Goal: Task Accomplishment & Management: Use online tool/utility

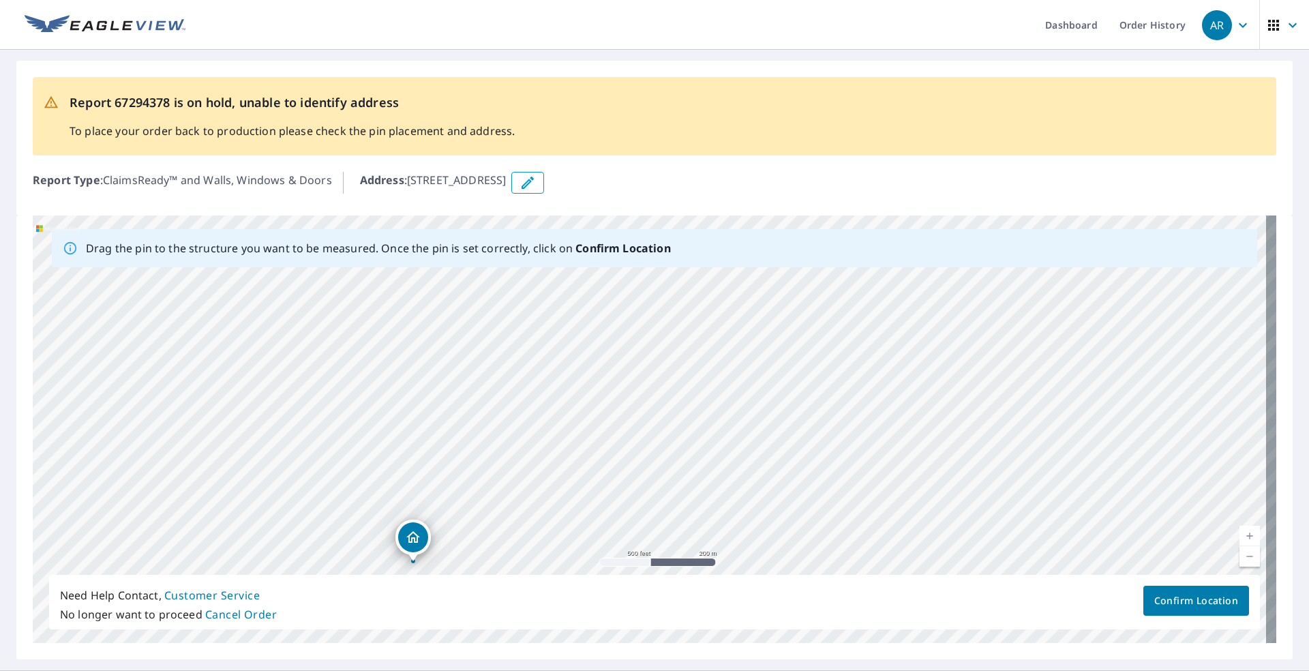
drag, startPoint x: 819, startPoint y: 399, endPoint x: 564, endPoint y: 511, distance: 278.4
click at [560, 530] on div "[STREET_ADDRESS]" at bounding box center [655, 429] width 1244 height 428
drag, startPoint x: 697, startPoint y: 370, endPoint x: 944, endPoint y: 381, distance: 247.1
click at [944, 381] on div "[STREET_ADDRESS]" at bounding box center [655, 429] width 1244 height 428
drag, startPoint x: 595, startPoint y: 408, endPoint x: 809, endPoint y: 400, distance: 213.6
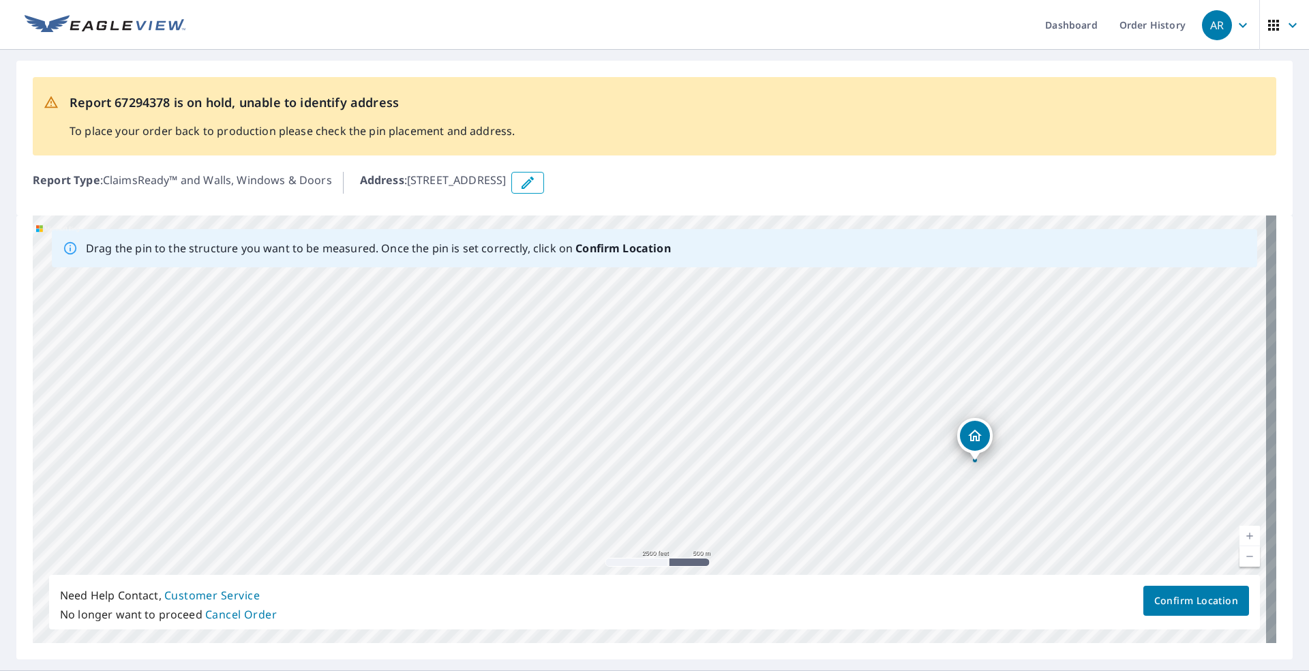
click at [809, 400] on div "[STREET_ADDRESS]" at bounding box center [655, 429] width 1244 height 428
drag, startPoint x: 696, startPoint y: 475, endPoint x: 710, endPoint y: 374, distance: 101.2
click at [702, 318] on div "[STREET_ADDRESS]" at bounding box center [655, 429] width 1244 height 428
drag, startPoint x: 756, startPoint y: 494, endPoint x: 732, endPoint y: 329, distance: 166.7
click at [732, 329] on div "[STREET_ADDRESS]" at bounding box center [655, 429] width 1244 height 428
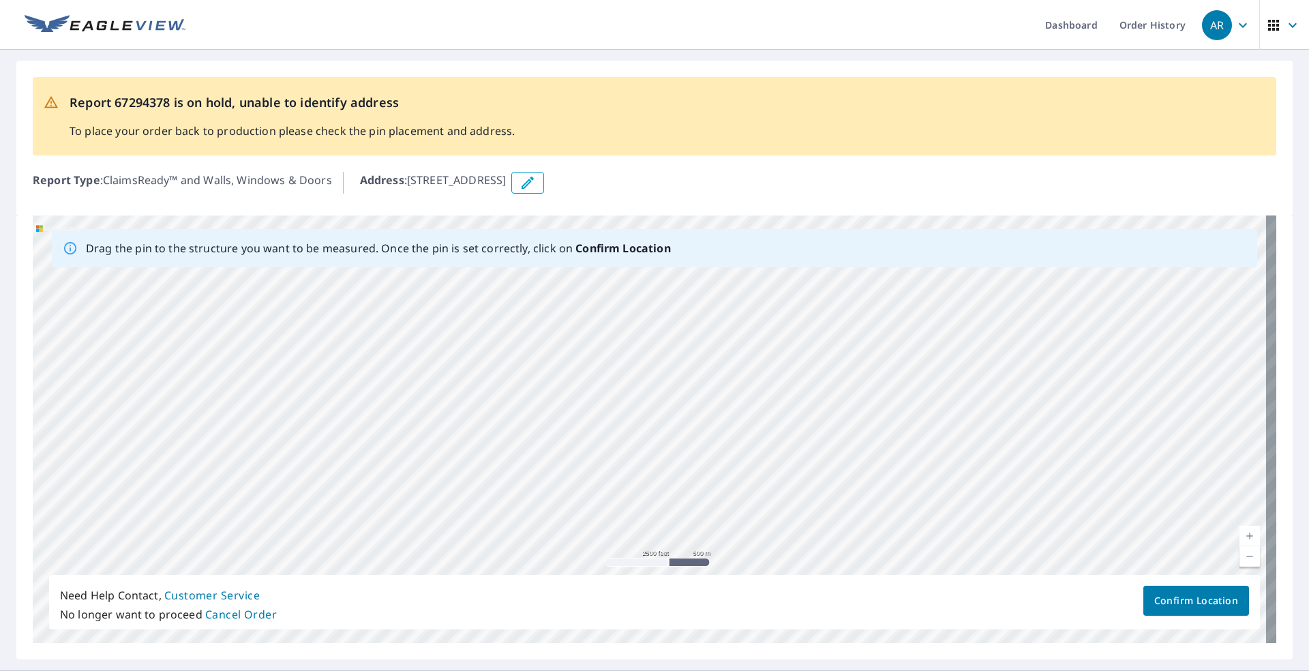
drag, startPoint x: 737, startPoint y: 423, endPoint x: 511, endPoint y: 614, distance: 295.6
click at [512, 614] on div "Drag the pin to the structure you want to be measured. Once the pin is set corr…" at bounding box center [655, 429] width 1244 height 428
drag, startPoint x: 726, startPoint y: 448, endPoint x: 693, endPoint y: 565, distance: 121.3
click at [693, 565] on div "[STREET_ADDRESS]" at bounding box center [655, 429] width 1244 height 428
drag, startPoint x: 880, startPoint y: 360, endPoint x: 773, endPoint y: 588, distance: 252.0
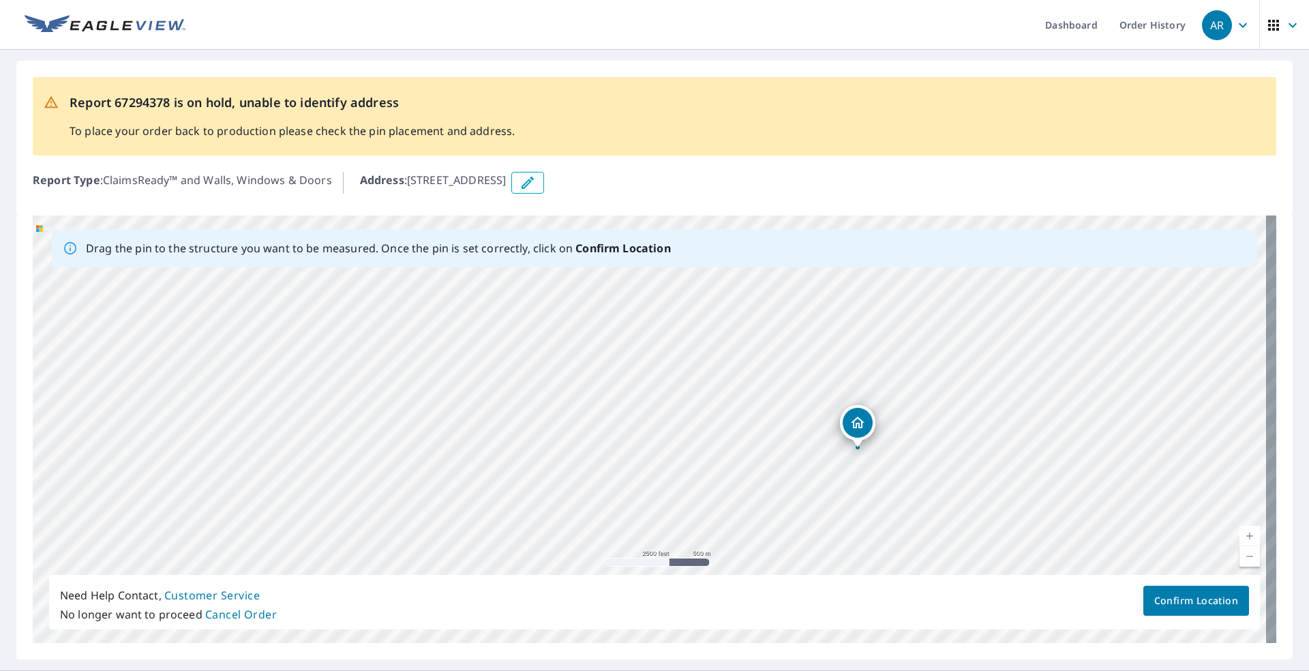
click at [773, 588] on div "Drag the pin to the structure you want to be measured. Once the pin is set corr…" at bounding box center [655, 429] width 1244 height 428
drag, startPoint x: 927, startPoint y: 417, endPoint x: 693, endPoint y: 571, distance: 279.5
click at [693, 571] on div "[STREET_ADDRESS]" at bounding box center [655, 429] width 1244 height 428
drag, startPoint x: 890, startPoint y: 359, endPoint x: 862, endPoint y: 555, distance: 197.8
click at [862, 556] on div "[STREET_ADDRESS]" at bounding box center [655, 429] width 1244 height 428
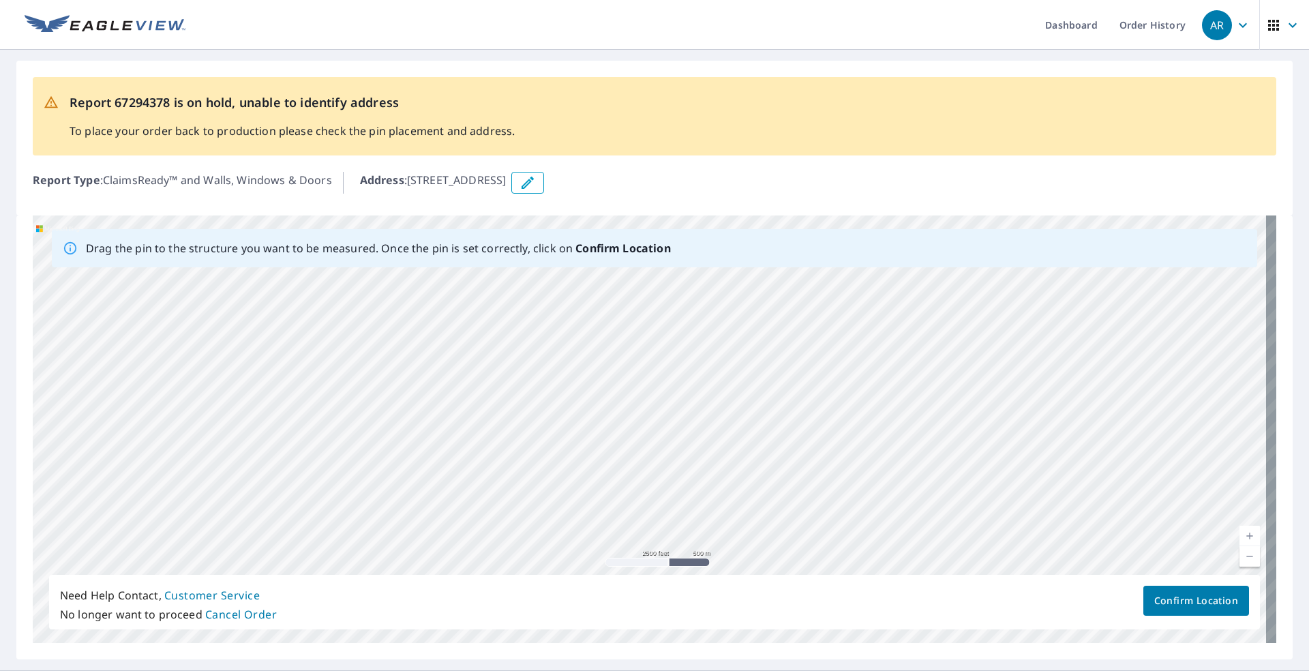
drag, startPoint x: 783, startPoint y: 357, endPoint x: 760, endPoint y: 543, distance: 187.5
click at [760, 543] on div "[STREET_ADDRESS]" at bounding box center [655, 429] width 1244 height 428
click at [536, 183] on icon "button" at bounding box center [528, 183] width 16 height 16
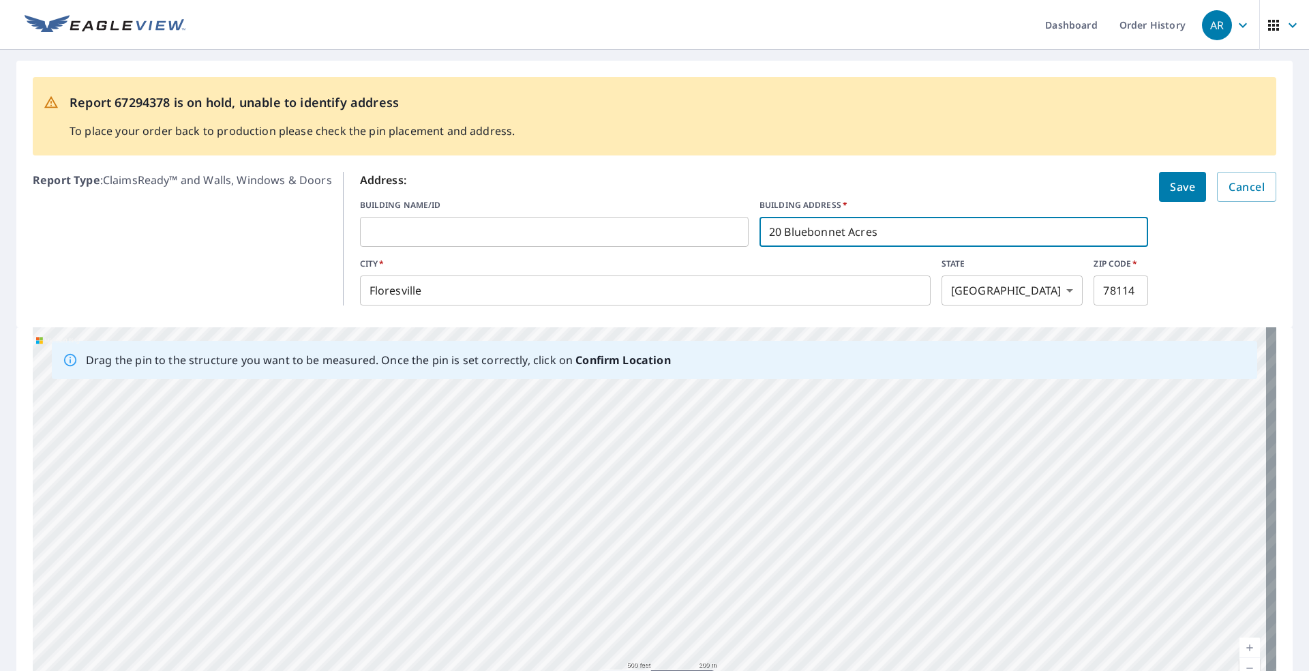
drag, startPoint x: 882, startPoint y: 228, endPoint x: 695, endPoint y: 230, distance: 186.8
click at [695, 230] on div "BUILDING NAME/ID ​ BUILDING ADDRESS   * [STREET_ADDRESS] ​" at bounding box center [754, 223] width 789 height 48
type input "[STREET_ADDRESS]"
click at [1173, 194] on span "Save" at bounding box center [1182, 186] width 25 height 19
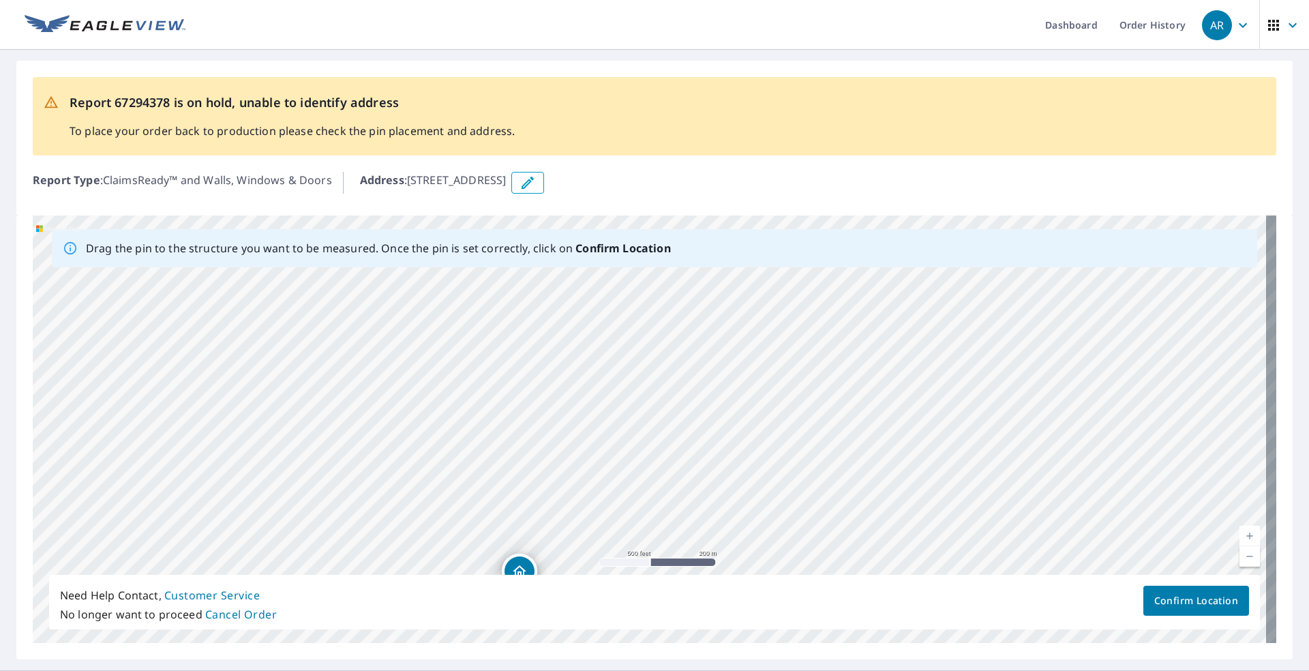
drag, startPoint x: 798, startPoint y: 377, endPoint x: 663, endPoint y: 565, distance: 230.6
click at [663, 565] on div "[STREET_ADDRESS]" at bounding box center [655, 429] width 1244 height 428
drag, startPoint x: 745, startPoint y: 387, endPoint x: 855, endPoint y: 591, distance: 232.1
click at [859, 595] on div "Drag the pin to the structure you want to be measured. Once the pin is set corr…" at bounding box center [655, 429] width 1244 height 428
drag, startPoint x: 745, startPoint y: 541, endPoint x: 663, endPoint y: 652, distance: 137.5
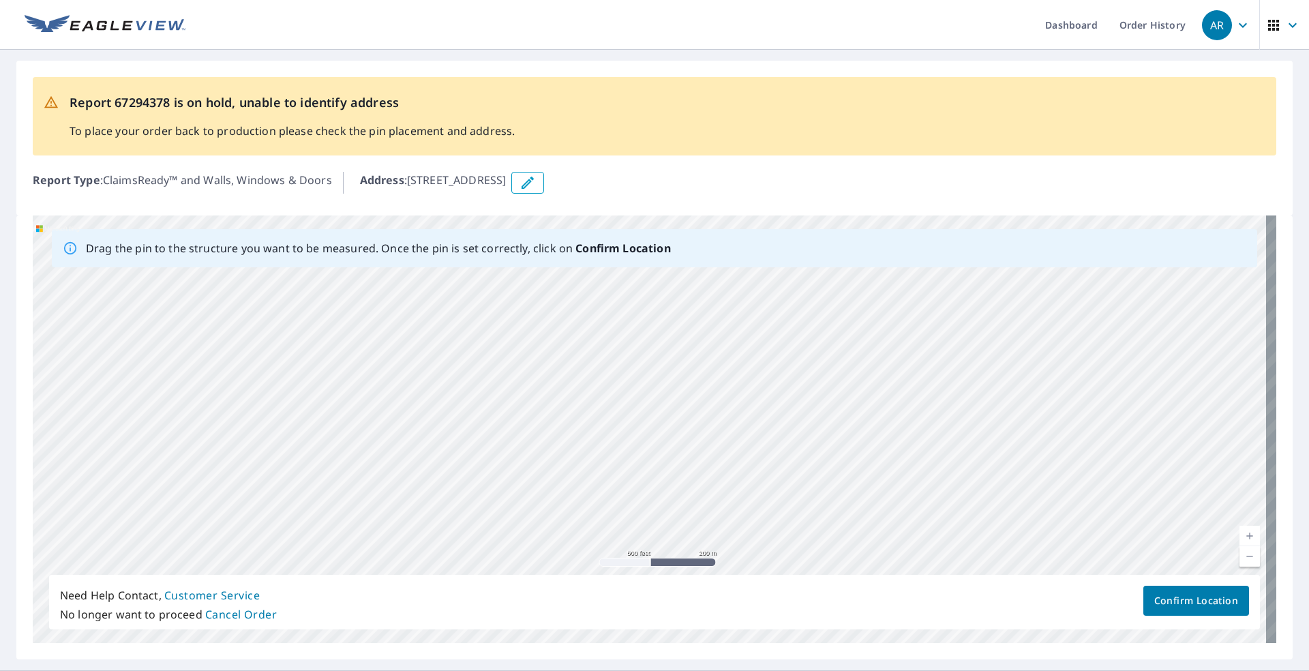
click at [663, 652] on div "Drag the pin to the structure you want to be measured. Once the pin is set corr…" at bounding box center [654, 437] width 1276 height 444
click at [741, 475] on div "[STREET_ADDRESS]" at bounding box center [655, 429] width 1244 height 428
drag, startPoint x: 890, startPoint y: 341, endPoint x: 824, endPoint y: 581, distance: 248.9
click at [824, 581] on div "Drag the pin to the structure you want to be measured. Once the pin is set corr…" at bounding box center [655, 429] width 1244 height 428
click at [764, 353] on div "[STREET_ADDRESS]" at bounding box center [655, 429] width 1244 height 428
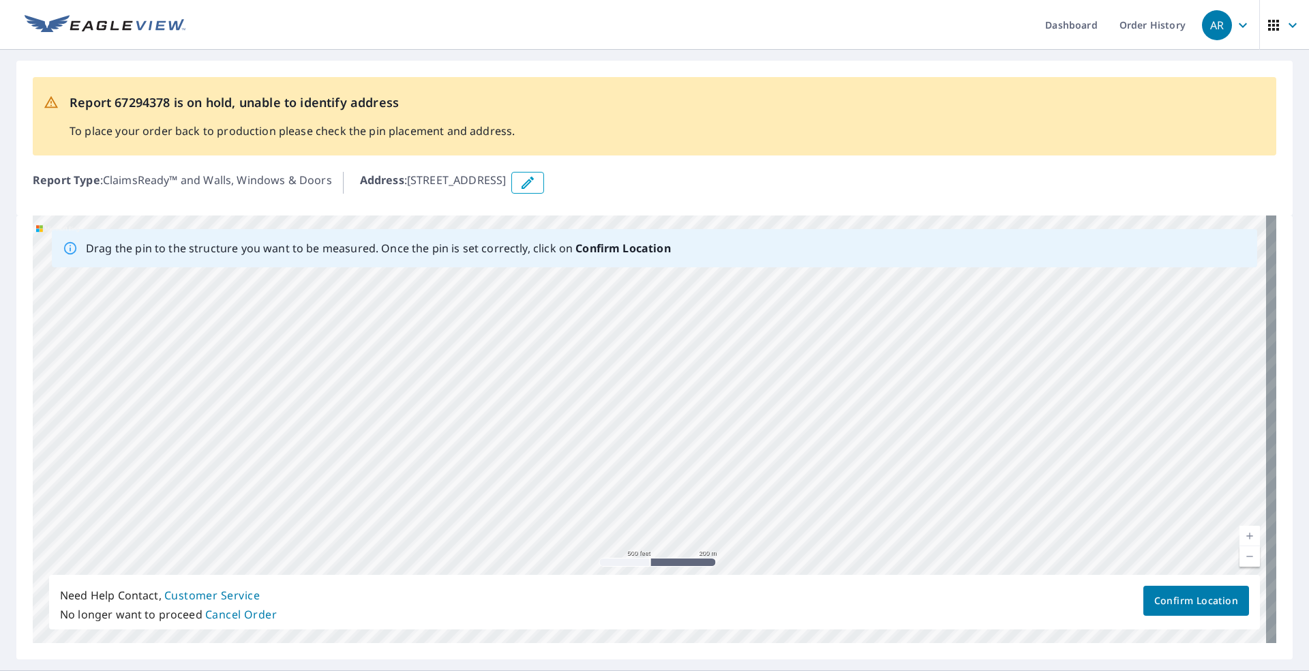
drag, startPoint x: 784, startPoint y: 381, endPoint x: 831, endPoint y: 512, distance: 139.1
click at [831, 512] on div "[STREET_ADDRESS]" at bounding box center [655, 429] width 1244 height 428
drag, startPoint x: 826, startPoint y: 373, endPoint x: 1011, endPoint y: 460, distance: 204.1
click at [1010, 460] on div "[STREET_ADDRESS]" at bounding box center [655, 429] width 1244 height 428
drag, startPoint x: 752, startPoint y: 301, endPoint x: 1057, endPoint y: 484, distance: 355.4
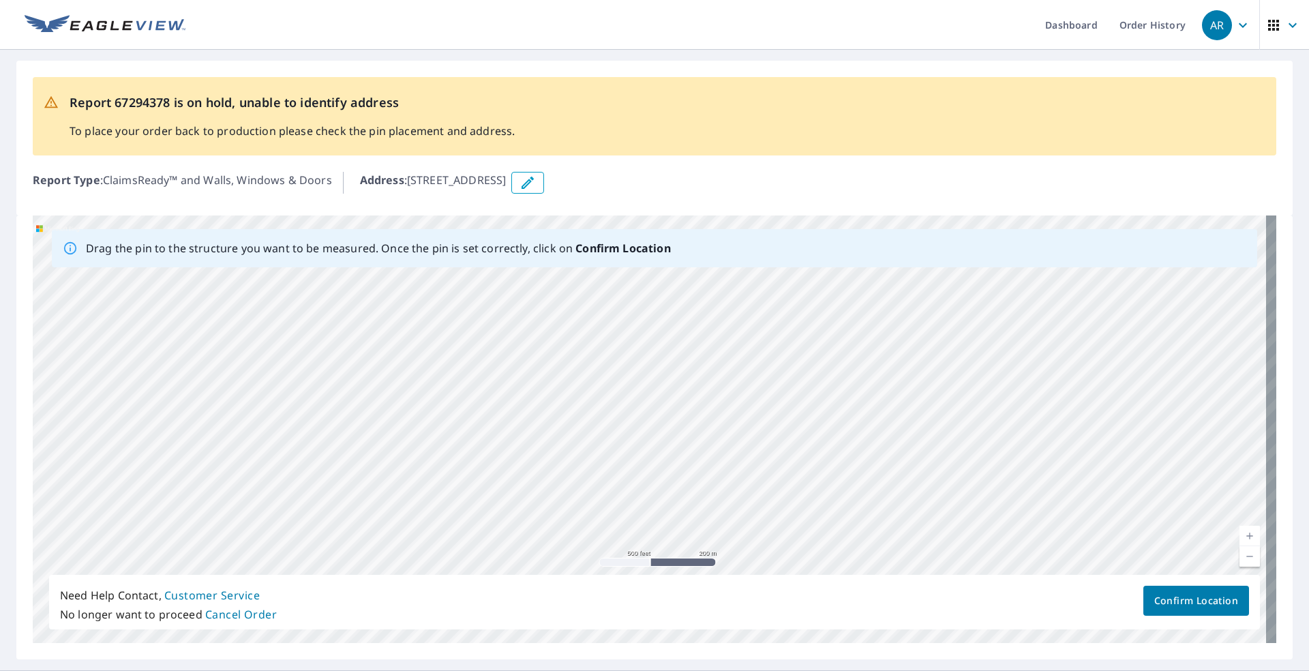
click at [1057, 484] on div "[STREET_ADDRESS]" at bounding box center [655, 429] width 1244 height 428
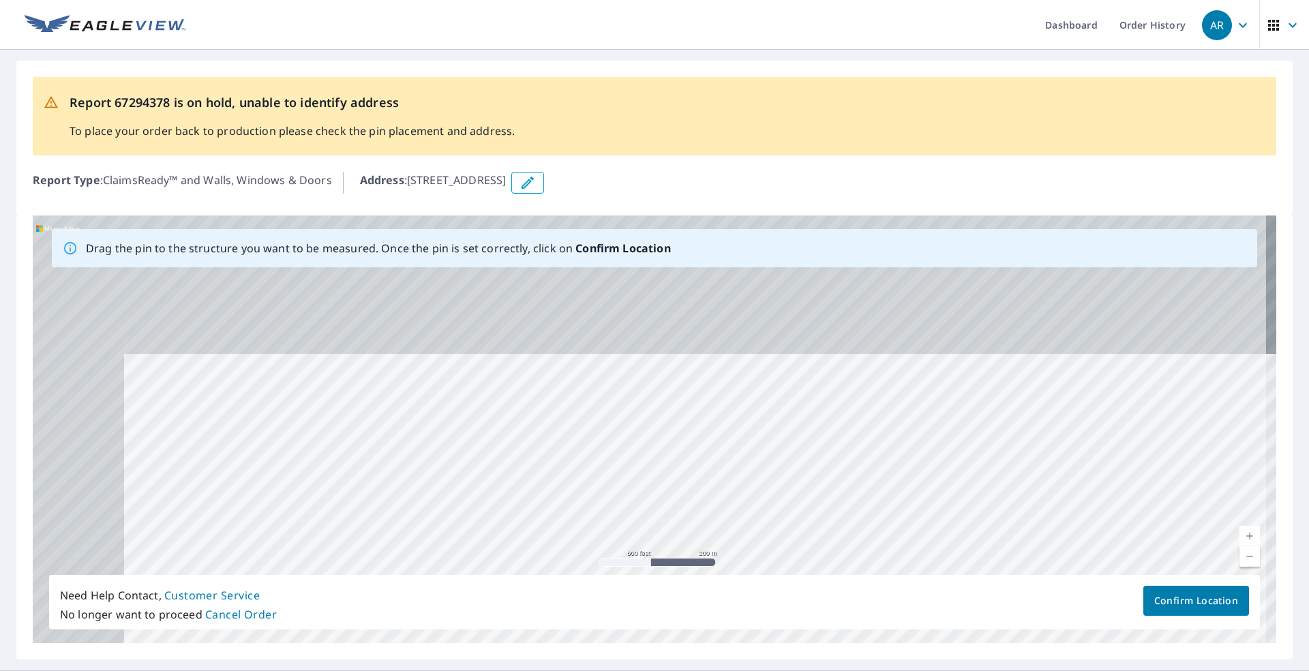
drag, startPoint x: 836, startPoint y: 374, endPoint x: 936, endPoint y: 524, distance: 180.4
click at [936, 524] on div "[STREET_ADDRESS]" at bounding box center [655, 429] width 1244 height 428
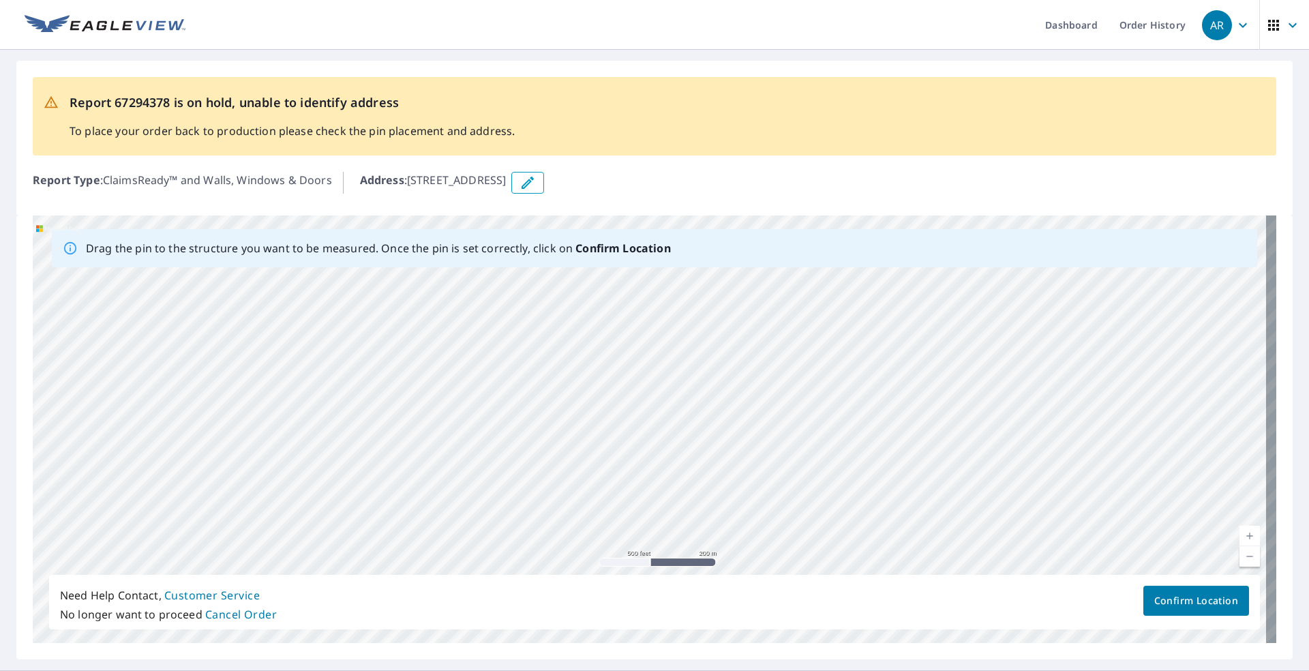
drag, startPoint x: 864, startPoint y: 380, endPoint x: 888, endPoint y: 387, distance: 25.7
click at [888, 387] on div "[STREET_ADDRESS]" at bounding box center [655, 429] width 1244 height 428
drag, startPoint x: 641, startPoint y: 332, endPoint x: 794, endPoint y: 443, distance: 189.4
click at [811, 457] on div "[STREET_ADDRESS]" at bounding box center [655, 429] width 1244 height 428
drag, startPoint x: 768, startPoint y: 372, endPoint x: 725, endPoint y: 477, distance: 113.7
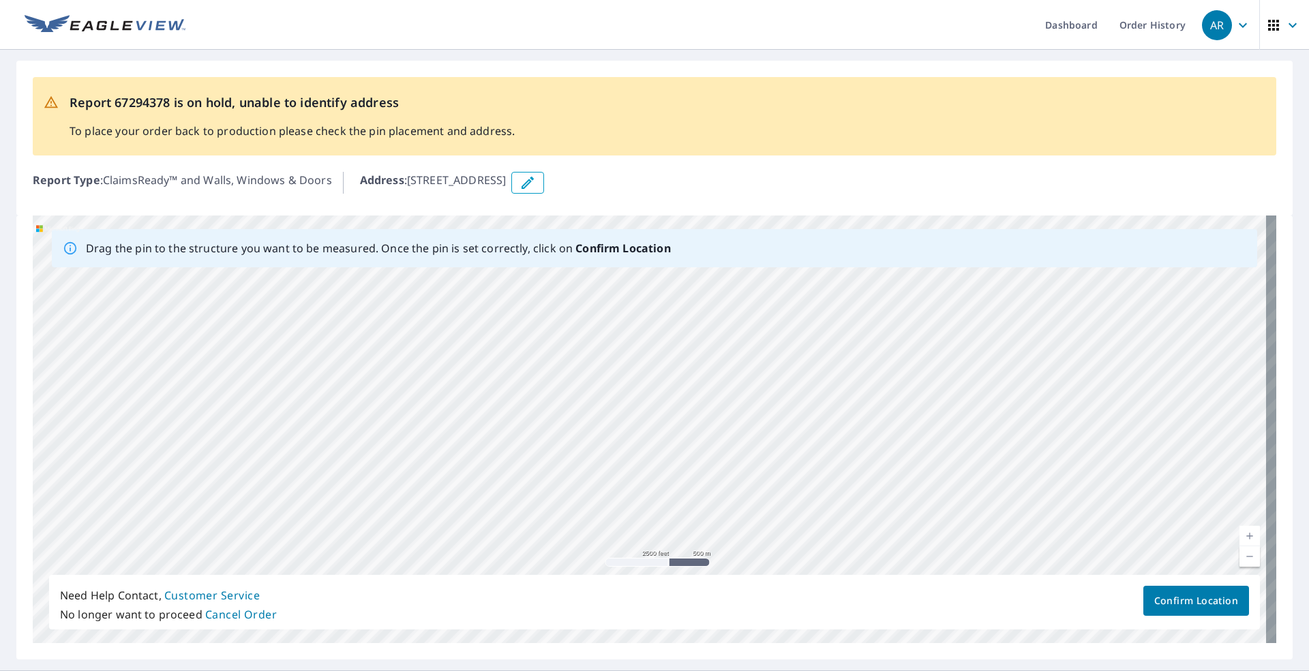
click at [725, 477] on div "[STREET_ADDRESS]" at bounding box center [655, 429] width 1244 height 428
drag, startPoint x: 848, startPoint y: 432, endPoint x: 644, endPoint y: 402, distance: 206.7
click at [644, 402] on div "[STREET_ADDRESS]" at bounding box center [655, 429] width 1244 height 428
drag, startPoint x: 737, startPoint y: 380, endPoint x: 453, endPoint y: 323, distance: 289.2
click at [453, 323] on div "[STREET_ADDRESS]" at bounding box center [655, 429] width 1244 height 428
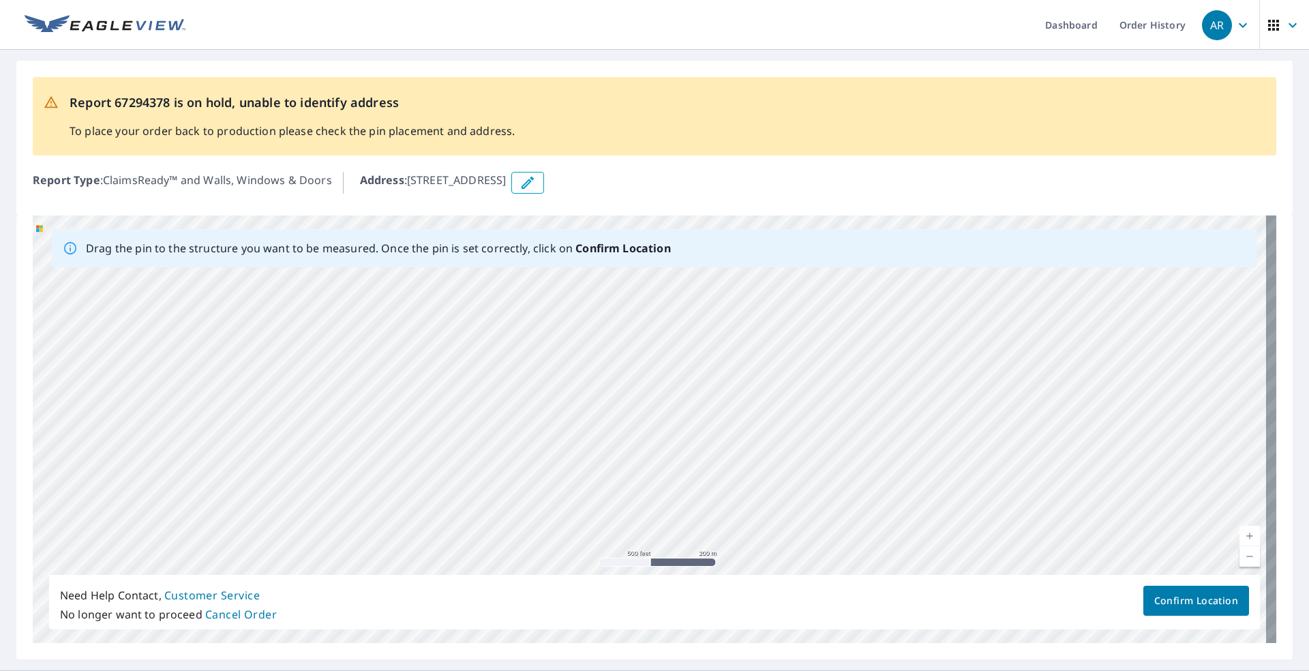
drag, startPoint x: 798, startPoint y: 415, endPoint x: 569, endPoint y: 362, distance: 235.0
click at [552, 361] on div "[STREET_ADDRESS]" at bounding box center [655, 429] width 1244 height 428
drag, startPoint x: 732, startPoint y: 375, endPoint x: 705, endPoint y: 471, distance: 99.7
click at [705, 472] on div "[STREET_ADDRESS]" at bounding box center [655, 429] width 1244 height 428
drag, startPoint x: 665, startPoint y: 333, endPoint x: 766, endPoint y: 443, distance: 148.1
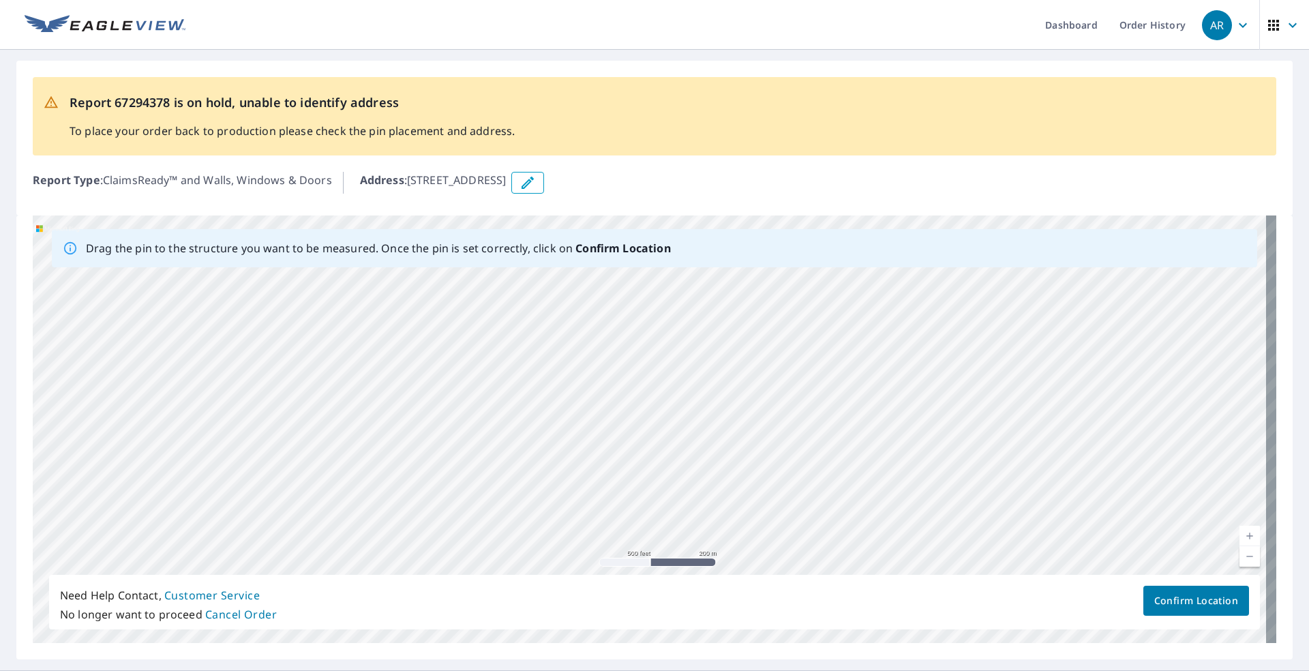
click at [766, 443] on div "[STREET_ADDRESS]" at bounding box center [655, 429] width 1244 height 428
drag, startPoint x: 676, startPoint y: 329, endPoint x: 758, endPoint y: 432, distance: 130.5
click at [758, 432] on div "[STREET_ADDRESS]" at bounding box center [655, 429] width 1244 height 428
drag, startPoint x: 640, startPoint y: 335, endPoint x: 762, endPoint y: 432, distance: 156.3
click at [762, 432] on div "[STREET_ADDRESS]" at bounding box center [655, 429] width 1244 height 428
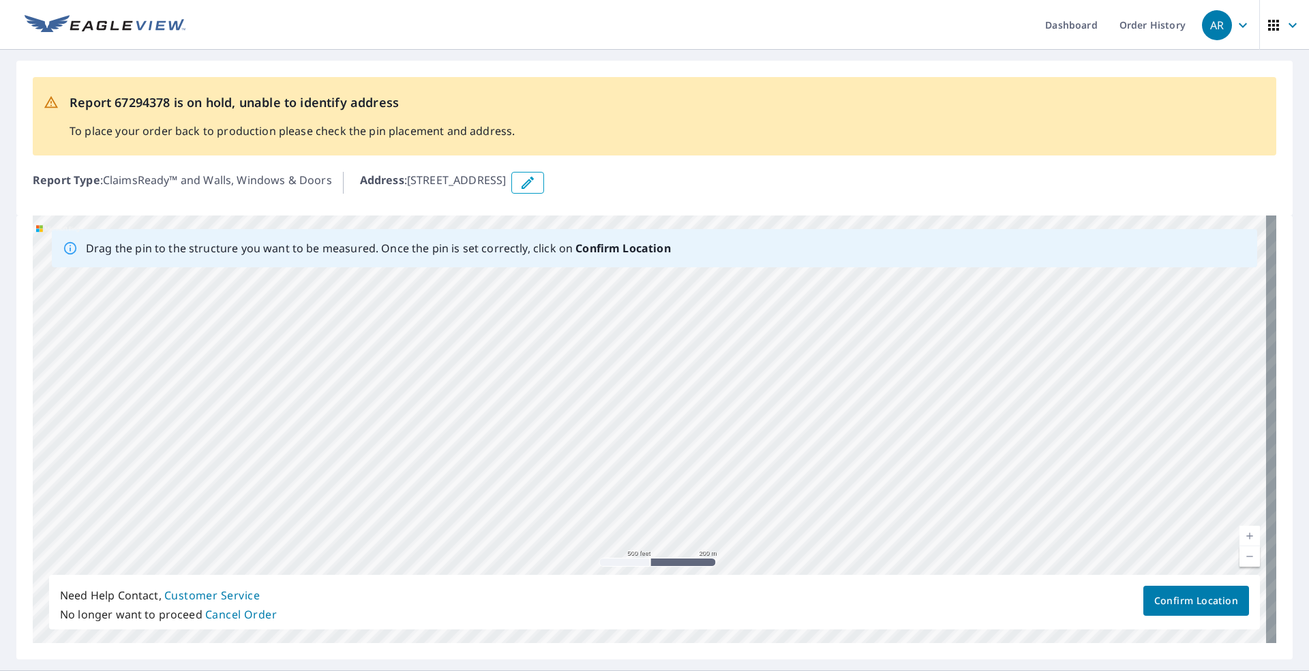
drag, startPoint x: 678, startPoint y: 361, endPoint x: 704, endPoint y: 377, distance: 30.6
click at [797, 450] on div "[STREET_ADDRESS]" at bounding box center [655, 429] width 1244 height 428
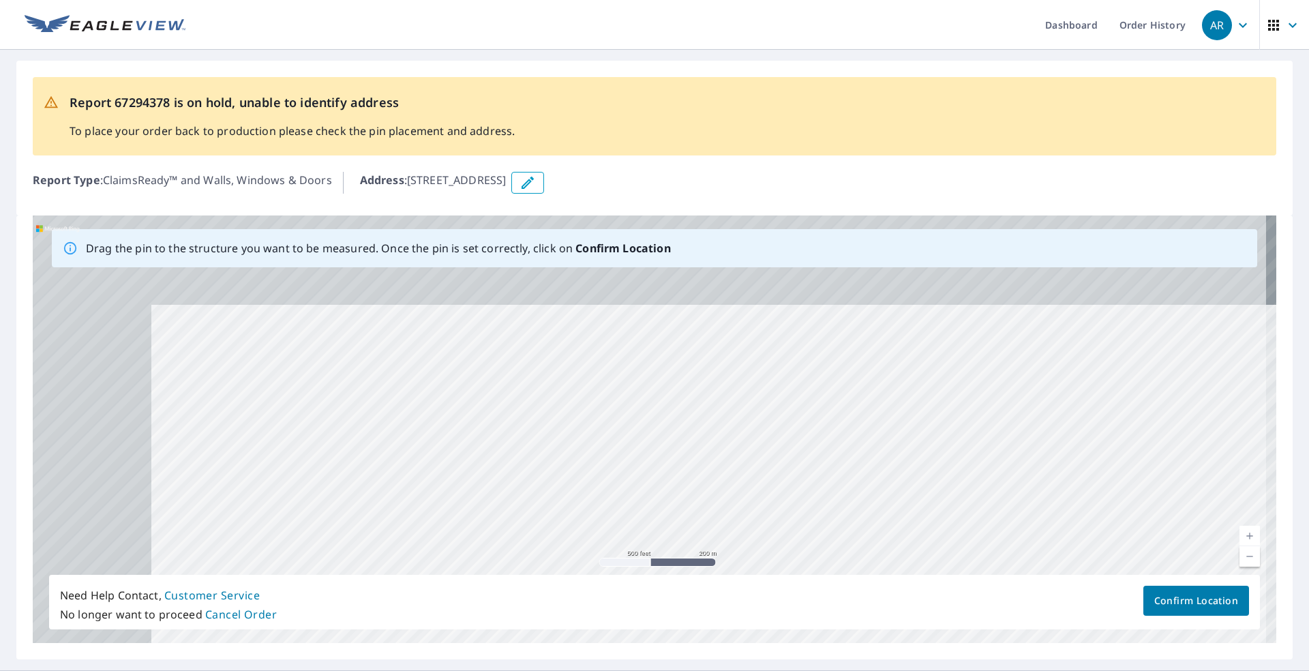
drag, startPoint x: 690, startPoint y: 367, endPoint x: 800, endPoint y: 449, distance: 137.3
click at [813, 462] on div "[STREET_ADDRESS]" at bounding box center [655, 429] width 1244 height 428
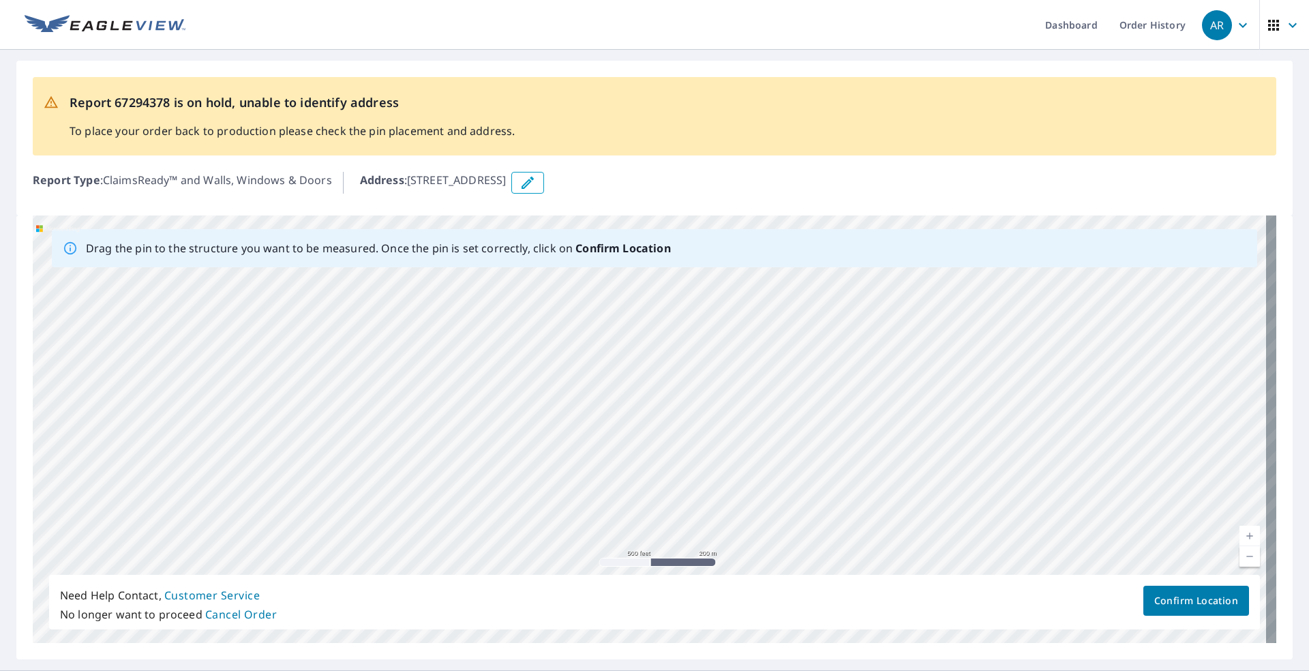
drag, startPoint x: 727, startPoint y: 367, endPoint x: 797, endPoint y: 485, distance: 137.9
click at [798, 485] on div "[STREET_ADDRESS]" at bounding box center [655, 429] width 1244 height 428
drag, startPoint x: 691, startPoint y: 335, endPoint x: 823, endPoint y: 449, distance: 174.1
click at [823, 449] on div "[STREET_ADDRESS]" at bounding box center [655, 429] width 1244 height 428
drag, startPoint x: 713, startPoint y: 344, endPoint x: 859, endPoint y: 499, distance: 212.7
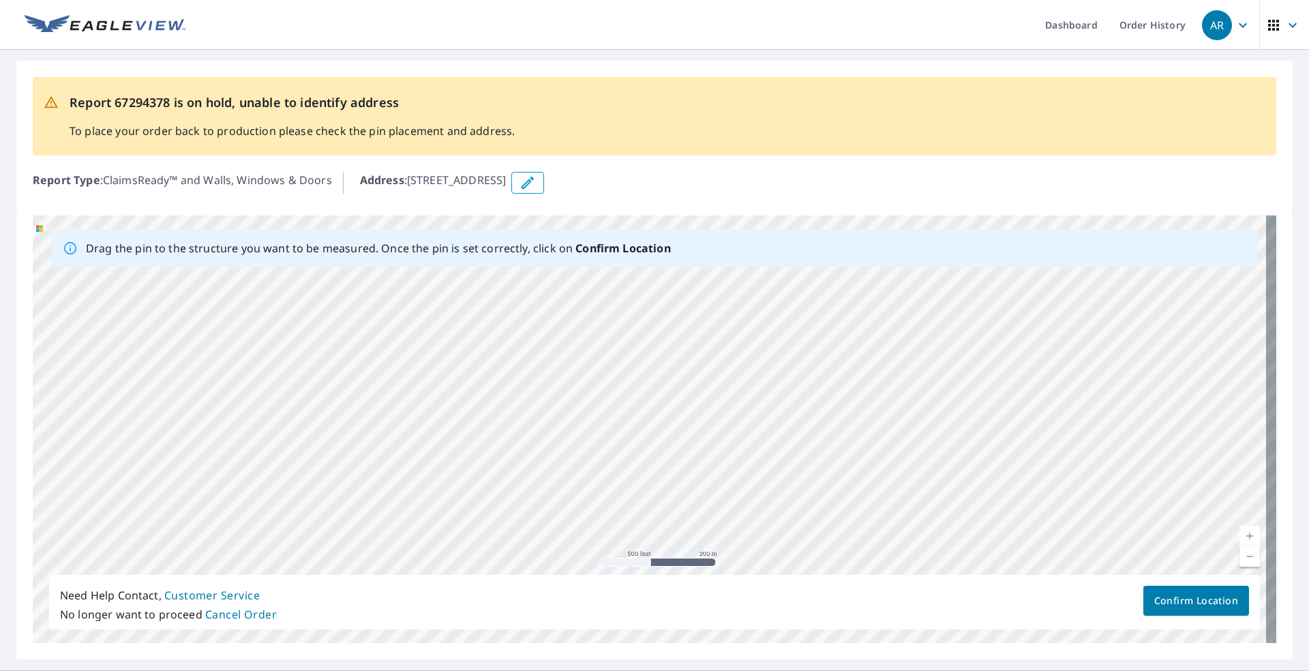
click at [859, 499] on div "[STREET_ADDRESS]" at bounding box center [655, 429] width 1244 height 428
drag, startPoint x: 762, startPoint y: 422, endPoint x: 642, endPoint y: 322, distance: 155.8
click at [642, 322] on div "[STREET_ADDRESS]" at bounding box center [655, 429] width 1244 height 428
drag, startPoint x: 794, startPoint y: 432, endPoint x: 582, endPoint y: 298, distance: 250.4
click at [575, 290] on div "[STREET_ADDRESS]" at bounding box center [655, 429] width 1244 height 428
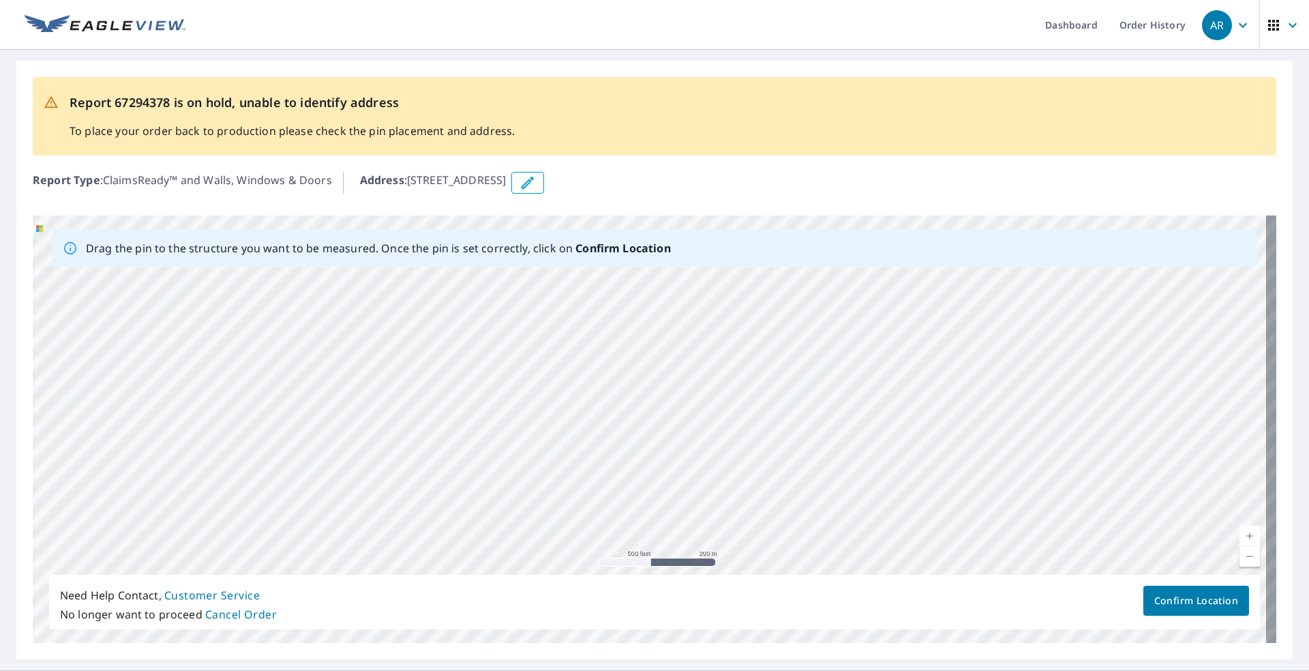
drag, startPoint x: 768, startPoint y: 475, endPoint x: 654, endPoint y: 369, distance: 155.4
click at [648, 361] on div "[STREET_ADDRESS]" at bounding box center [655, 429] width 1244 height 428
drag, startPoint x: 728, startPoint y: 405, endPoint x: 686, endPoint y: 347, distance: 71.7
click at [686, 347] on div "[STREET_ADDRESS]" at bounding box center [655, 429] width 1244 height 428
drag, startPoint x: 776, startPoint y: 432, endPoint x: 608, endPoint y: 306, distance: 209.9
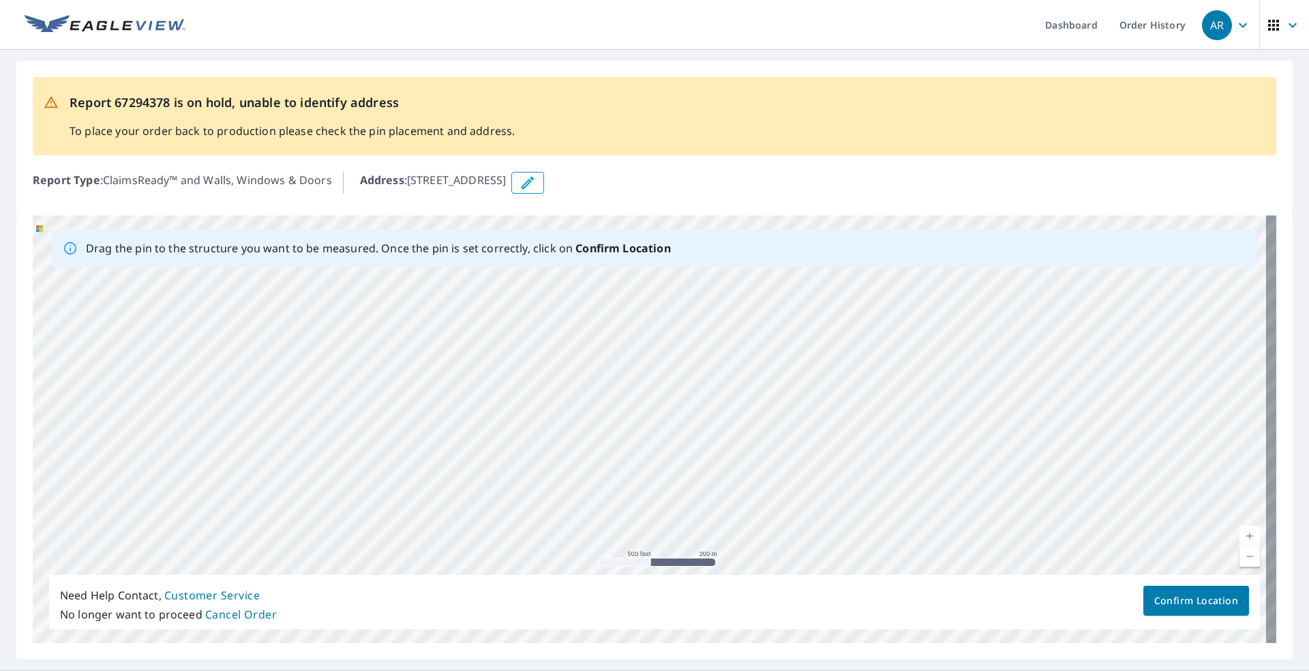
click at [608, 306] on div "[STREET_ADDRESS]" at bounding box center [655, 429] width 1244 height 428
drag, startPoint x: 745, startPoint y: 428, endPoint x: 646, endPoint y: 314, distance: 150.8
click at [646, 314] on div "[STREET_ADDRESS]" at bounding box center [655, 429] width 1244 height 428
drag, startPoint x: 760, startPoint y: 451, endPoint x: 640, endPoint y: 316, distance: 180.2
click at [637, 309] on div "[STREET_ADDRESS]" at bounding box center [655, 429] width 1244 height 428
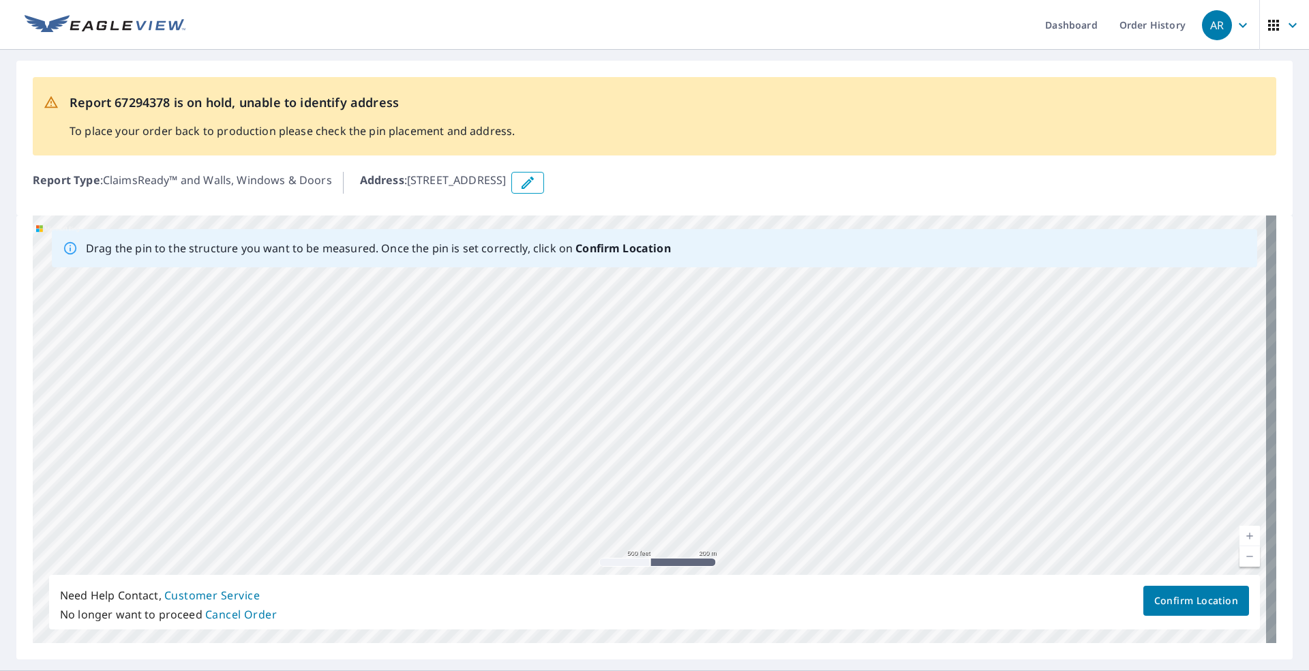
drag, startPoint x: 772, startPoint y: 434, endPoint x: 706, endPoint y: 365, distance: 95.5
click at [706, 365] on div "[STREET_ADDRESS]" at bounding box center [655, 429] width 1244 height 428
drag, startPoint x: 826, startPoint y: 452, endPoint x: 667, endPoint y: 327, distance: 202.5
click at [667, 327] on div "[STREET_ADDRESS]" at bounding box center [655, 429] width 1244 height 428
drag, startPoint x: 764, startPoint y: 411, endPoint x: 680, endPoint y: 293, distance: 144.3
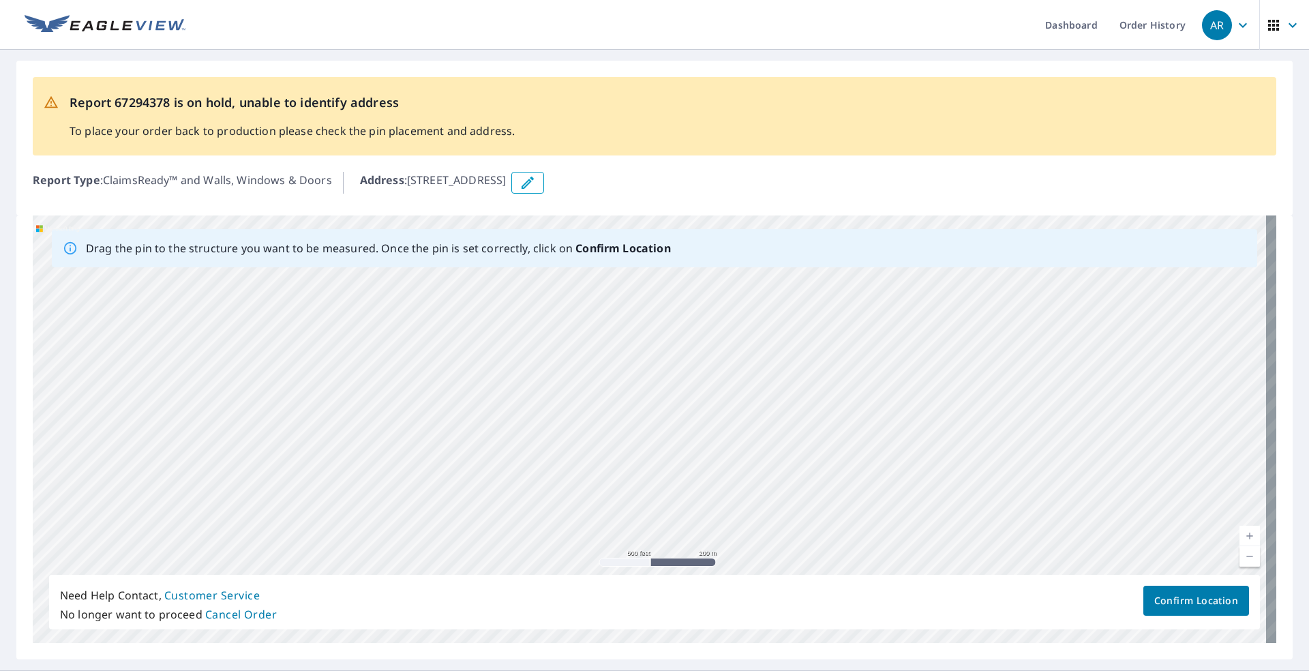
click at [680, 293] on div "[STREET_ADDRESS]" at bounding box center [655, 429] width 1244 height 428
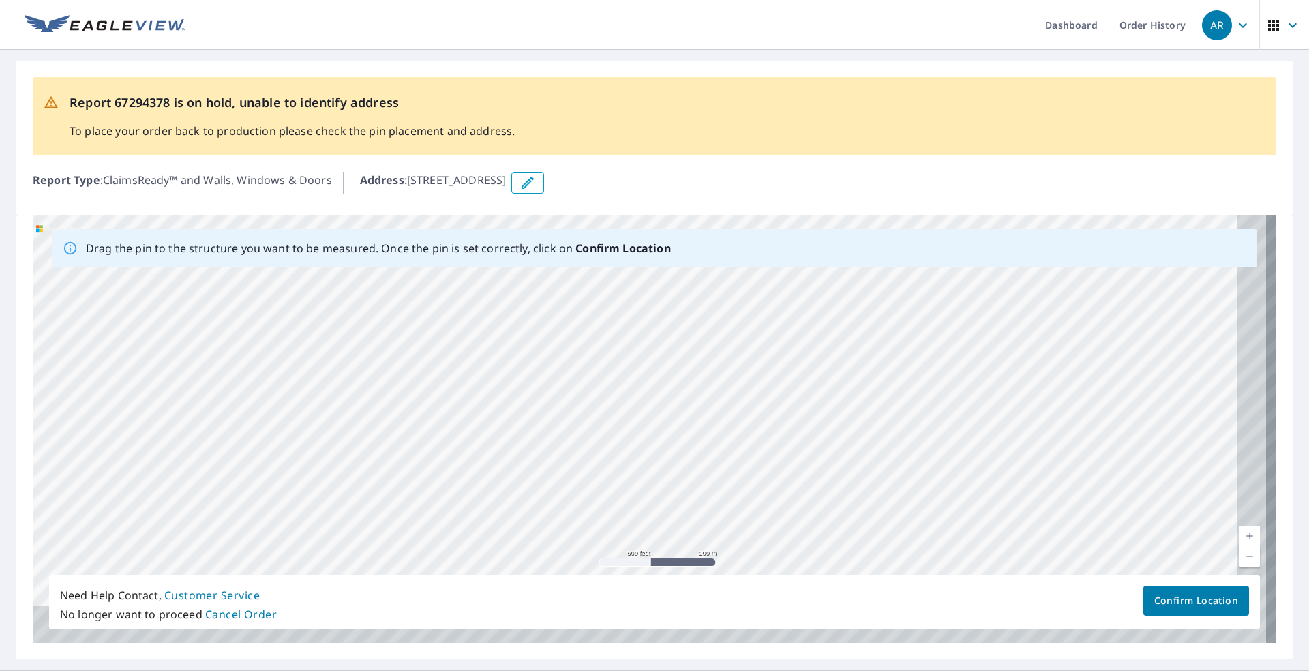
drag, startPoint x: 734, startPoint y: 370, endPoint x: 650, endPoint y: 258, distance: 140.2
click at [650, 258] on div "Drag the pin to the structure you want to be measured. Once the pin is set corr…" at bounding box center [655, 429] width 1244 height 428
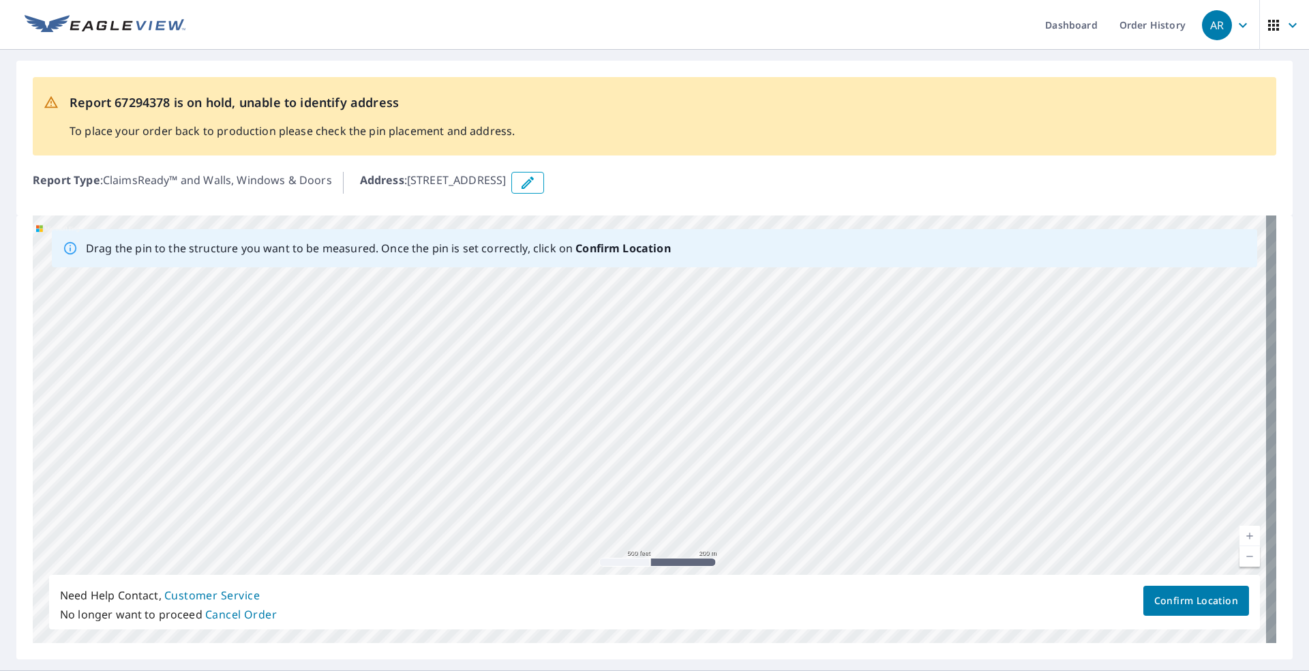
drag, startPoint x: 738, startPoint y: 395, endPoint x: 689, endPoint y: 288, distance: 117.5
click at [690, 288] on div "[STREET_ADDRESS]" at bounding box center [655, 429] width 1244 height 428
drag, startPoint x: 839, startPoint y: 500, endPoint x: 715, endPoint y: 301, distance: 235.0
click at [715, 301] on div "[STREET_ADDRESS]" at bounding box center [655, 429] width 1244 height 428
drag, startPoint x: 755, startPoint y: 380, endPoint x: 739, endPoint y: 294, distance: 87.3
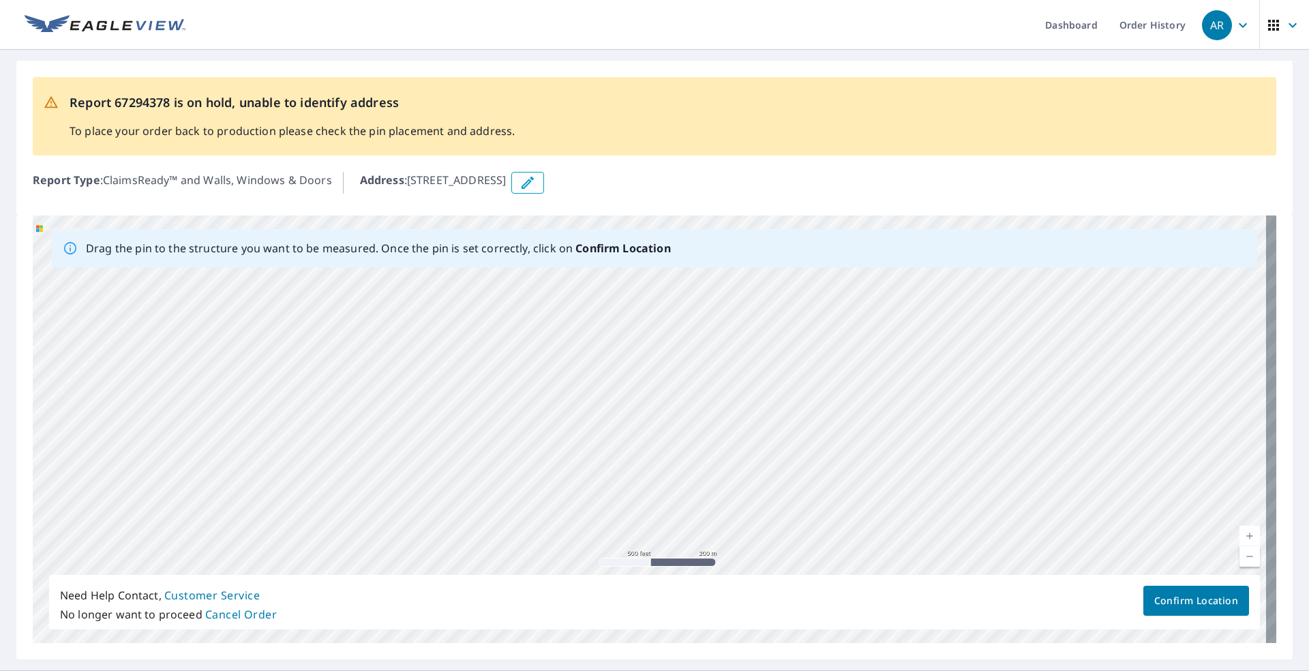
click at [739, 294] on div "[STREET_ADDRESS]" at bounding box center [655, 429] width 1244 height 428
drag, startPoint x: 760, startPoint y: 435, endPoint x: 724, endPoint y: 260, distance: 178.9
click at [724, 260] on div "Drag the pin to the structure you want to be measured. Once the pin is set corr…" at bounding box center [655, 429] width 1244 height 428
drag, startPoint x: 782, startPoint y: 393, endPoint x: 785, endPoint y: 237, distance: 156.9
click at [787, 237] on div "Drag the pin to the structure you want to be measured. Once the pin is set corr…" at bounding box center [655, 429] width 1244 height 428
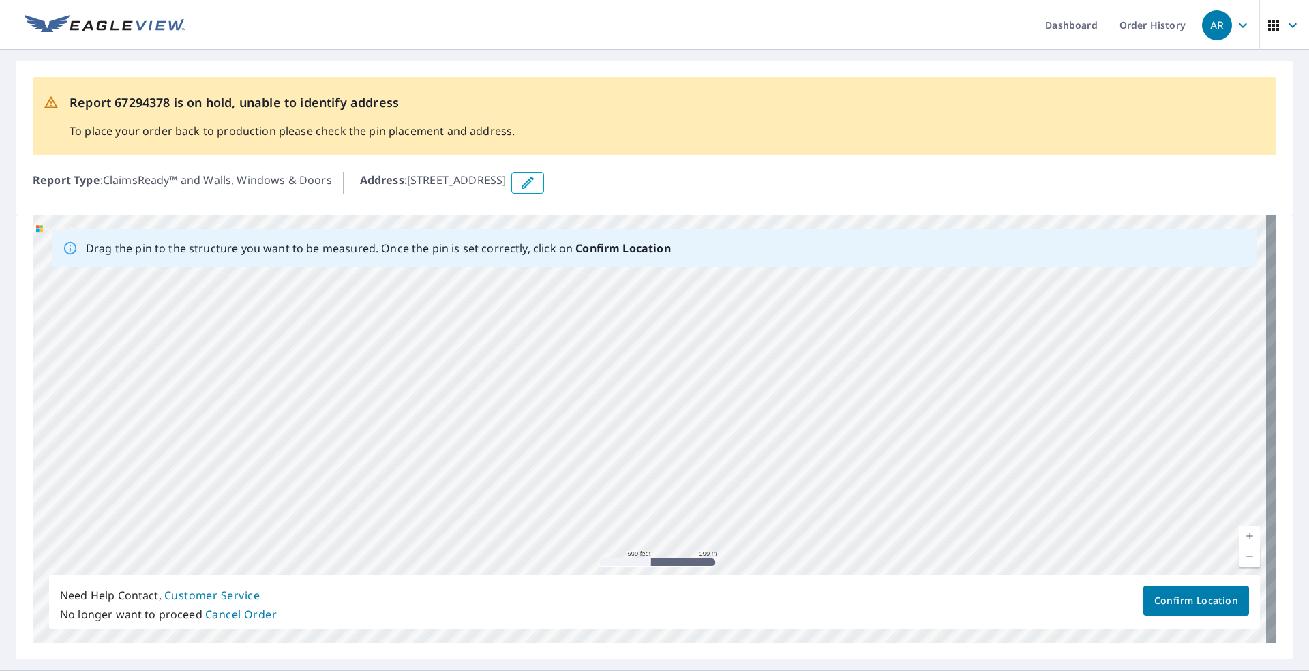
click at [854, 389] on div "[STREET_ADDRESS]" at bounding box center [655, 429] width 1244 height 428
drag
click at [755, 252] on div "Drag the pin to the structure you want to be measured. Once the pin is set corr…" at bounding box center [655, 429] width 1244 height 428
click at [815, 371] on div "[STREET_ADDRESS]" at bounding box center [655, 429] width 1244 height 428
click at [768, 333] on div "[STREET_ADDRESS]" at bounding box center [655, 429] width 1244 height 428
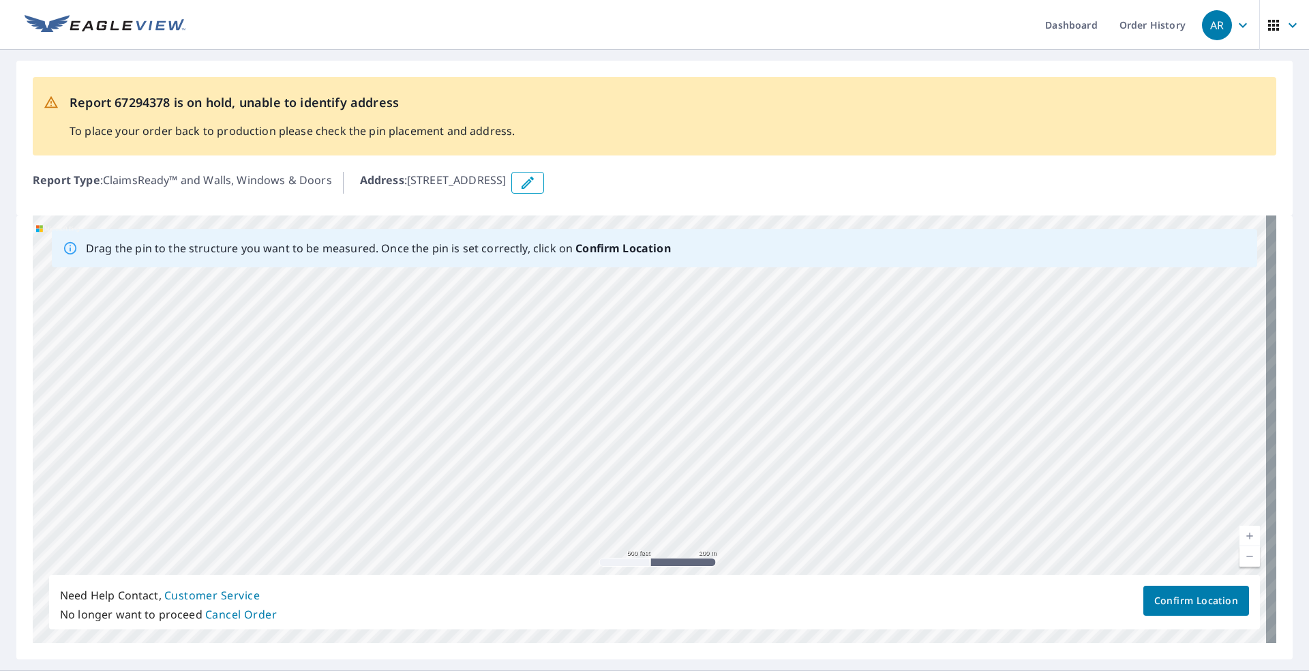
click at [775, 385] on div "[STREET_ADDRESS]" at bounding box center [655, 429] width 1244 height 428
click at [1015, 331] on div "[STREET_ADDRESS]" at bounding box center [655, 429] width 1244 height 428
click at [938, 288] on div "[STREET_ADDRESS]" at bounding box center [655, 429] width 1244 height 428
click at [786, 299] on div "[STREET_ADDRESS]" at bounding box center [655, 429] width 1244 height 428
click at [1082, 551] on div "[STREET_ADDRESS]" at bounding box center [655, 429] width 1244 height 428
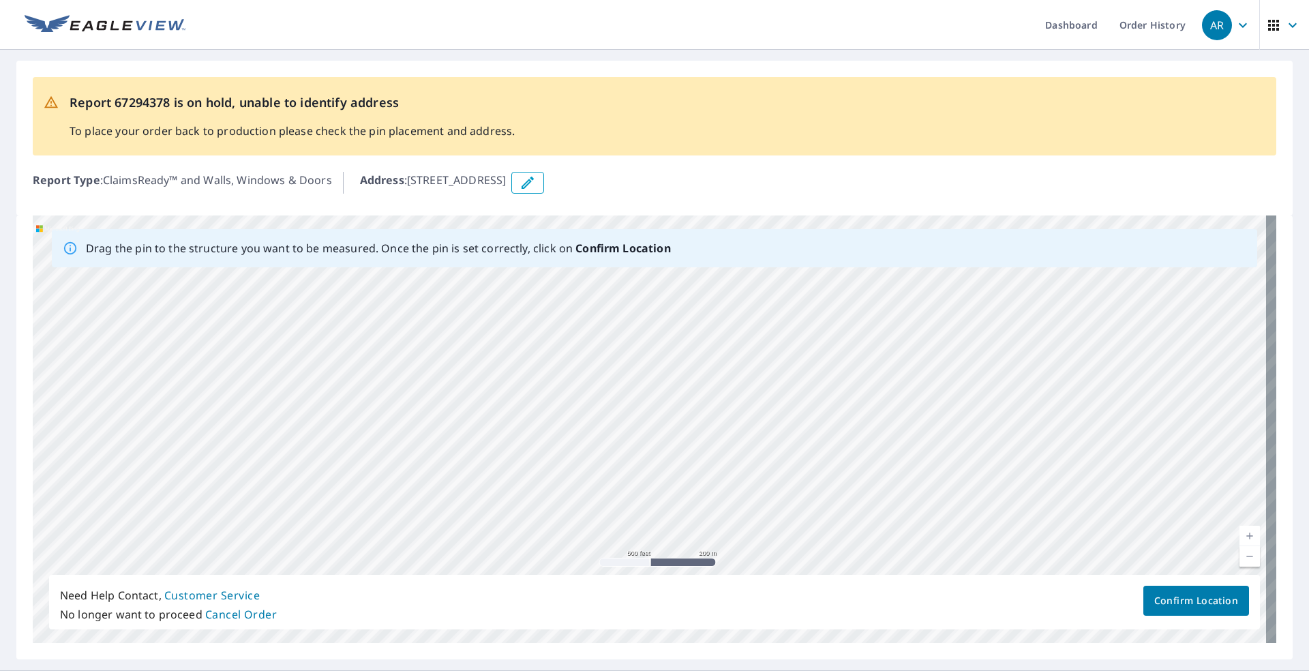
click at [1162, 538] on div "[STREET_ADDRESS]" at bounding box center [655, 429] width 1244 height 428
click at [1097, 535] on div "[STREET_ADDRESS]" at bounding box center [655, 429] width 1244 height 428
click at [1113, 569] on div "[STREET_ADDRESS]" at bounding box center [655, 429] width 1244 height 428
click at [1105, 571] on div "[STREET_ADDRESS]" at bounding box center [655, 429] width 1244 height 428
click at [1006, 542] on div "[STREET_ADDRESS]" at bounding box center [655, 429] width 1244 height 428
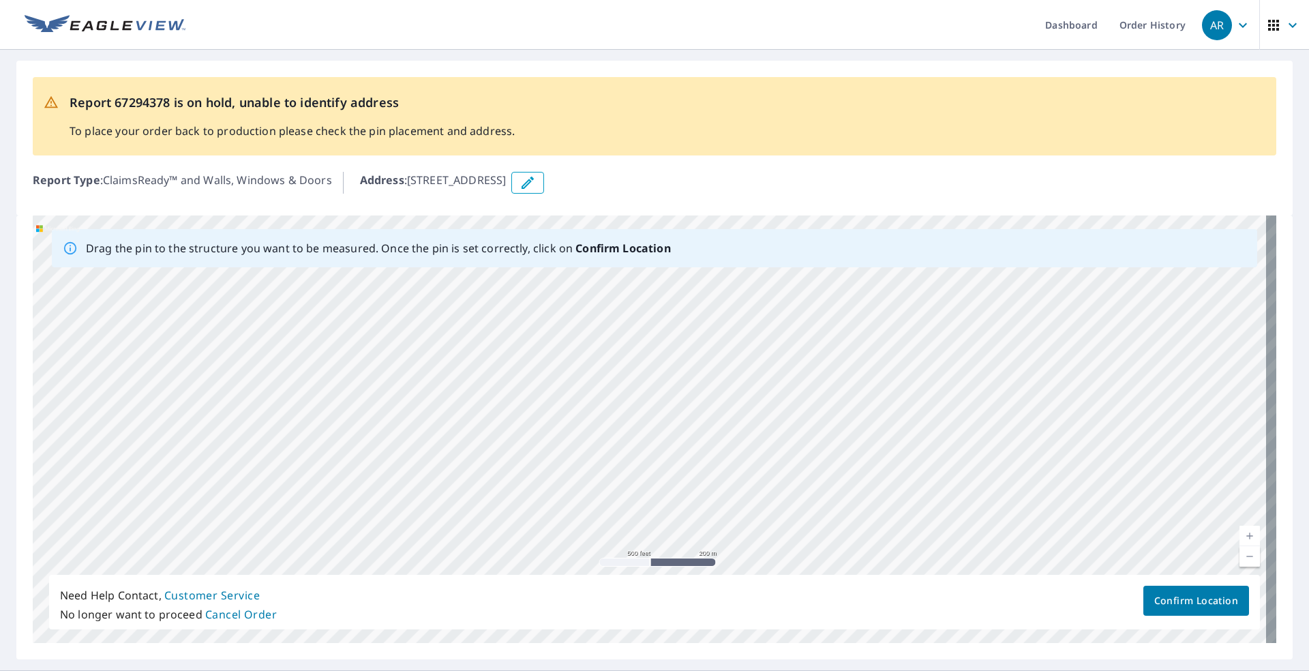
click at [1164, 507] on div "[STREET_ADDRESS]" at bounding box center [655, 429] width 1244 height 428
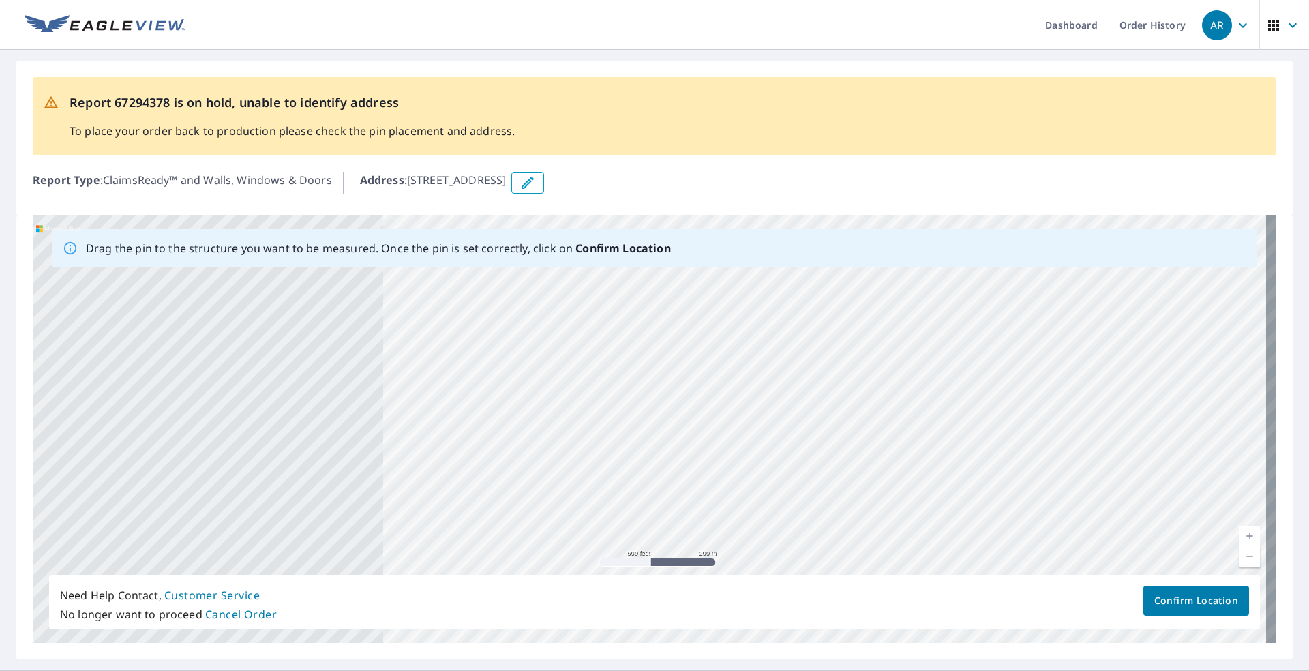
click at [1276, 520] on div "Drag the pin to the structure you want to be measured. Once the pin is set corr…" at bounding box center [654, 437] width 1276 height 444
click at [1259, 509] on div "[STREET_ADDRESS]" at bounding box center [655, 429] width 1244 height 428
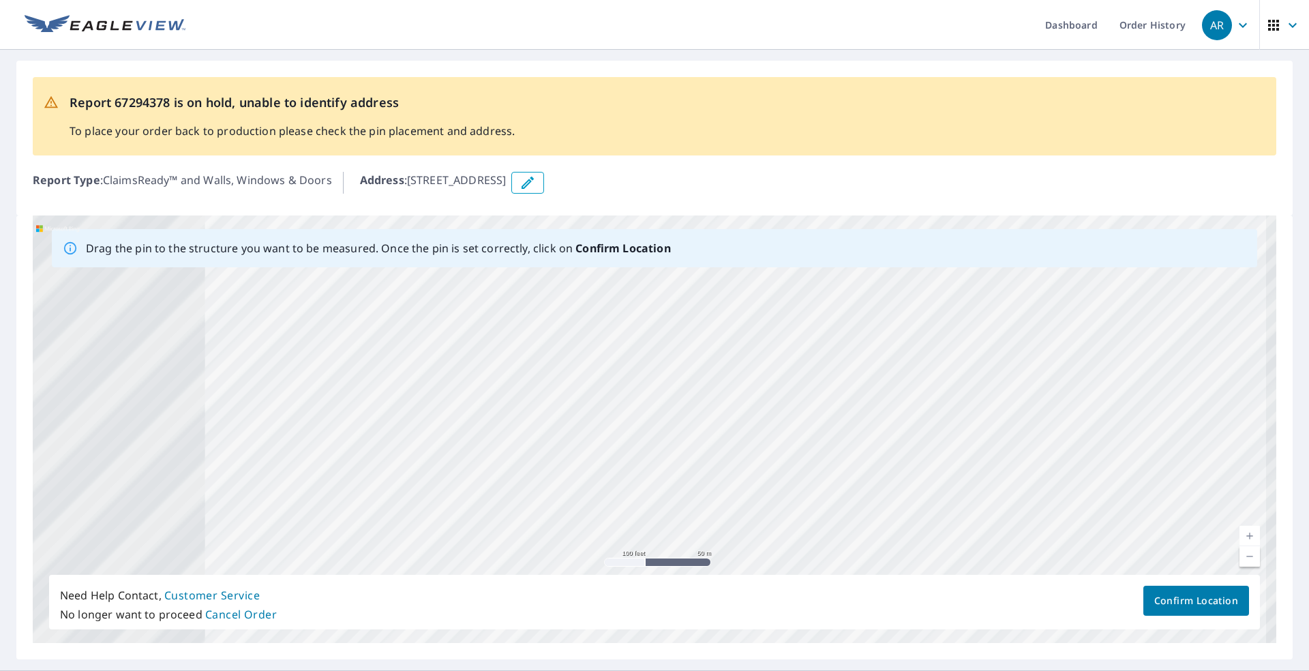
click at [1218, 549] on div "[STREET_ADDRESS]" at bounding box center [655, 429] width 1244 height 428
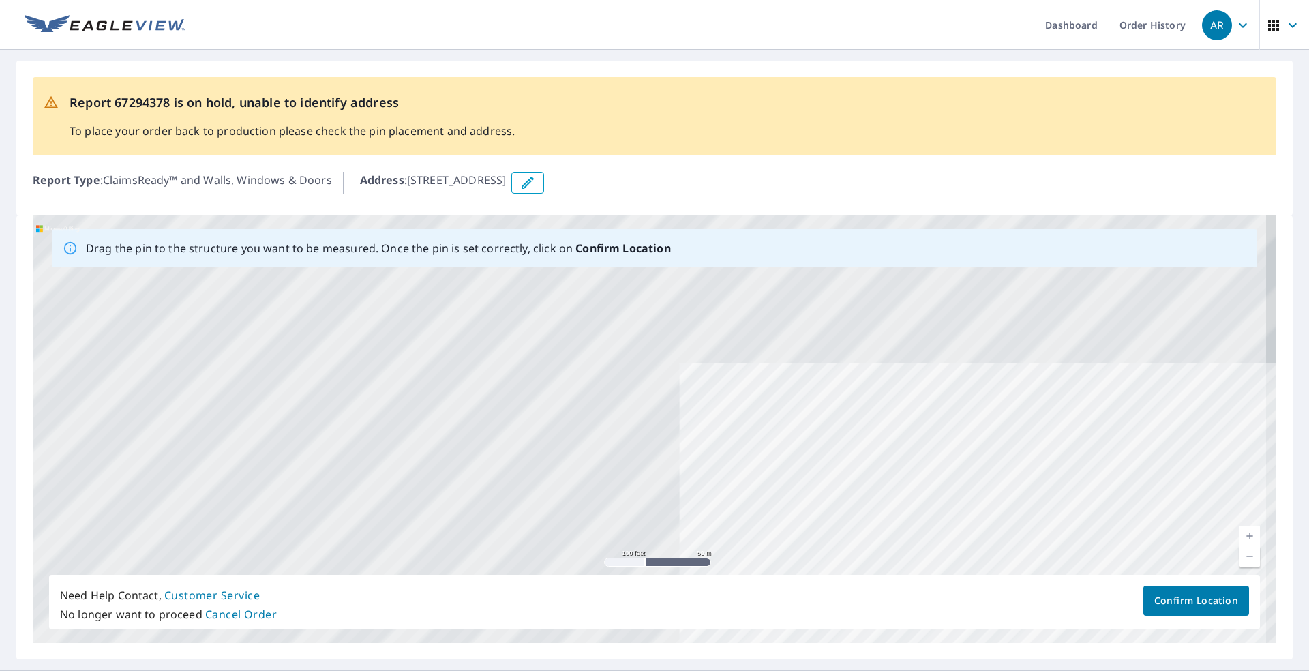
click at [1205, 540] on div "[STREET_ADDRESS]" at bounding box center [655, 429] width 1244 height 428
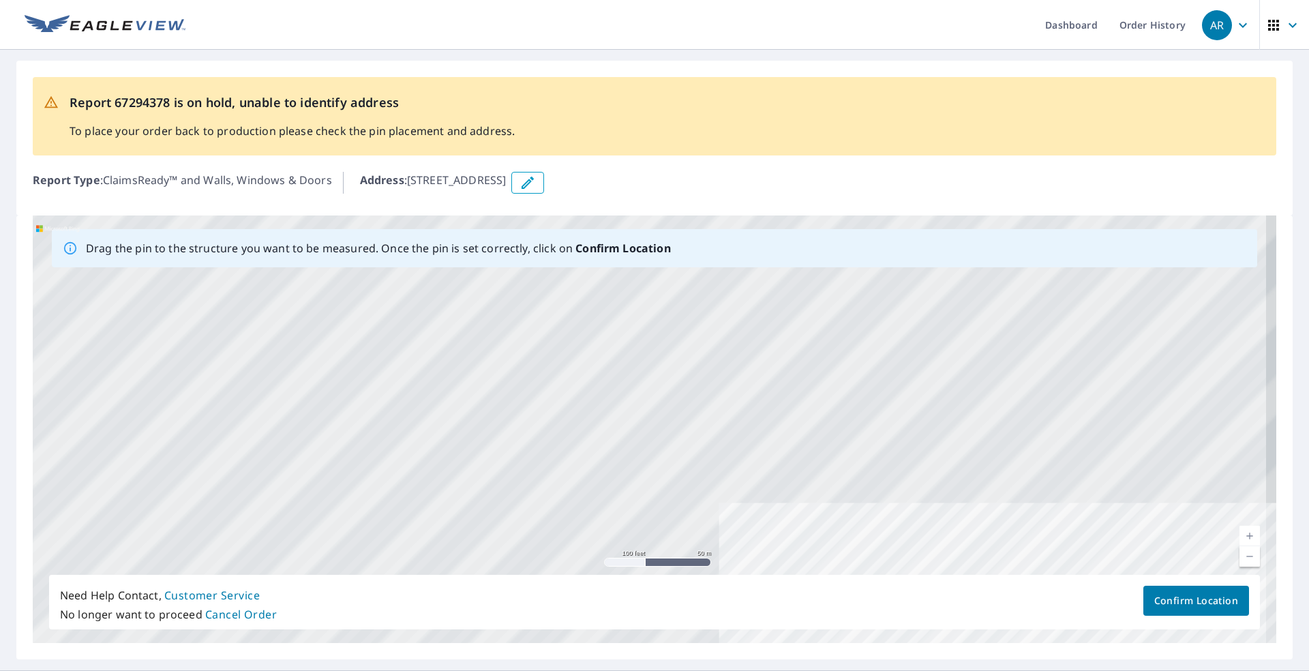
click at [1025, 529] on div "[STREET_ADDRESS]" at bounding box center [655, 429] width 1244 height 428
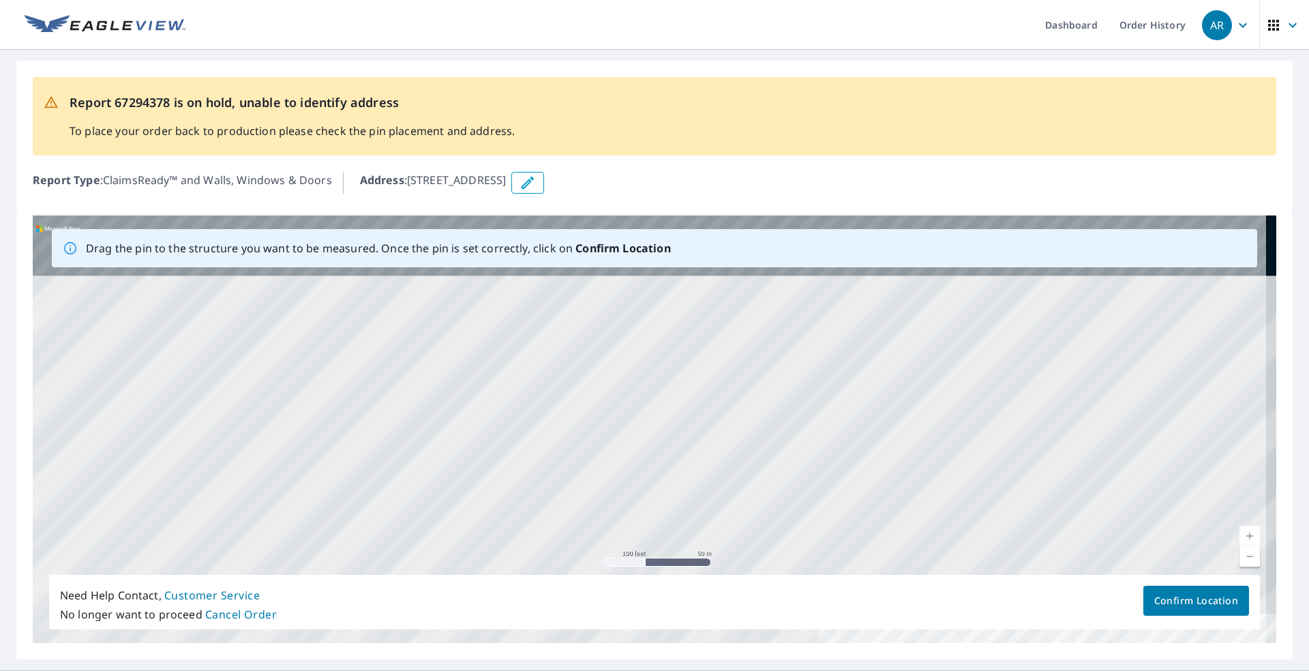
click at [1017, 520] on div "[STREET_ADDRESS]" at bounding box center [655, 429] width 1244 height 428
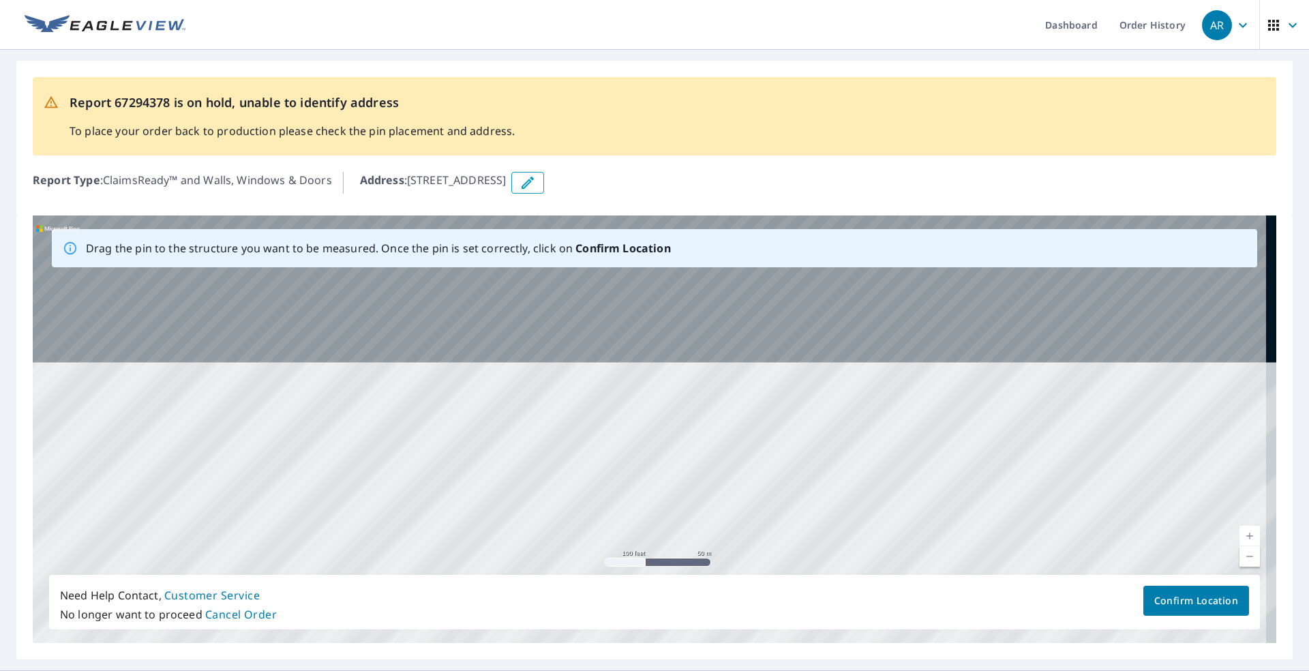
click at [1040, 505] on div "[STREET_ADDRESS]" at bounding box center [655, 429] width 1244 height 428
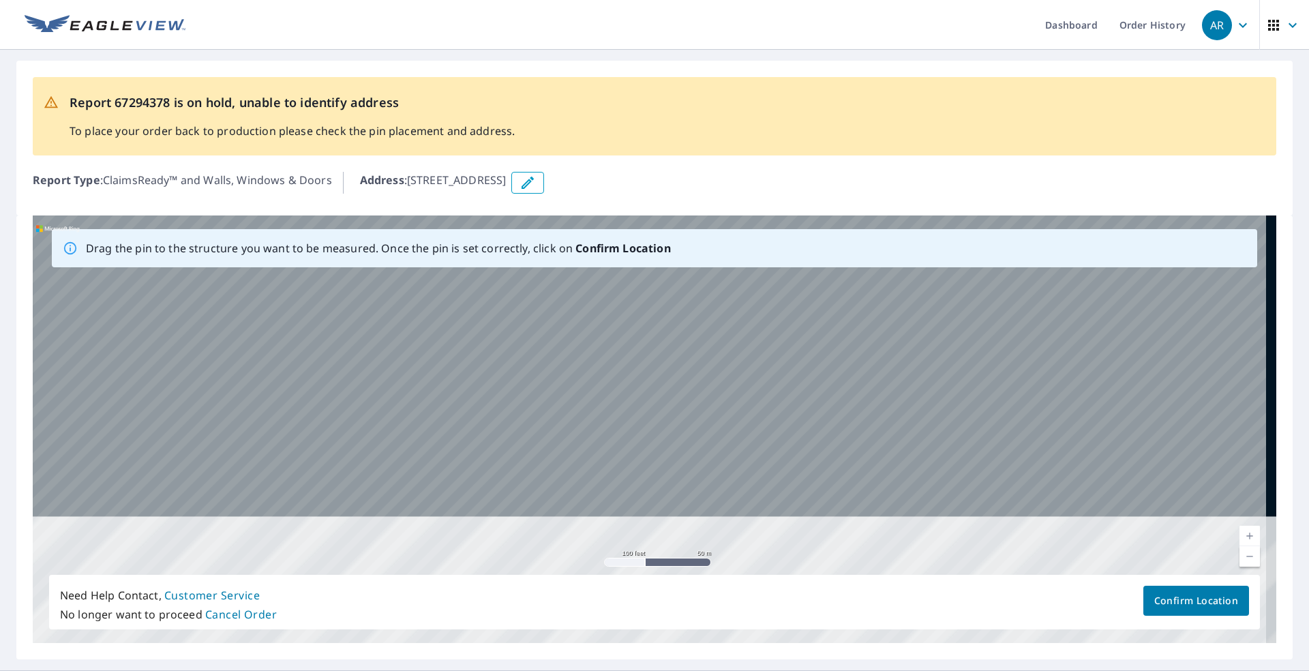
click at [1019, 545] on div "[STREET_ADDRESS]" at bounding box center [655, 429] width 1244 height 428
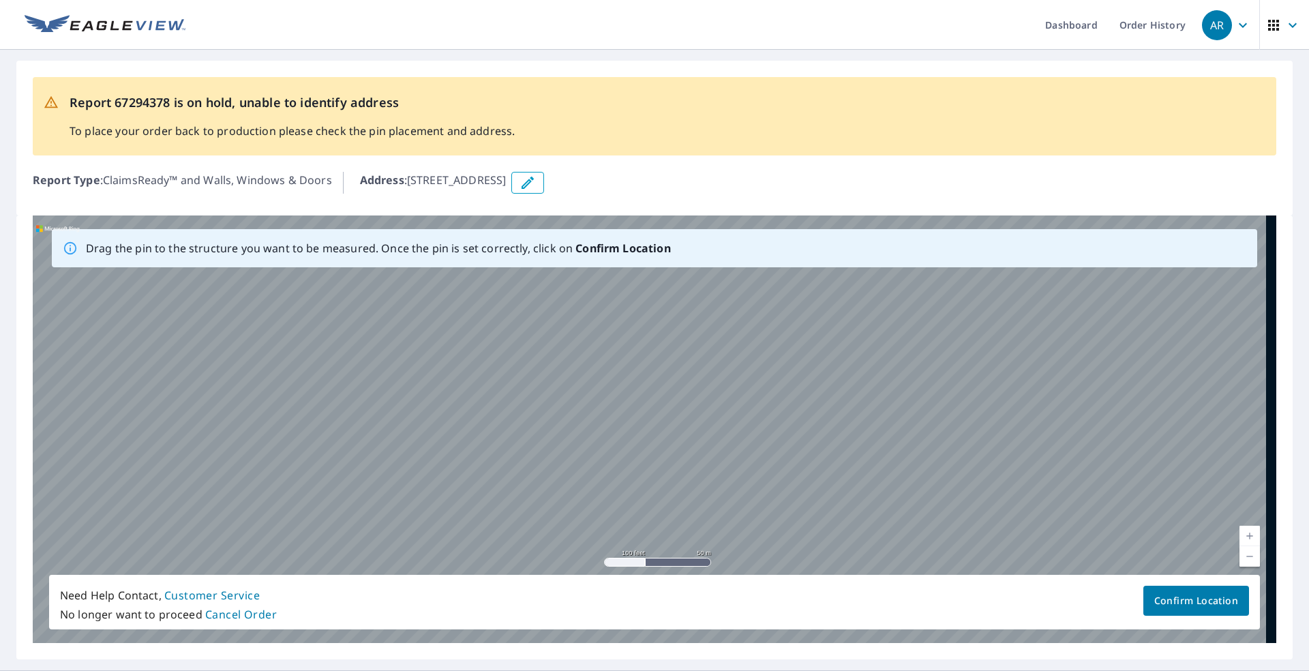
click at [972, 509] on div "[STREET_ADDRESS]" at bounding box center [655, 429] width 1244 height 428
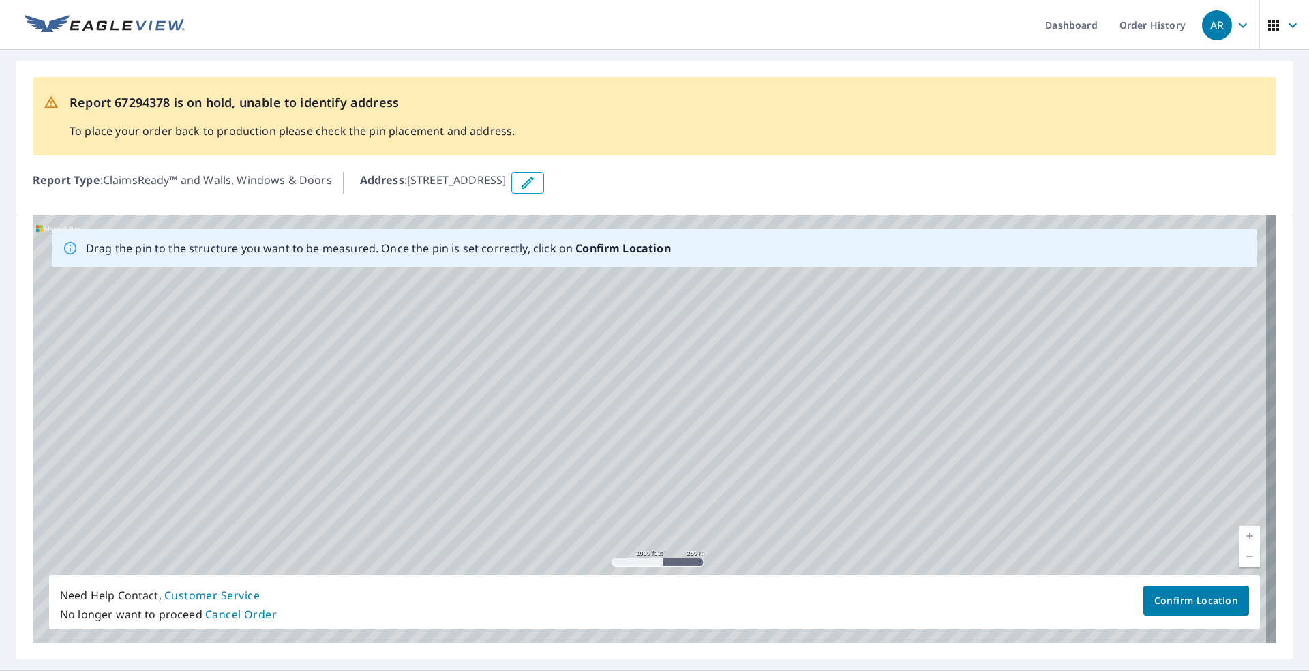
click at [883, 531] on div "[STREET_ADDRESS]" at bounding box center [655, 429] width 1244 height 428
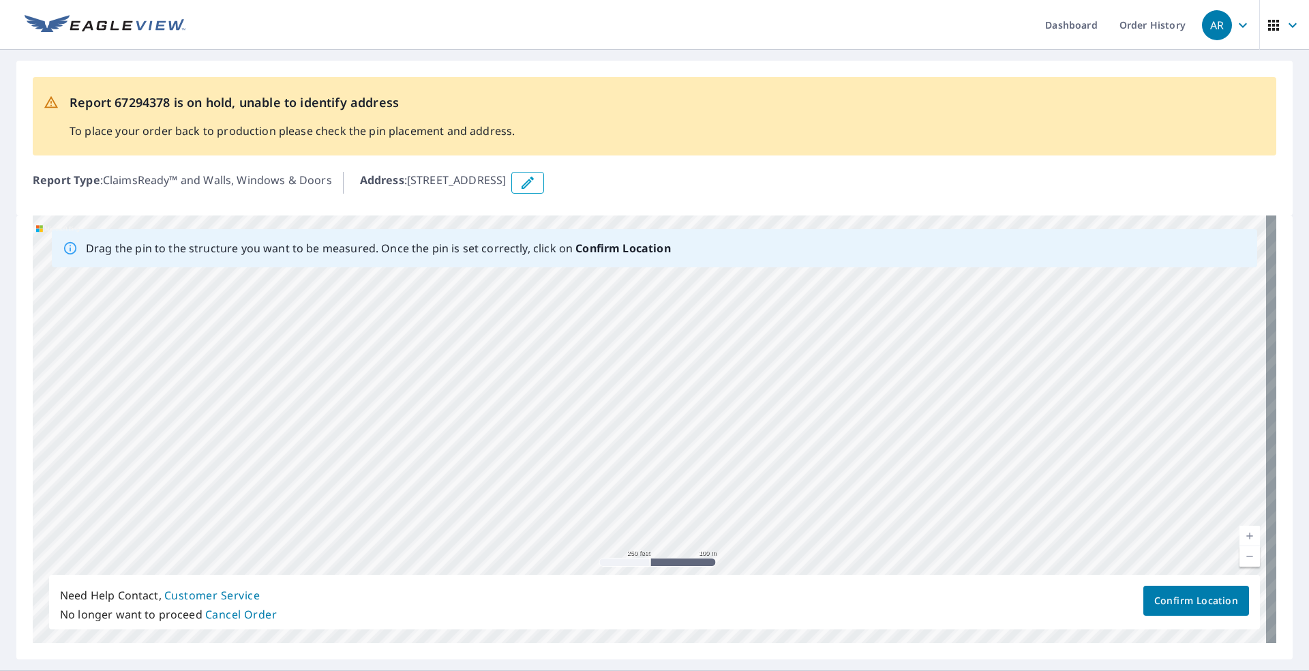
click at [639, 378] on div "[STREET_ADDRESS]" at bounding box center [655, 429] width 1244 height 428
click at [731, 414] on div "[STREET_ADDRESS]" at bounding box center [655, 429] width 1244 height 428
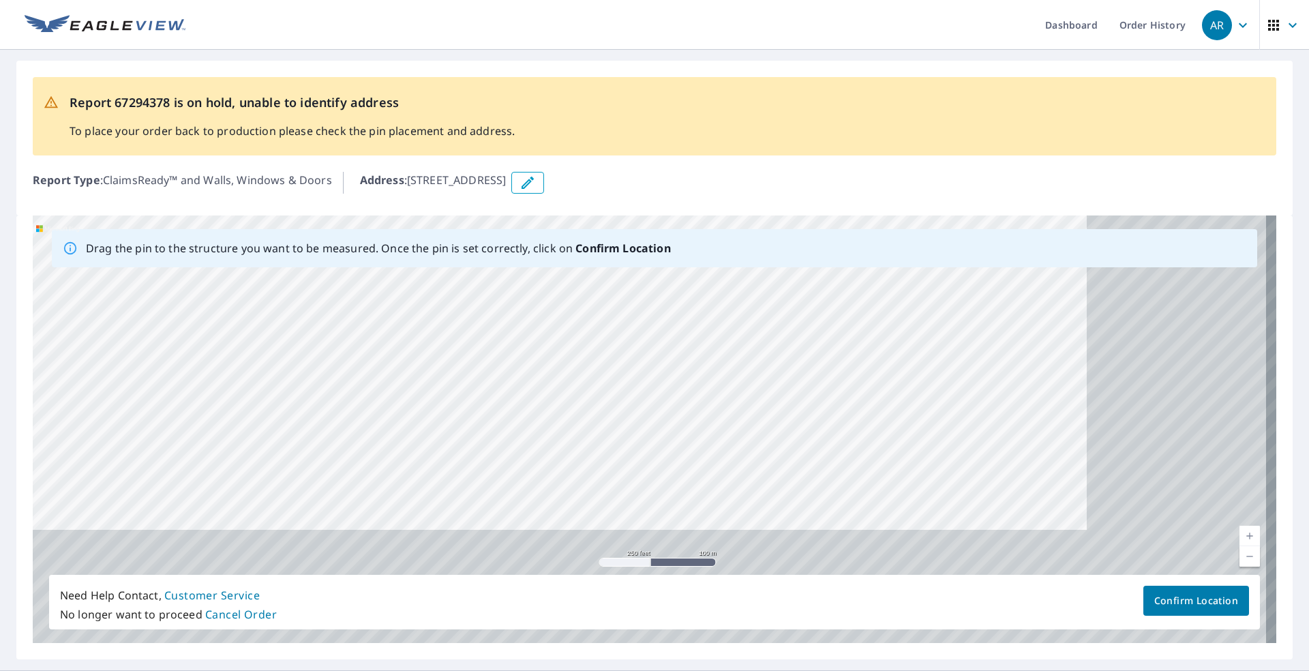
click at [793, 332] on div "[STREET_ADDRESS]" at bounding box center [655, 429] width 1244 height 428
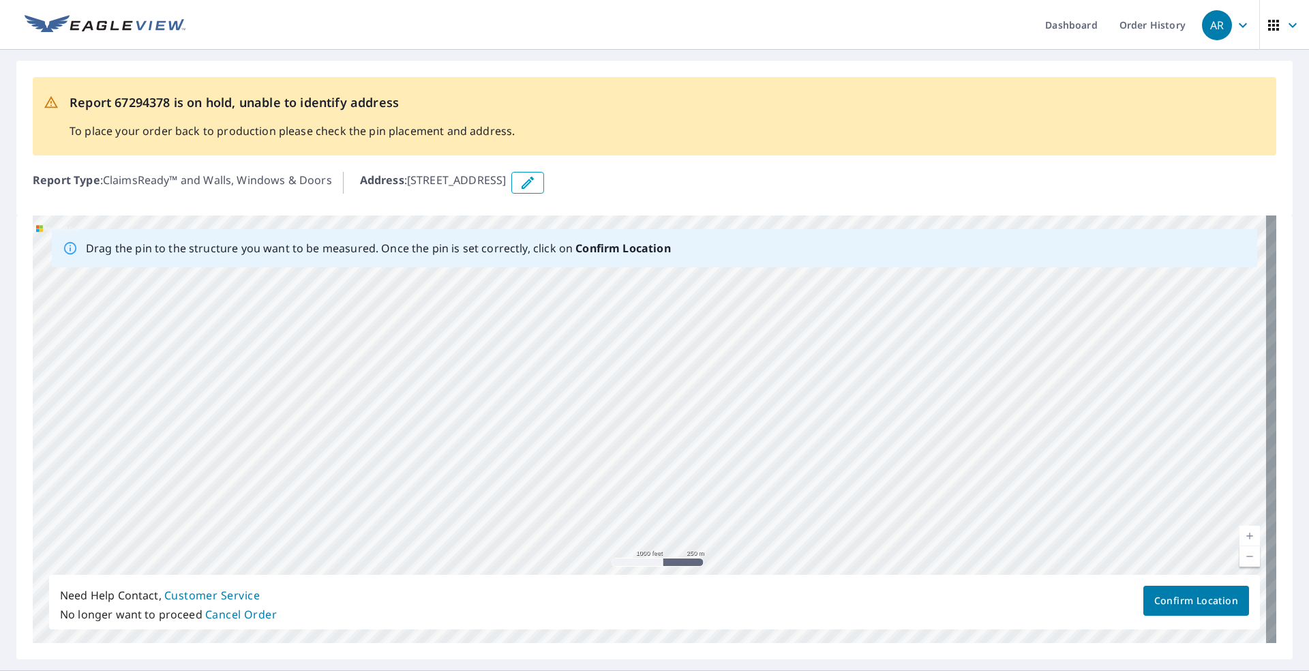
click at [827, 387] on div "[STREET_ADDRESS]" at bounding box center [655, 429] width 1244 height 428
click at [932, 500] on div "[STREET_ADDRESS]" at bounding box center [655, 429] width 1244 height 428
click at [779, 503] on div "[STREET_ADDRESS]" at bounding box center [655, 429] width 1244 height 428
click at [858, 514] on div "[STREET_ADDRESS]" at bounding box center [655, 429] width 1244 height 428
click at [921, 528] on div "[STREET_ADDRESS]" at bounding box center [655, 429] width 1244 height 428
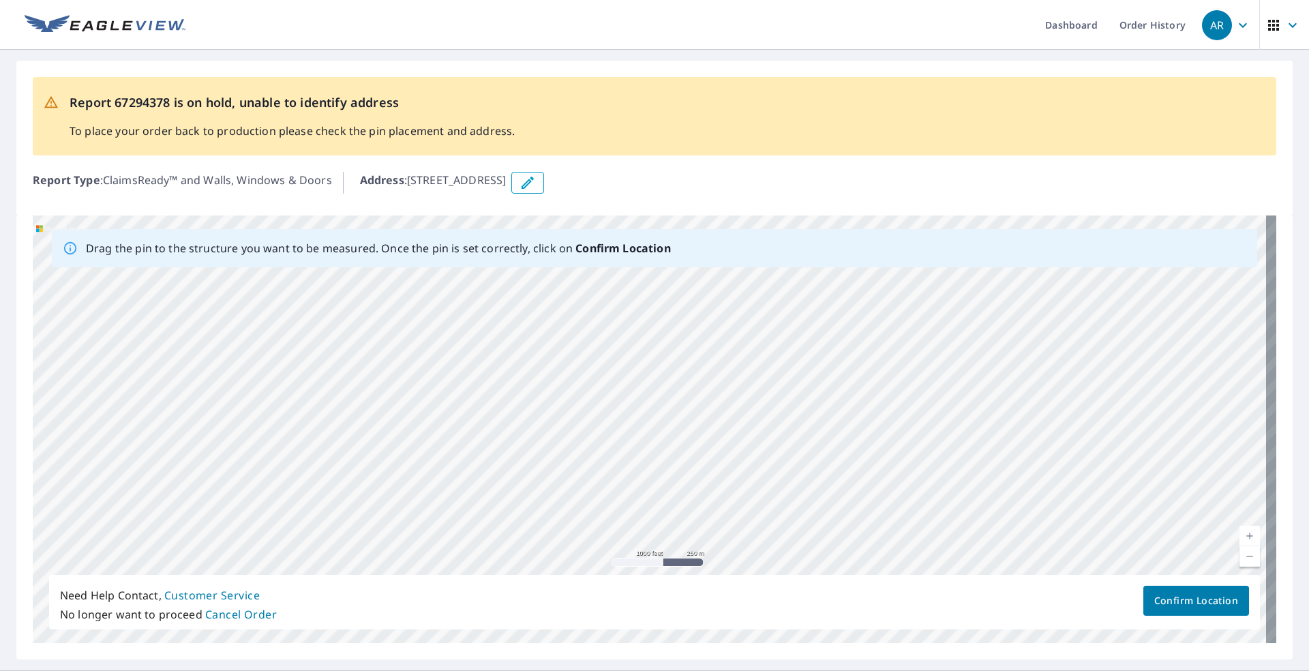
click at [1018, 590] on div "Drag the pin to the structure you want to be measured. Once the pin is set corr…" at bounding box center [655, 429] width 1244 height 428
click at [1079, 632] on div "[STREET_ADDRESS]" at bounding box center [655, 429] width 1244 height 428
click at [982, 534] on div "[STREET_ADDRESS]" at bounding box center [655, 429] width 1244 height 428
click at [1051, 490] on div "[STREET_ADDRESS]" at bounding box center [655, 429] width 1244 height 428
click at [1007, 488] on div "[STREET_ADDRESS]" at bounding box center [655, 429] width 1244 height 428
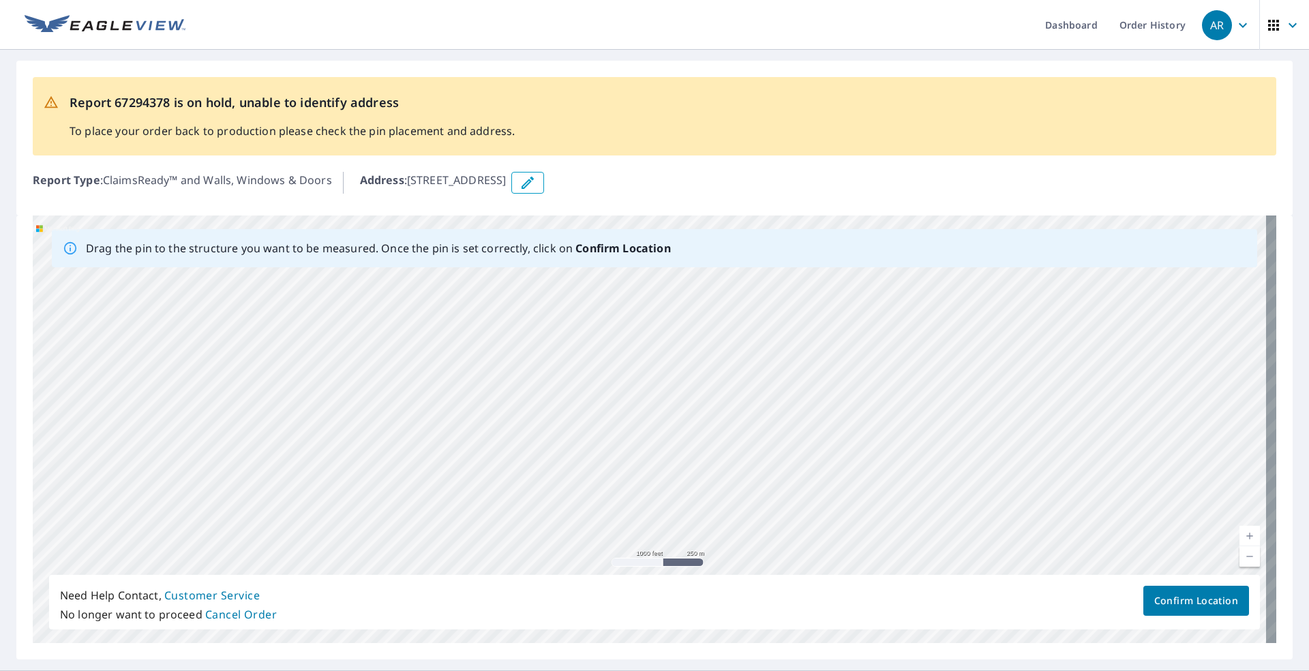
click at [678, 285] on div "[STREET_ADDRESS]" at bounding box center [655, 429] width 1244 height 428
click at [653, 343] on div "[STREET_ADDRESS]" at bounding box center [655, 429] width 1244 height 428
click at [706, 255] on div "Drag the pin to the structure you want to be measured. Once the pin is set corr…" at bounding box center [655, 429] width 1244 height 428
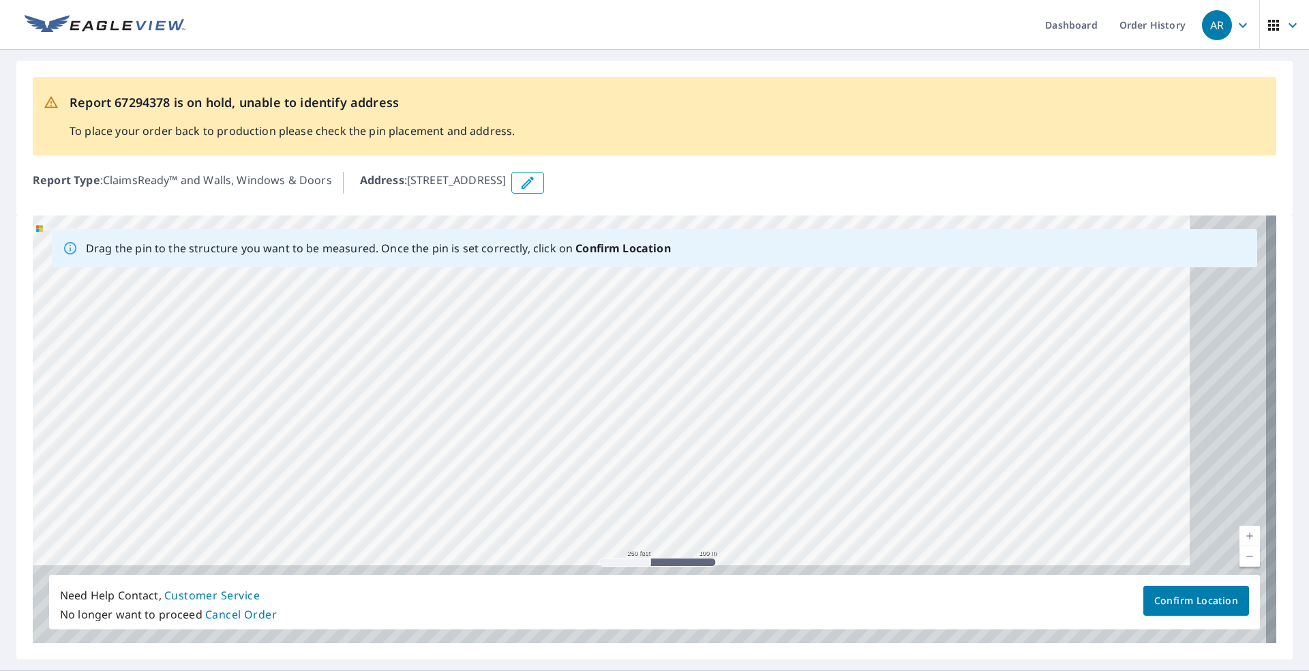
click at [717, 256] on div "Drag the pin to the structure you want to be measured. Once the pin is set corr…" at bounding box center [655, 429] width 1244 height 428
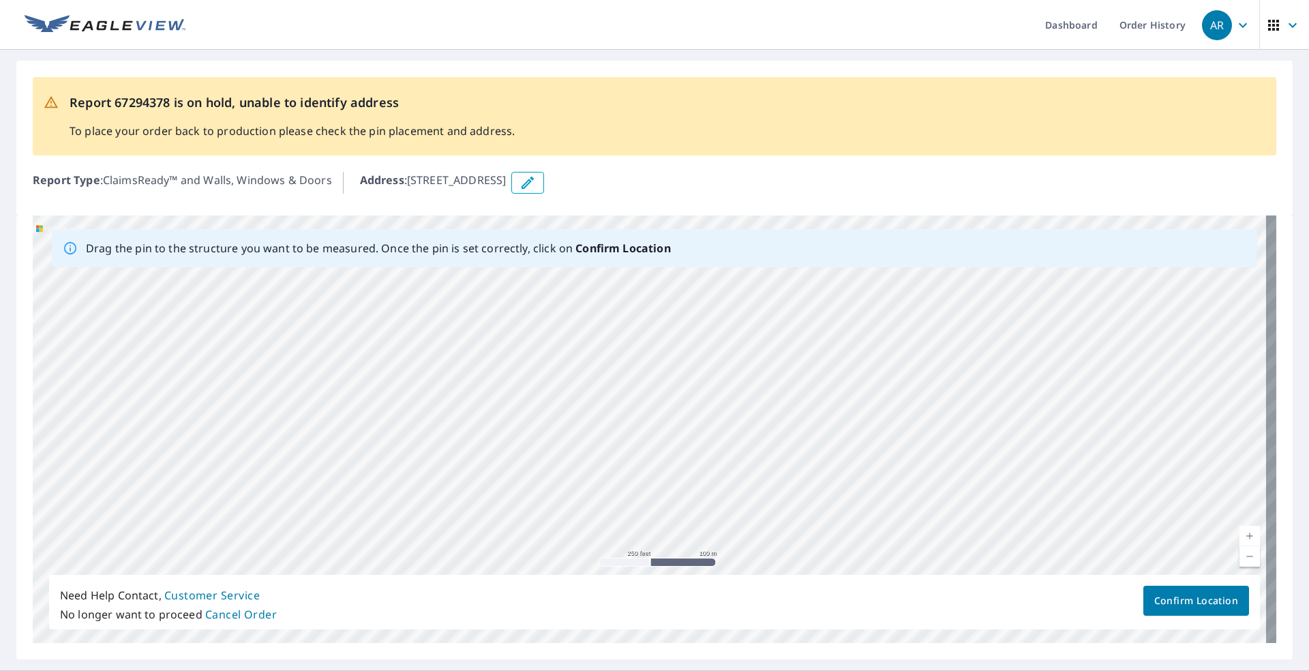
click at [747, 350] on div "[STREET_ADDRESS]" at bounding box center [655, 429] width 1244 height 428
click at [875, 308] on div "[STREET_ADDRESS]" at bounding box center [655, 429] width 1244 height 428
click at [882, 301] on div "[STREET_ADDRESS]" at bounding box center [655, 429] width 1244 height 428
click at [813, 303] on div "[STREET_ADDRESS]" at bounding box center [655, 429] width 1244 height 428
click at [806, 317] on div "[STREET_ADDRESS]" at bounding box center [655, 429] width 1244 height 428
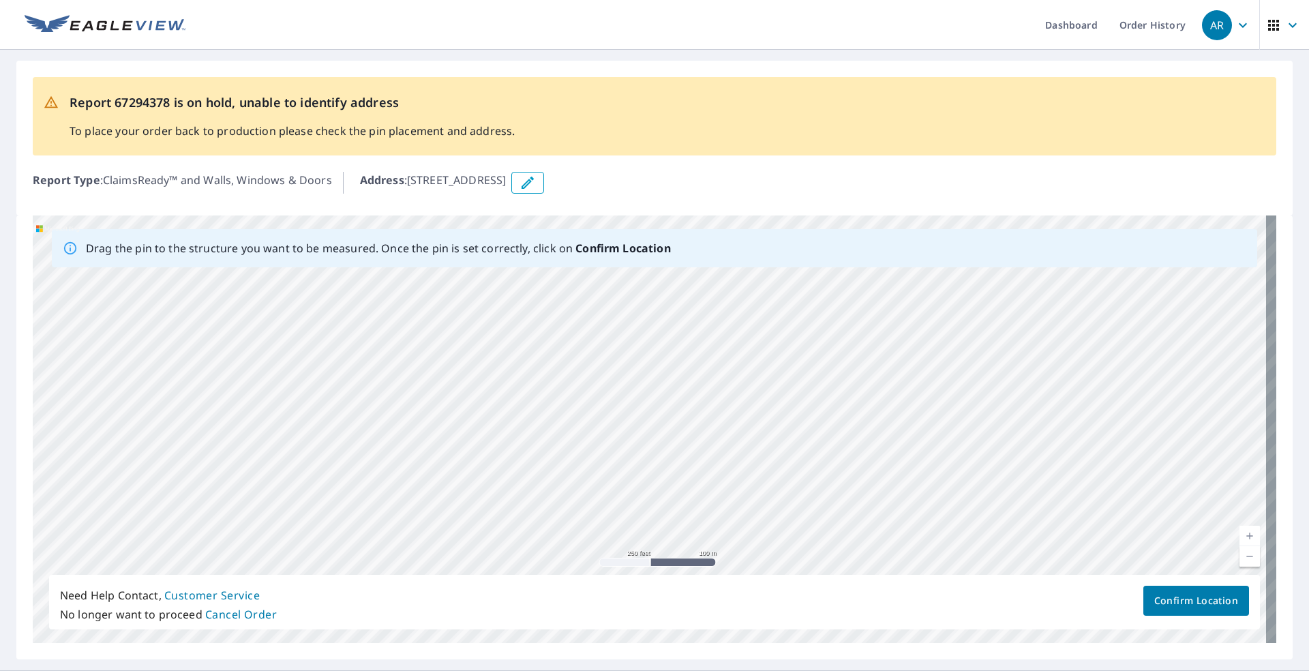
click at [805, 335] on div "[STREET_ADDRESS]" at bounding box center [655, 429] width 1244 height 428
click at [826, 309] on div "[STREET_ADDRESS]" at bounding box center [655, 429] width 1244 height 428
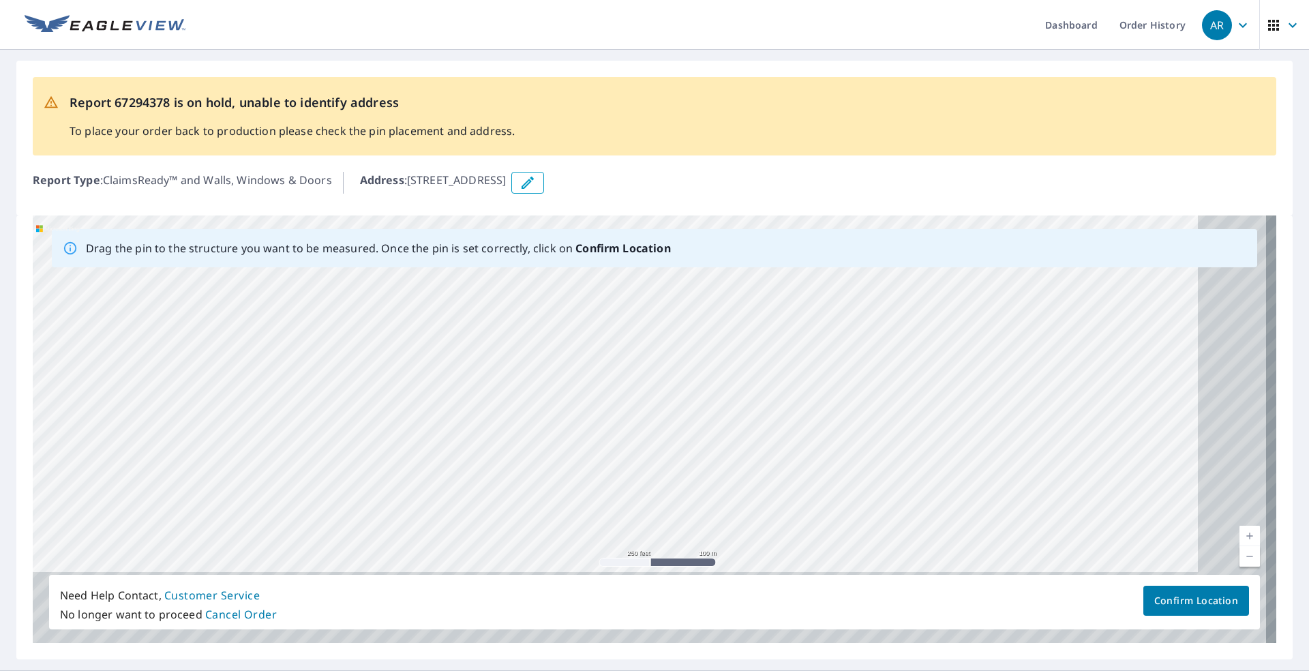
click at [813, 293] on div "[STREET_ADDRESS]" at bounding box center [655, 429] width 1244 height 428
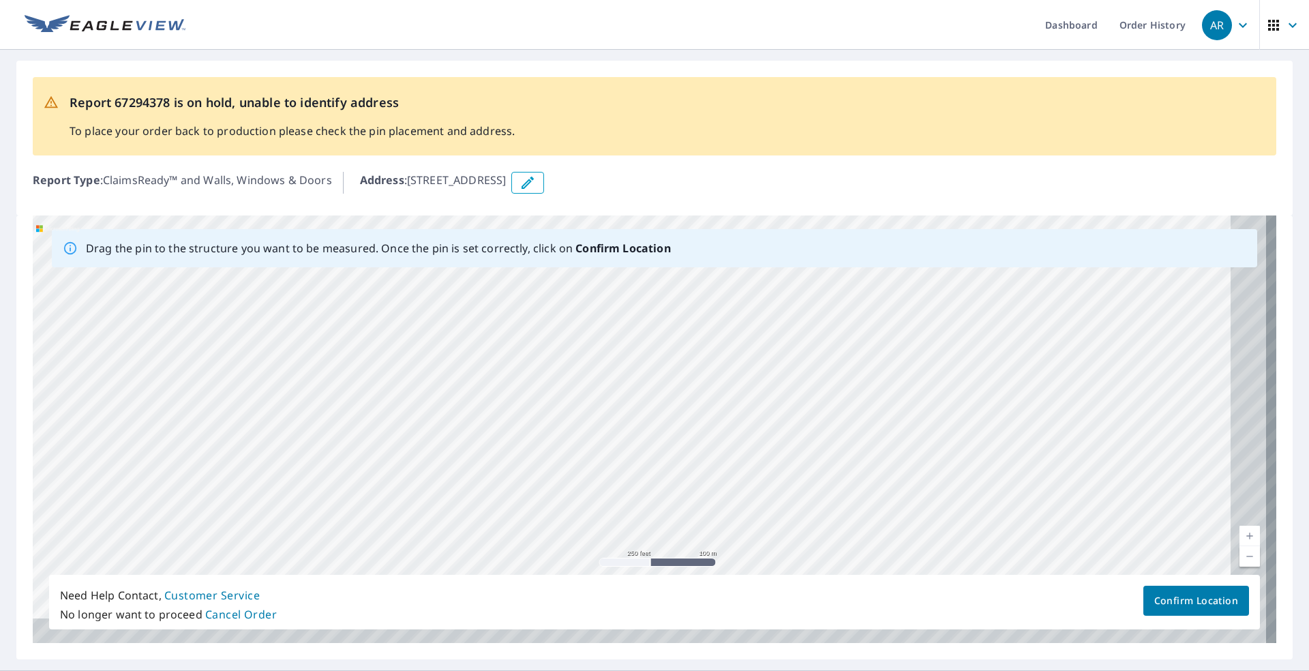
click at [798, 313] on div "[STREET_ADDRESS]" at bounding box center [655, 429] width 1244 height 428
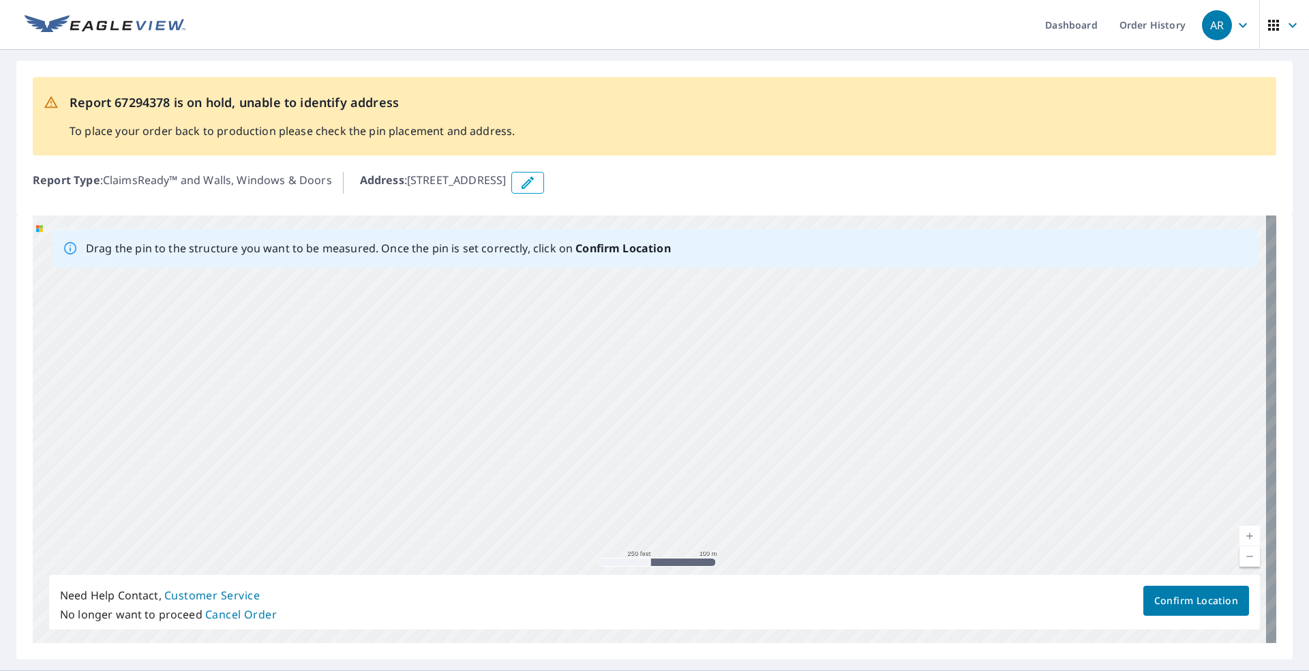
click at [785, 342] on div "[STREET_ADDRESS]" at bounding box center [655, 429] width 1244 height 428
click at [777, 382] on div "[STREET_ADDRESS]" at bounding box center [655, 429] width 1244 height 428
click at [770, 332] on div "[STREET_ADDRESS]" at bounding box center [655, 429] width 1244 height 428
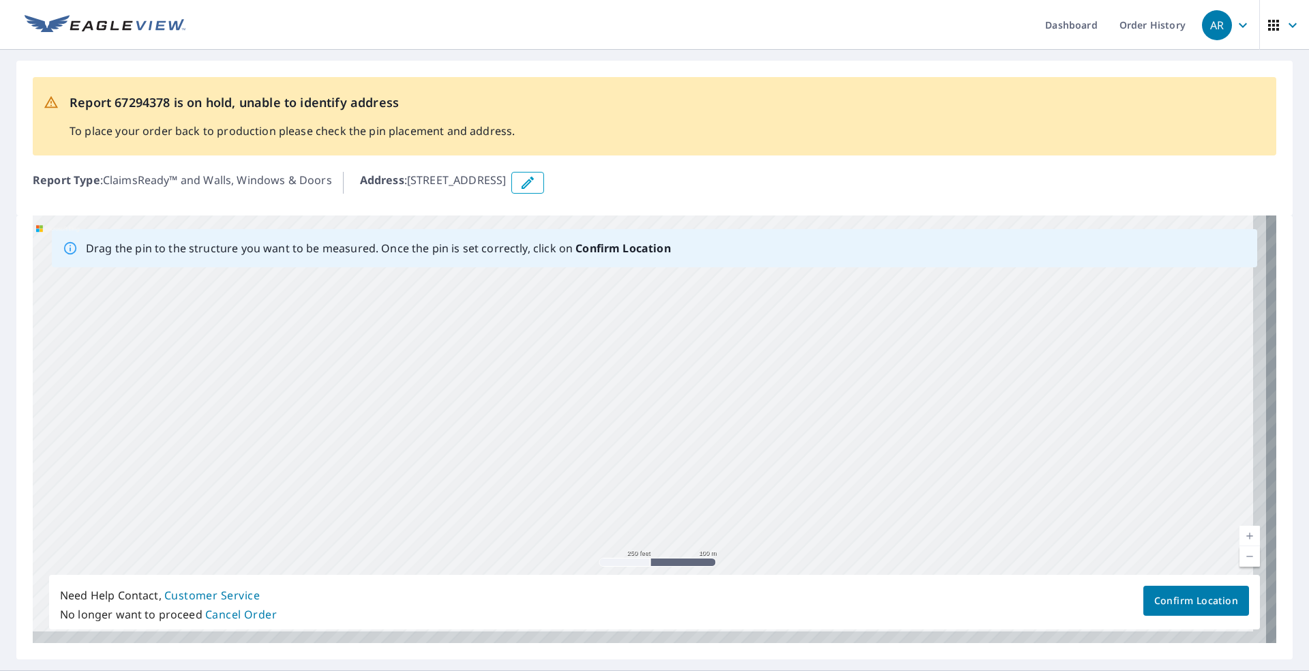
click at [730, 317] on div "[STREET_ADDRESS]" at bounding box center [655, 429] width 1244 height 428
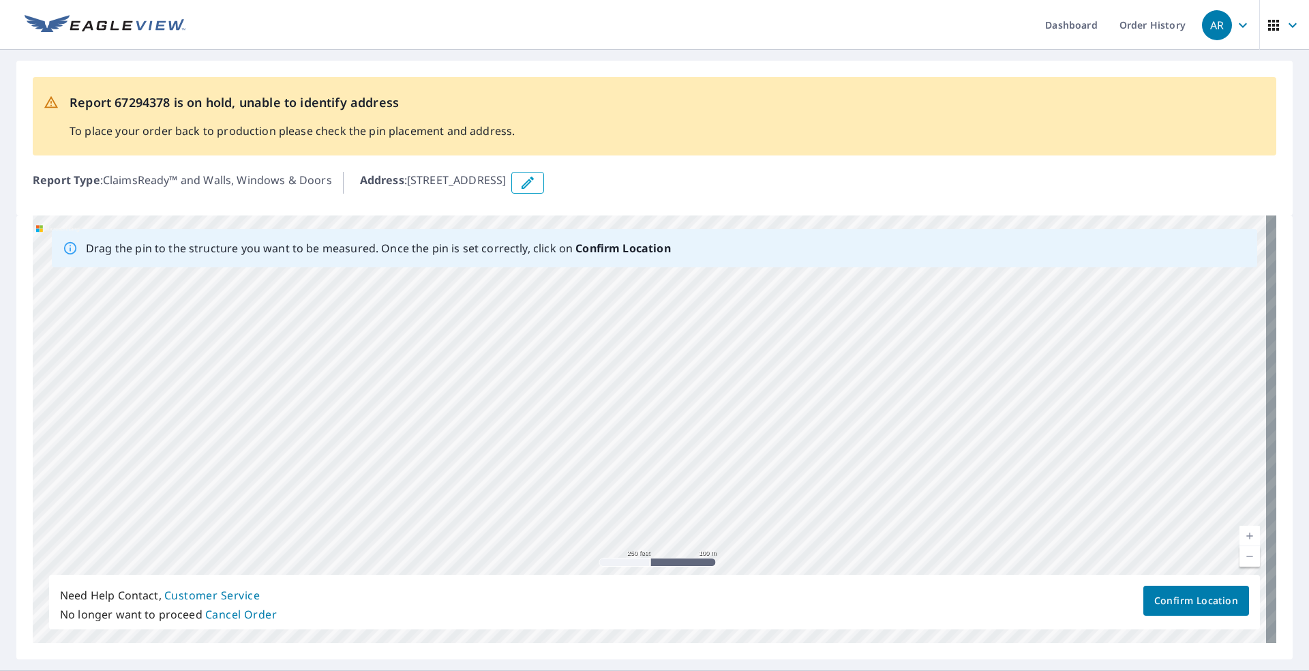
click at [725, 307] on div "[STREET_ADDRESS]" at bounding box center [655, 429] width 1244 height 428
click at [718, 327] on div "[STREET_ADDRESS]" at bounding box center [655, 429] width 1244 height 428
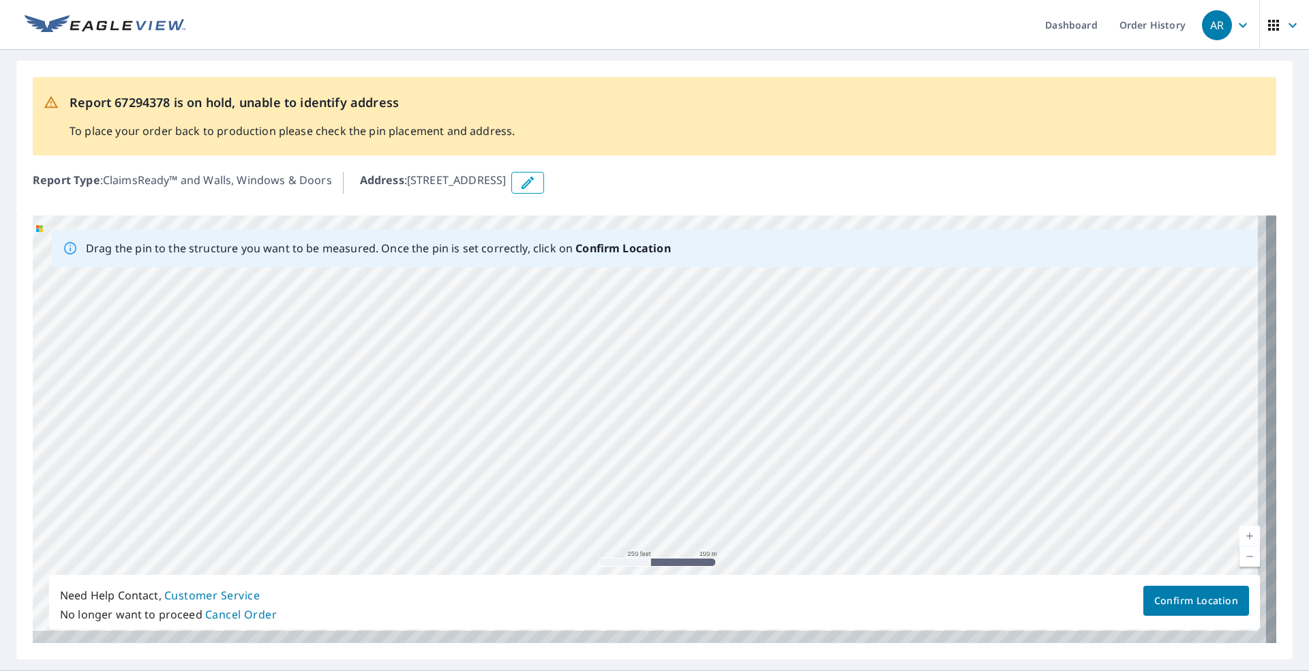
click at [770, 330] on div "[STREET_ADDRESS]" at bounding box center [655, 429] width 1244 height 428
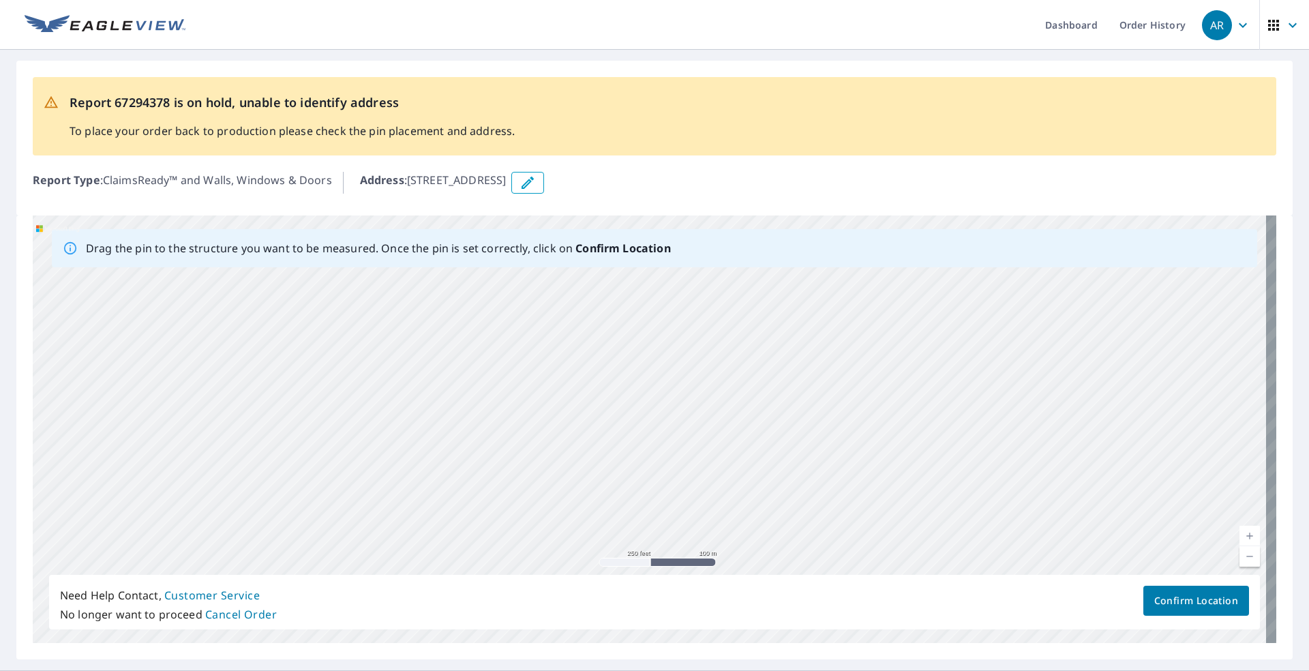
click at [778, 365] on div "[STREET_ADDRESS]" at bounding box center [655, 429] width 1244 height 428
click at [814, 395] on div "[STREET_ADDRESS]" at bounding box center [655, 429] width 1244 height 428
click at [707, 324] on div "[STREET_ADDRESS]" at bounding box center [655, 429] width 1244 height 428
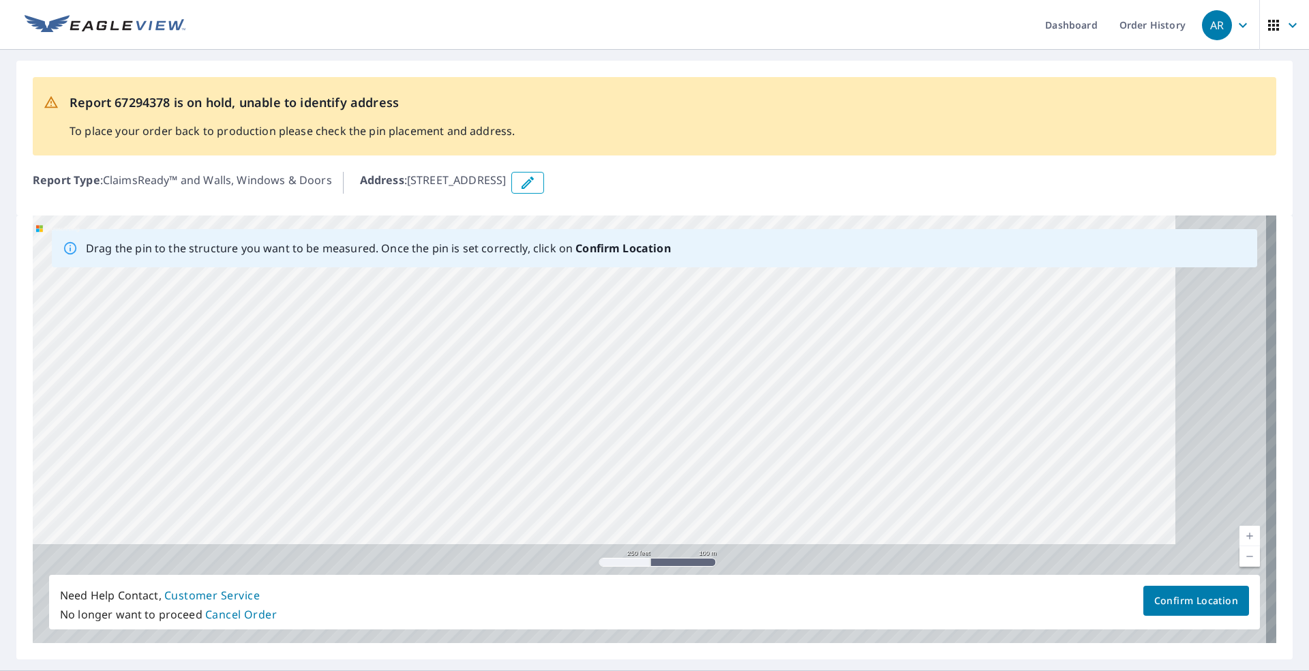
click at [750, 320] on div "[STREET_ADDRESS]" at bounding box center [655, 429] width 1244 height 428
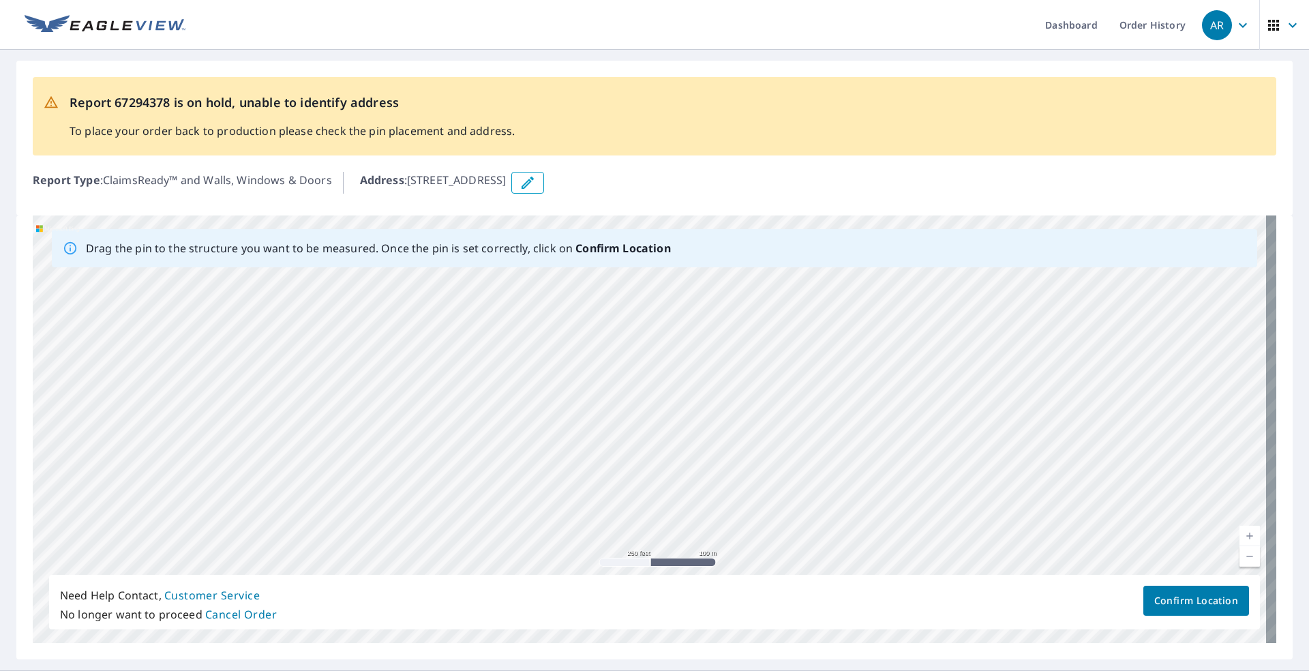
click at [783, 353] on div "[STREET_ADDRESS]" at bounding box center [655, 429] width 1244 height 428
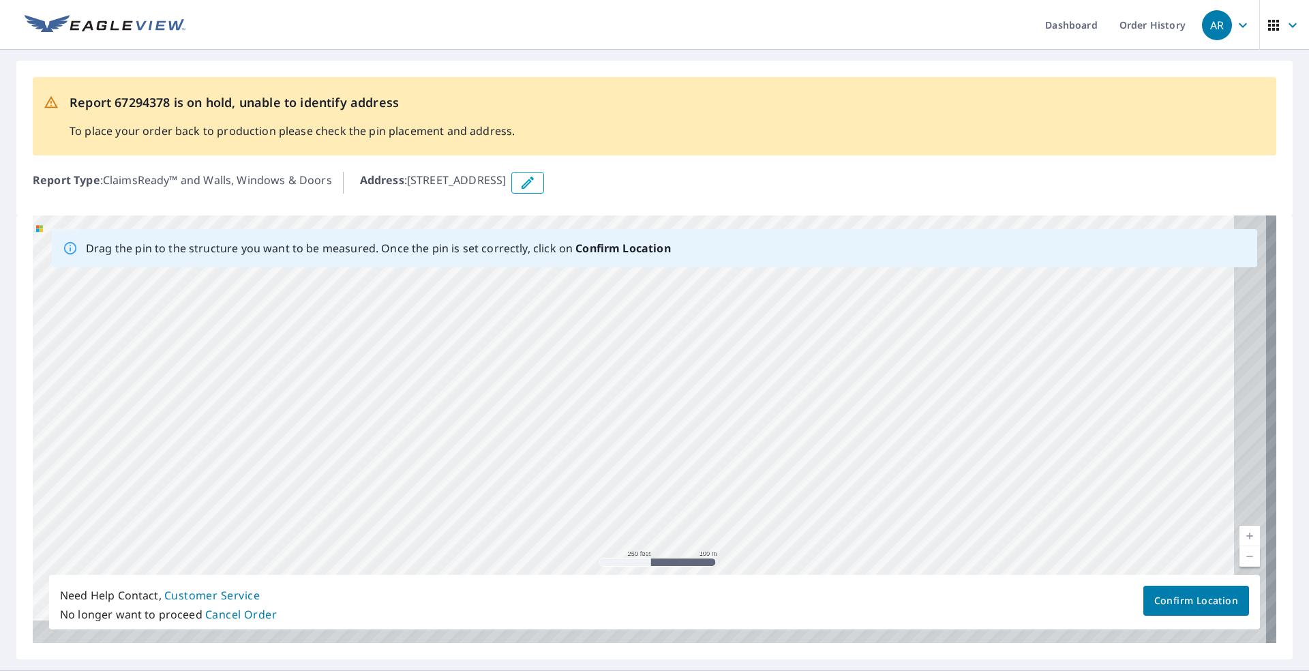
click at [740, 333] on div "[STREET_ADDRESS]" at bounding box center [655, 429] width 1244 height 428
click at [681, 284] on div "[STREET_ADDRESS]" at bounding box center [655, 429] width 1244 height 428
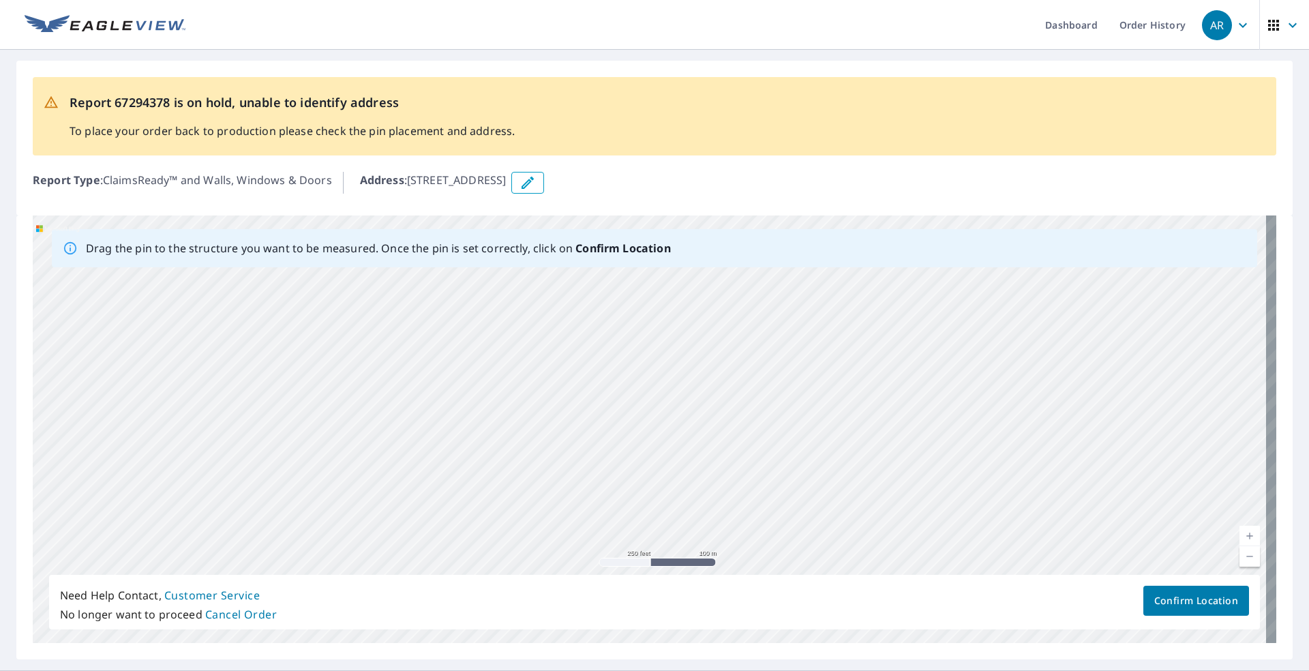
click at [785, 344] on div "[STREET_ADDRESS]" at bounding box center [655, 429] width 1244 height 428
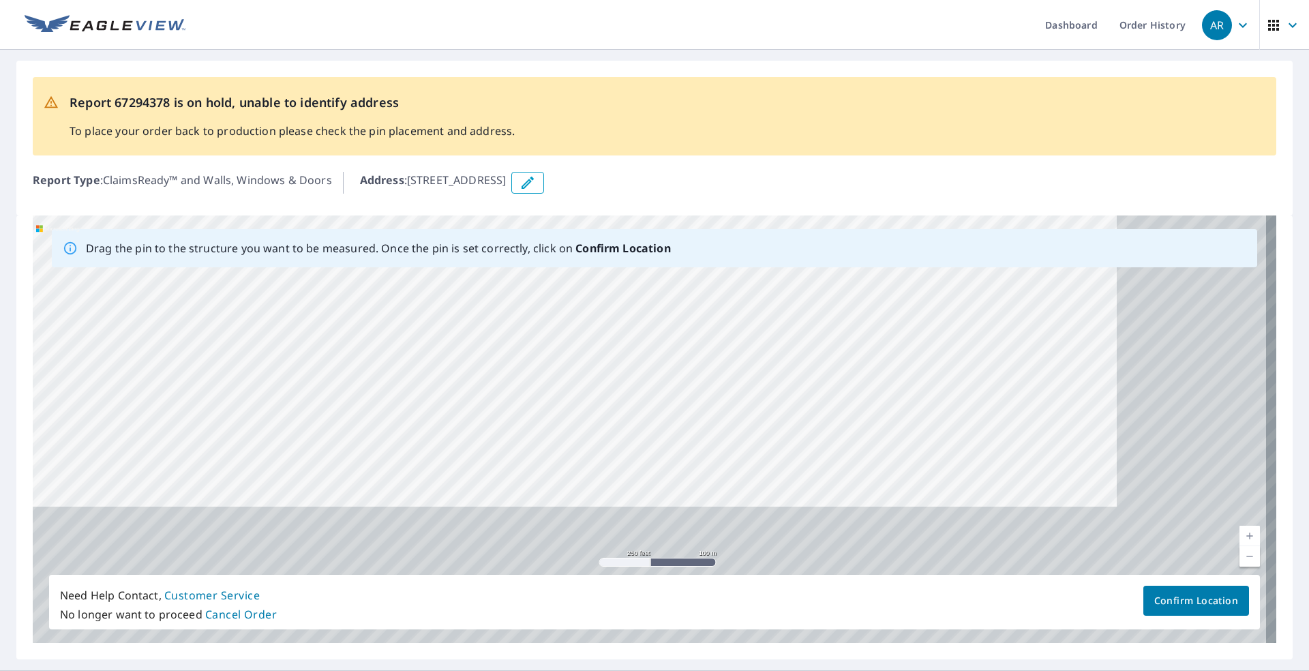
click at [711, 303] on div "[STREET_ADDRESS]" at bounding box center [655, 429] width 1244 height 428
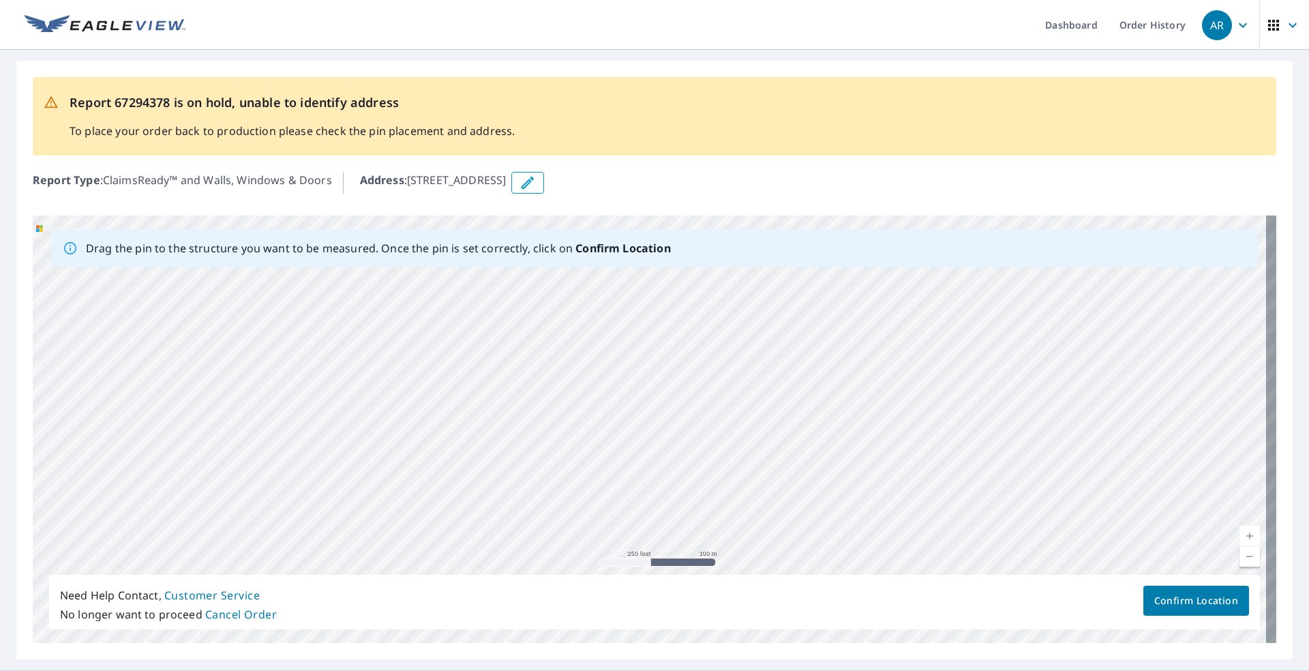
click at [747, 318] on div "[STREET_ADDRESS]" at bounding box center [655, 429] width 1244 height 428
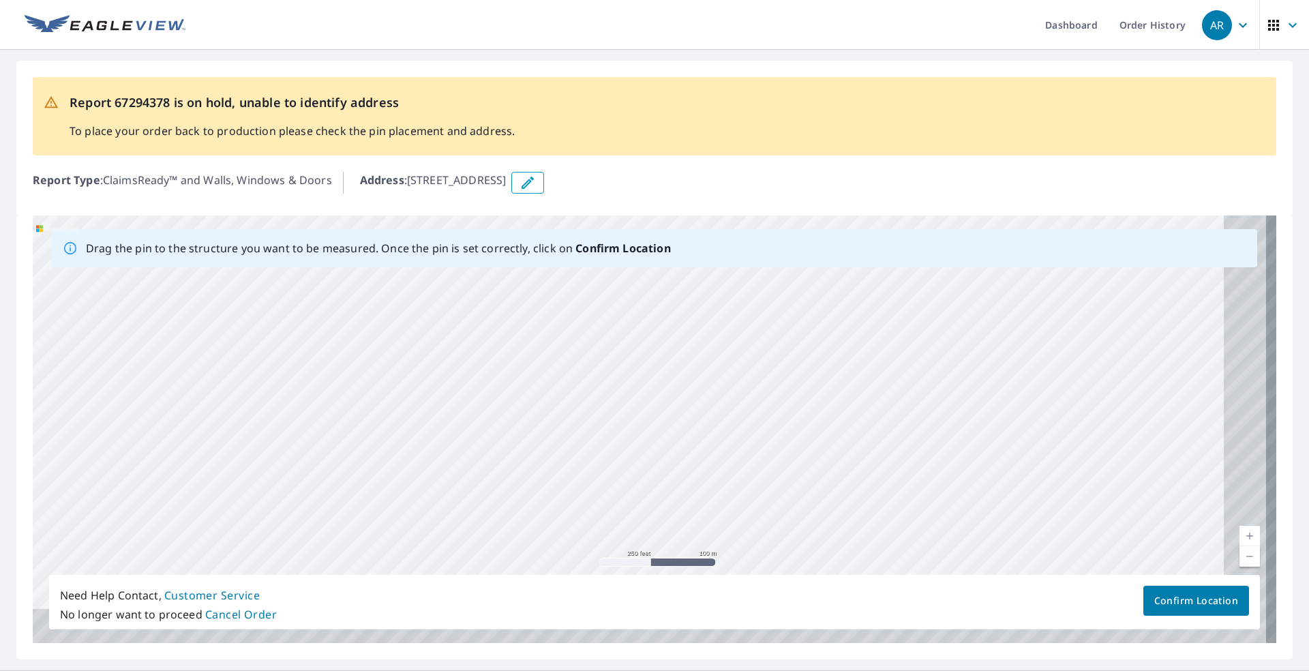
click at [768, 312] on div "[STREET_ADDRESS]" at bounding box center [655, 429] width 1244 height 428
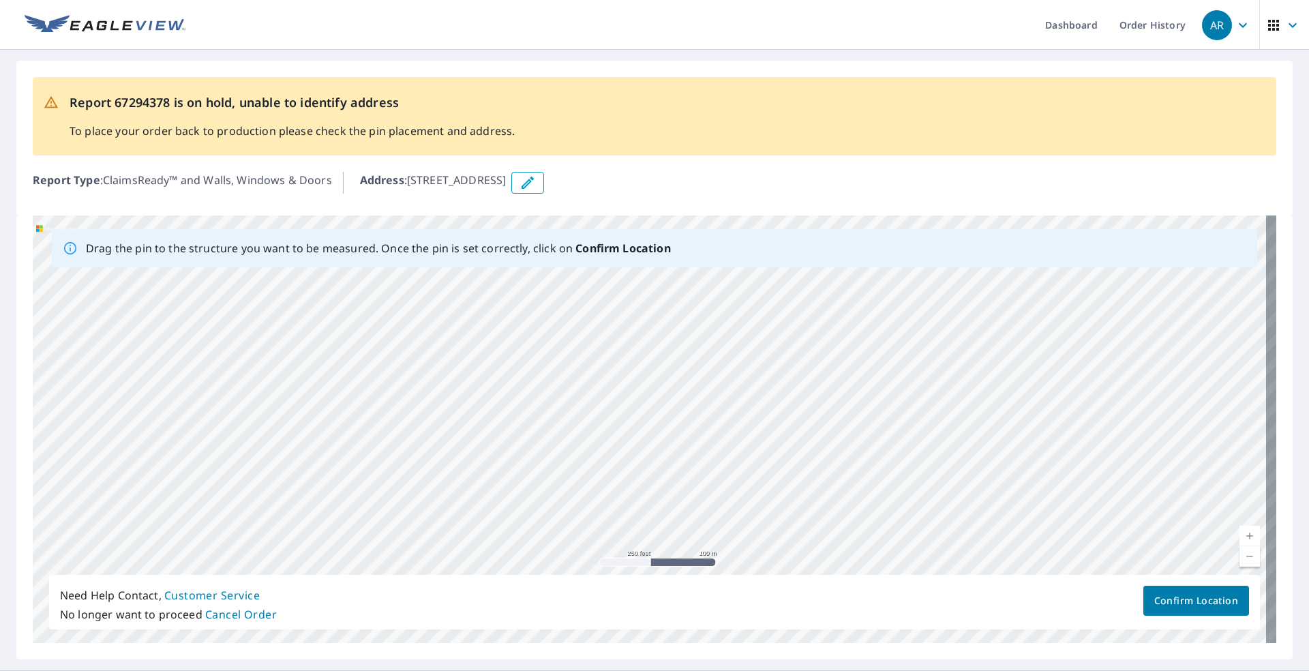
click at [777, 303] on div "[STREET_ADDRESS]" at bounding box center [655, 429] width 1244 height 428
click at [775, 333] on div "[STREET_ADDRESS]" at bounding box center [655, 429] width 1244 height 428
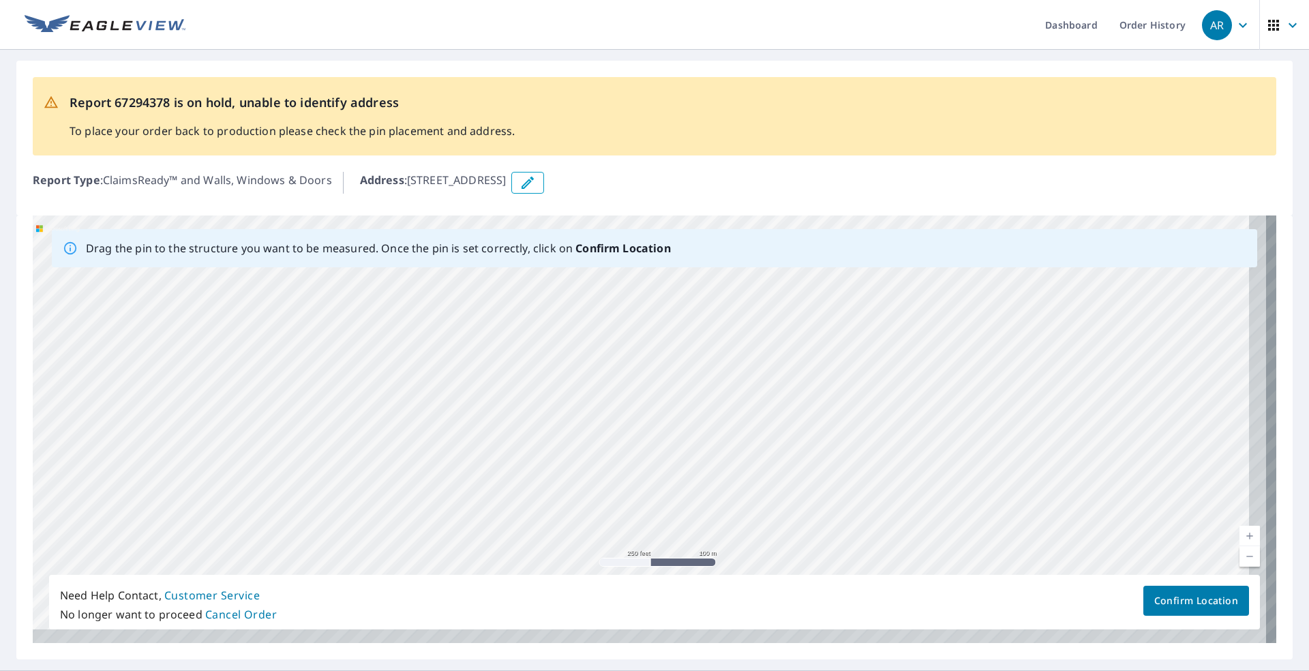
click at [826, 392] on div "[STREET_ADDRESS]" at bounding box center [655, 429] width 1244 height 428
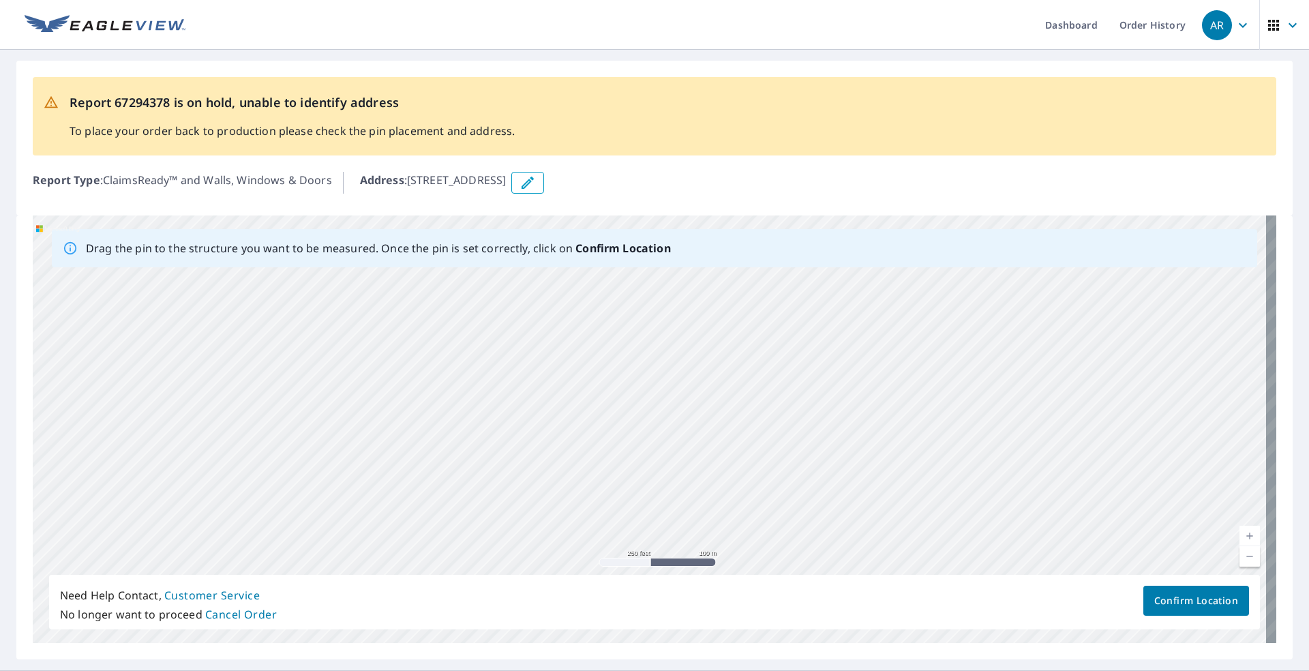
click at [803, 342] on div "[STREET_ADDRESS]" at bounding box center [655, 429] width 1244 height 428
click at [829, 331] on div "[STREET_ADDRESS]" at bounding box center [655, 429] width 1244 height 428
click at [888, 355] on div "[STREET_ADDRESS]" at bounding box center [655, 429] width 1244 height 428
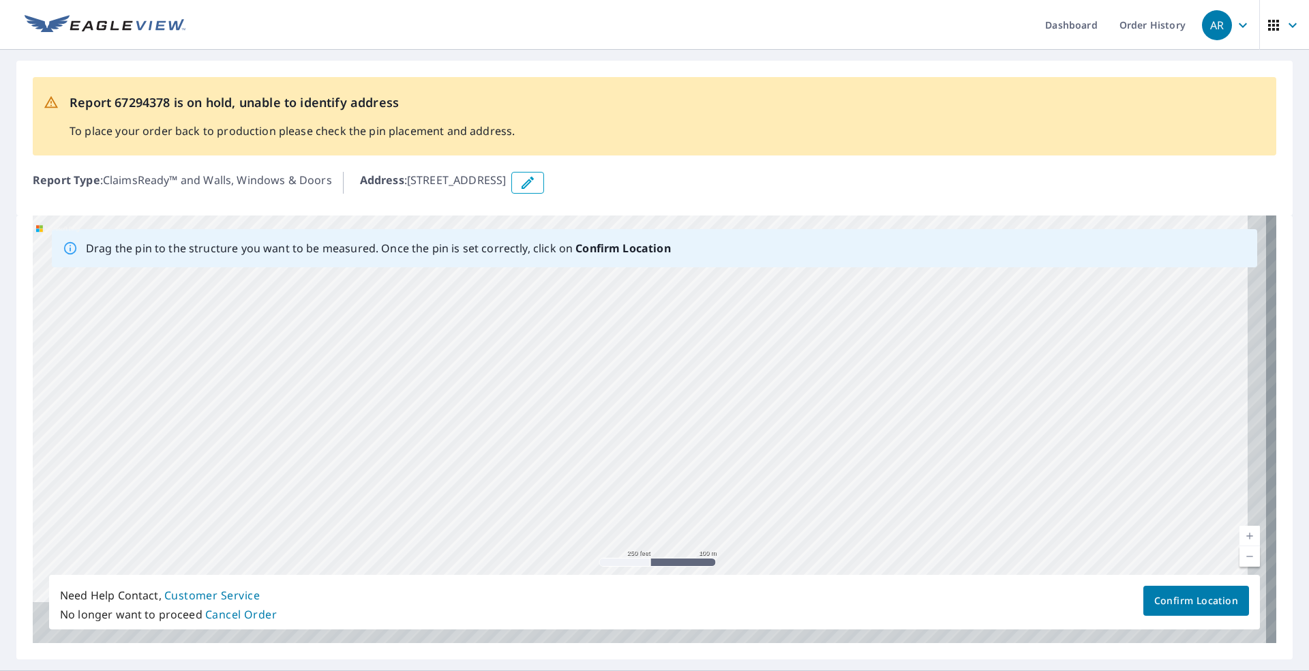
click at [856, 329] on div "[STREET_ADDRESS]" at bounding box center [655, 429] width 1244 height 428
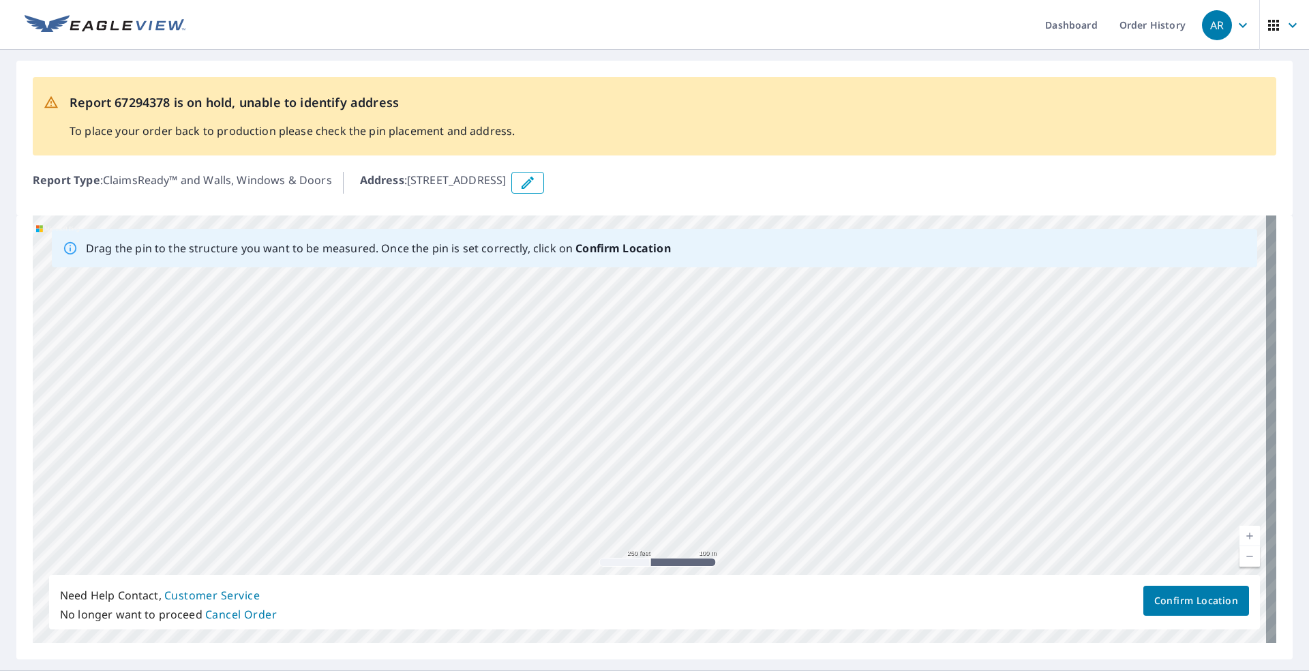
click at [807, 344] on div "[STREET_ADDRESS]" at bounding box center [655, 429] width 1244 height 428
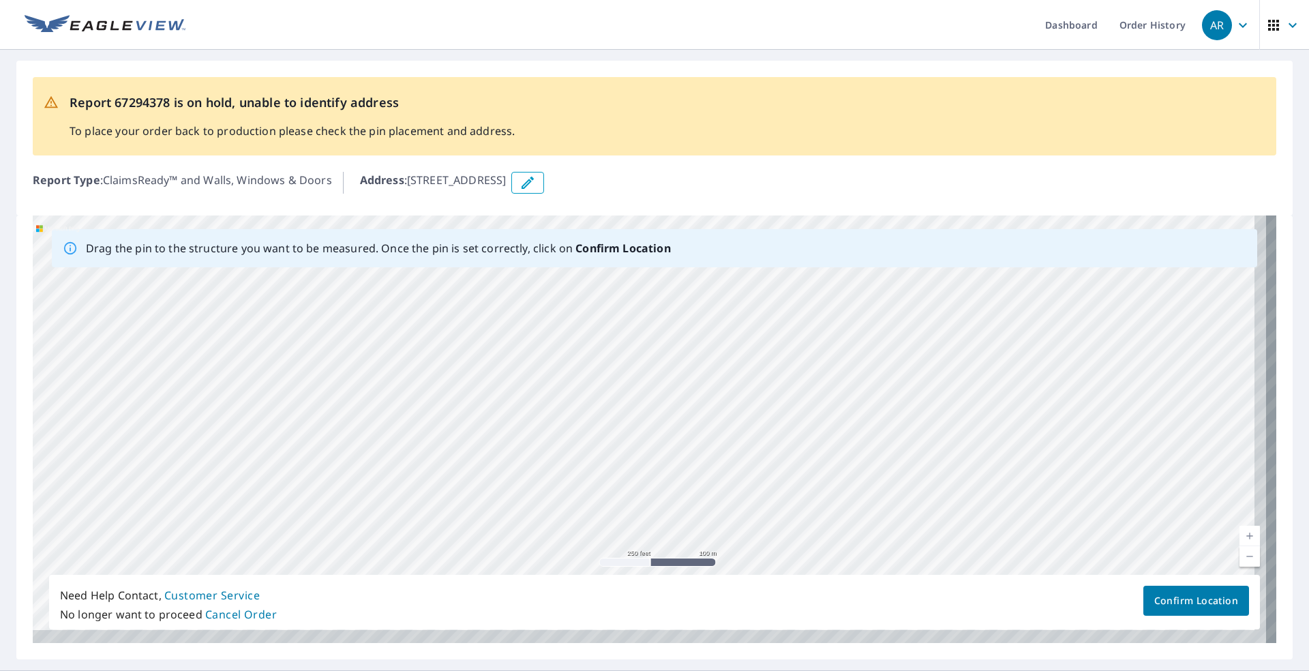
click at [777, 305] on div "[STREET_ADDRESS]" at bounding box center [655, 429] width 1244 height 428
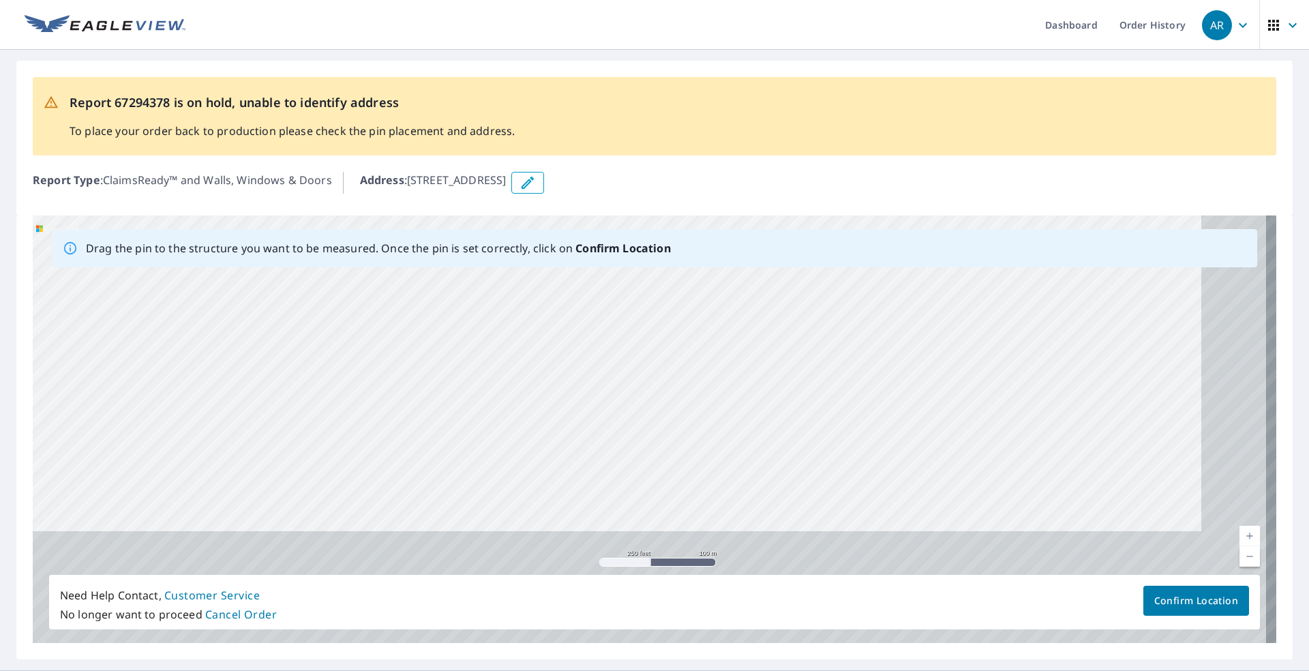
click at [783, 291] on div "[STREET_ADDRESS]" at bounding box center [655, 429] width 1244 height 428
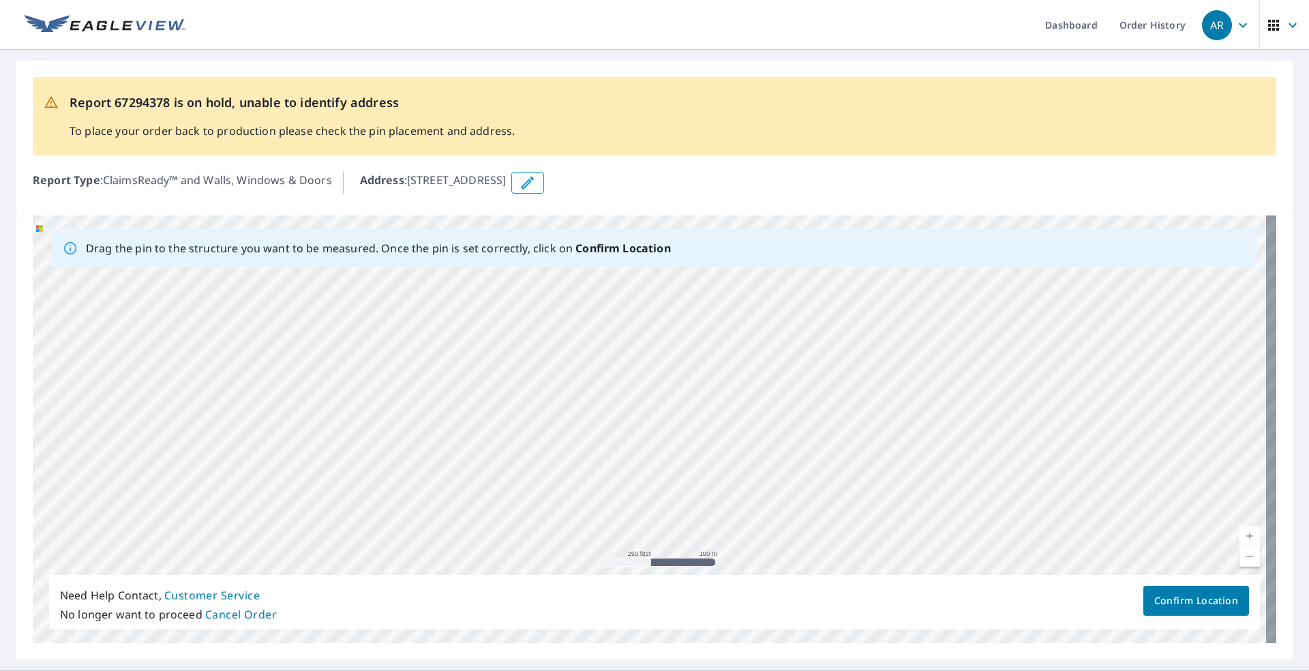
click at [862, 305] on div "[STREET_ADDRESS]" at bounding box center [655, 429] width 1244 height 428
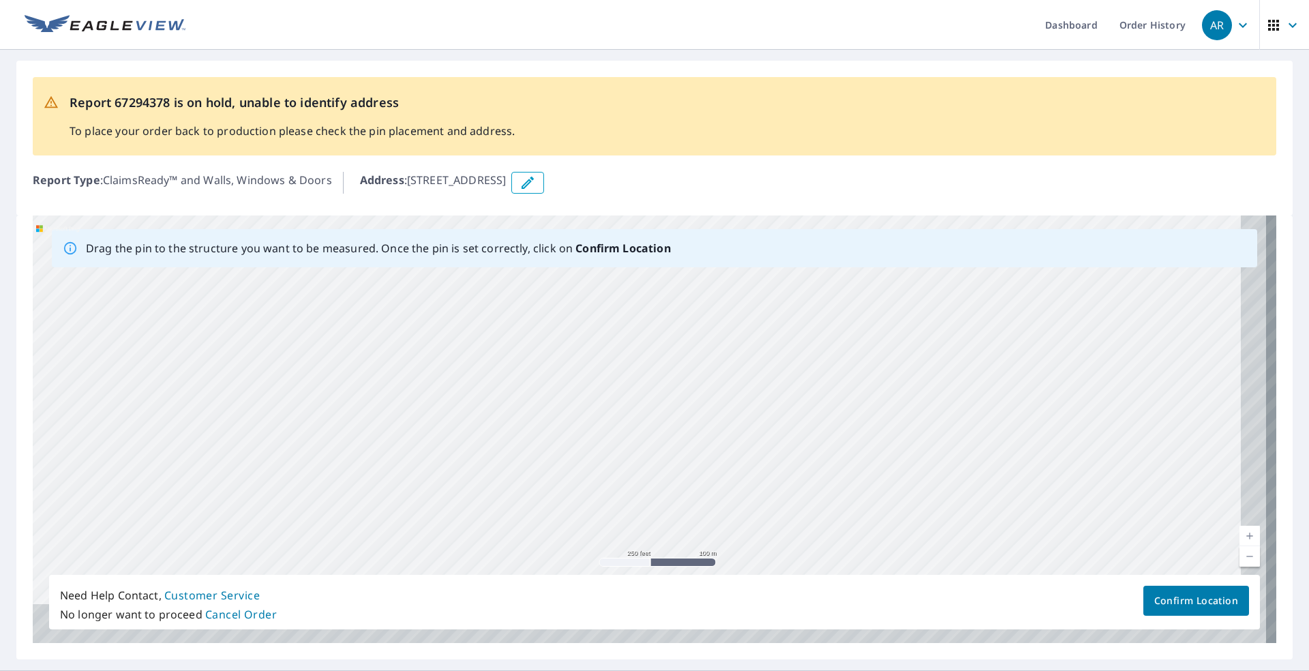
click at [833, 316] on div "[STREET_ADDRESS]" at bounding box center [655, 429] width 1244 height 428
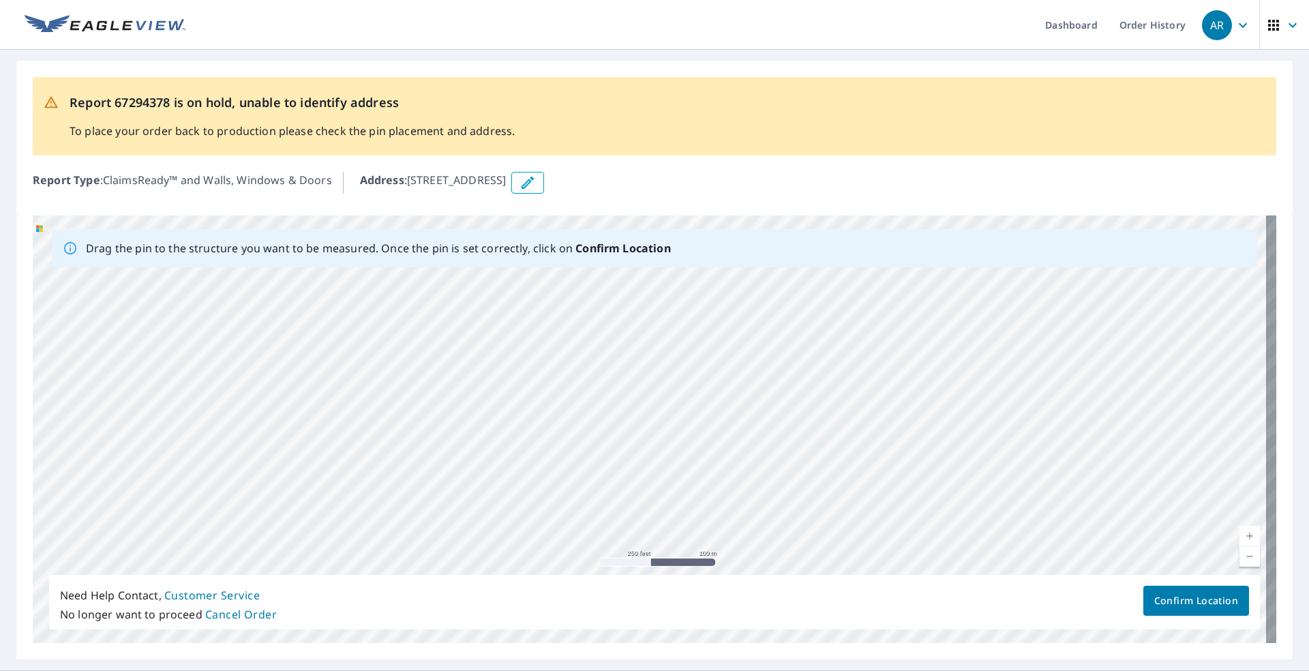
click at [760, 370] on div "[STREET_ADDRESS]" at bounding box center [655, 429] width 1244 height 428
click at [812, 495] on div "[STREET_ADDRESS]" at bounding box center [655, 429] width 1244 height 428
click at [821, 503] on div "[STREET_ADDRESS]" at bounding box center [655, 429] width 1244 height 428
click at [792, 519] on div "[STREET_ADDRESS]" at bounding box center [655, 429] width 1244 height 428
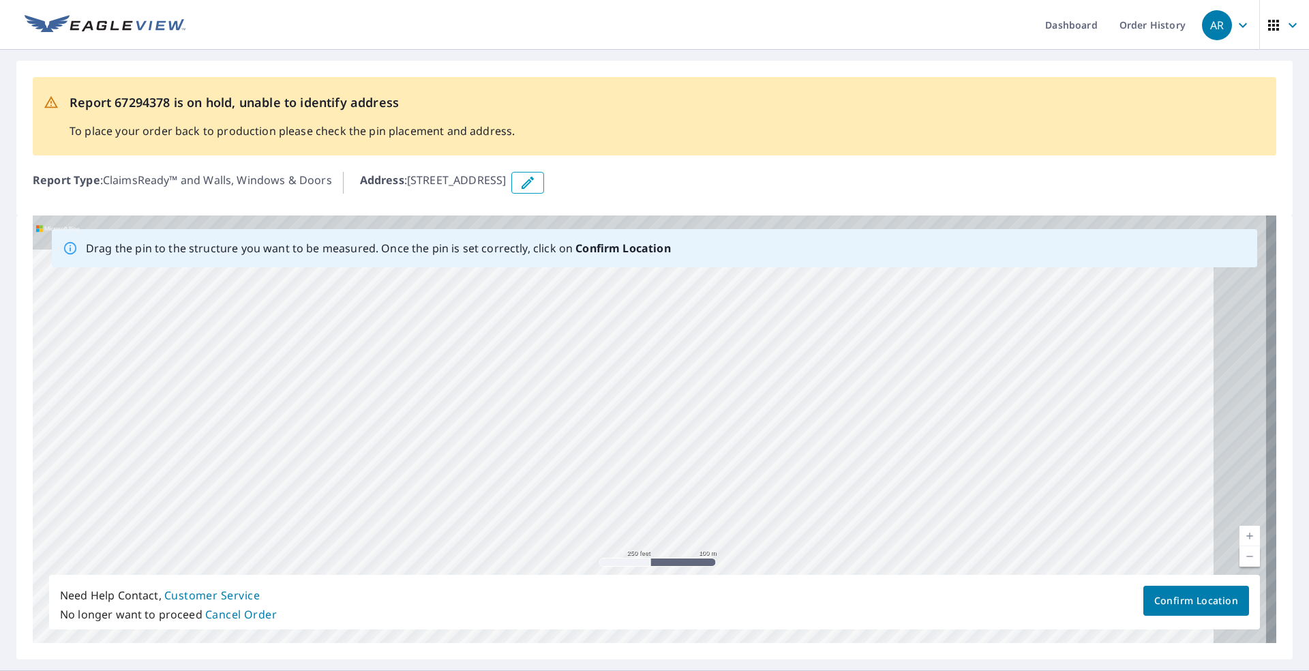
click at [734, 509] on div "[STREET_ADDRESS]" at bounding box center [655, 429] width 1244 height 428
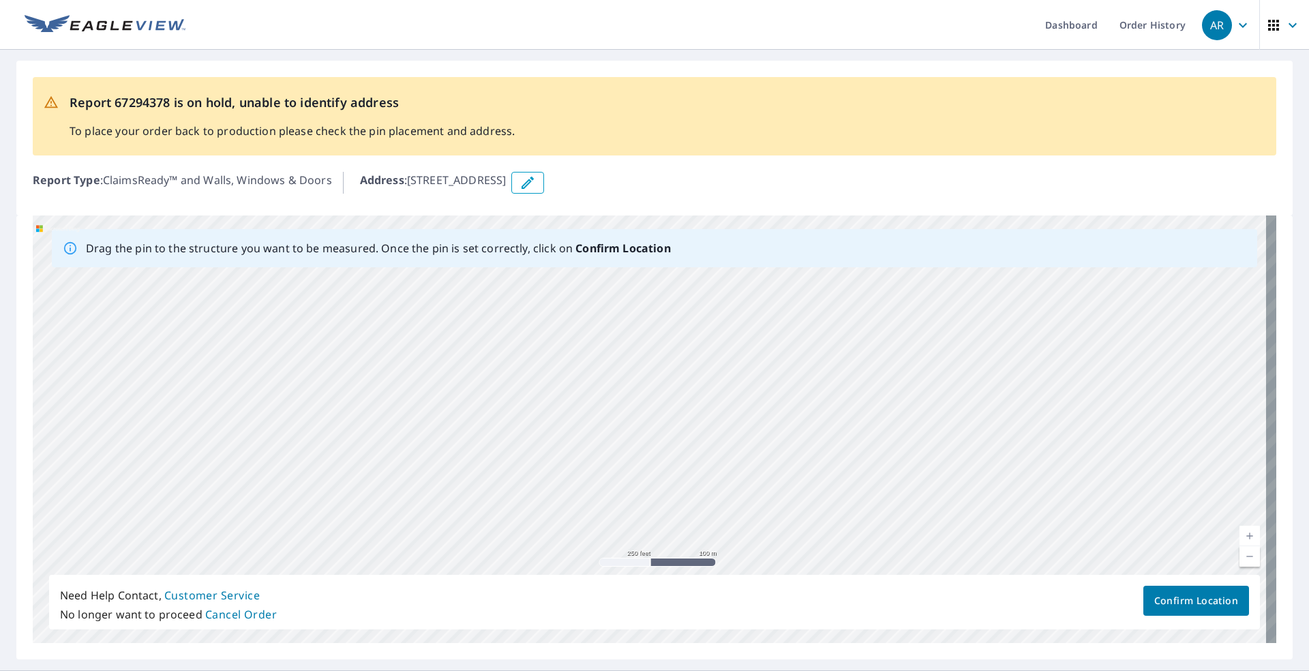
click at [697, 562] on div "[STREET_ADDRESS]" at bounding box center [655, 429] width 1244 height 428
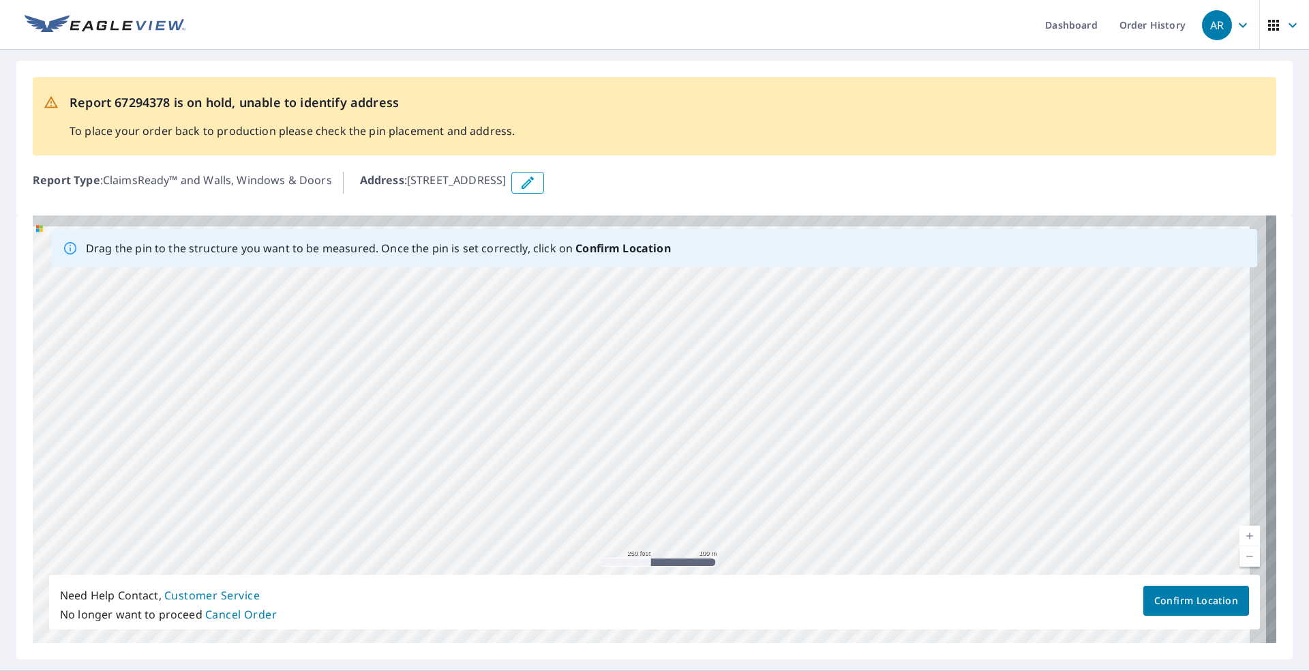
click at [716, 547] on div "[STREET_ADDRESS]" at bounding box center [655, 429] width 1244 height 428
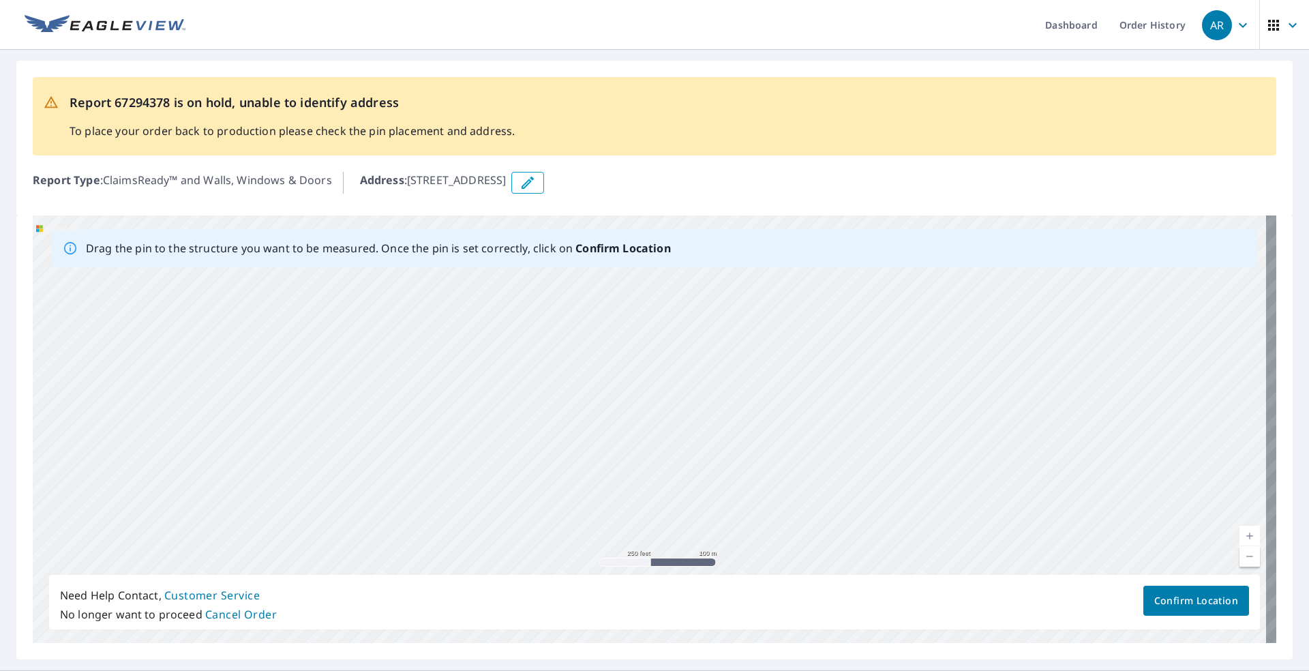
click at [704, 557] on div "[STREET_ADDRESS]" at bounding box center [655, 429] width 1244 height 428
click at [936, 492] on div "[STREET_ADDRESS]" at bounding box center [655, 429] width 1244 height 428
click at [911, 519] on div "[STREET_ADDRESS]" at bounding box center [655, 429] width 1244 height 428
click at [884, 391] on div "[STREET_ADDRESS]" at bounding box center [655, 429] width 1244 height 428
click at [915, 508] on div "[STREET_ADDRESS]" at bounding box center [655, 429] width 1244 height 428
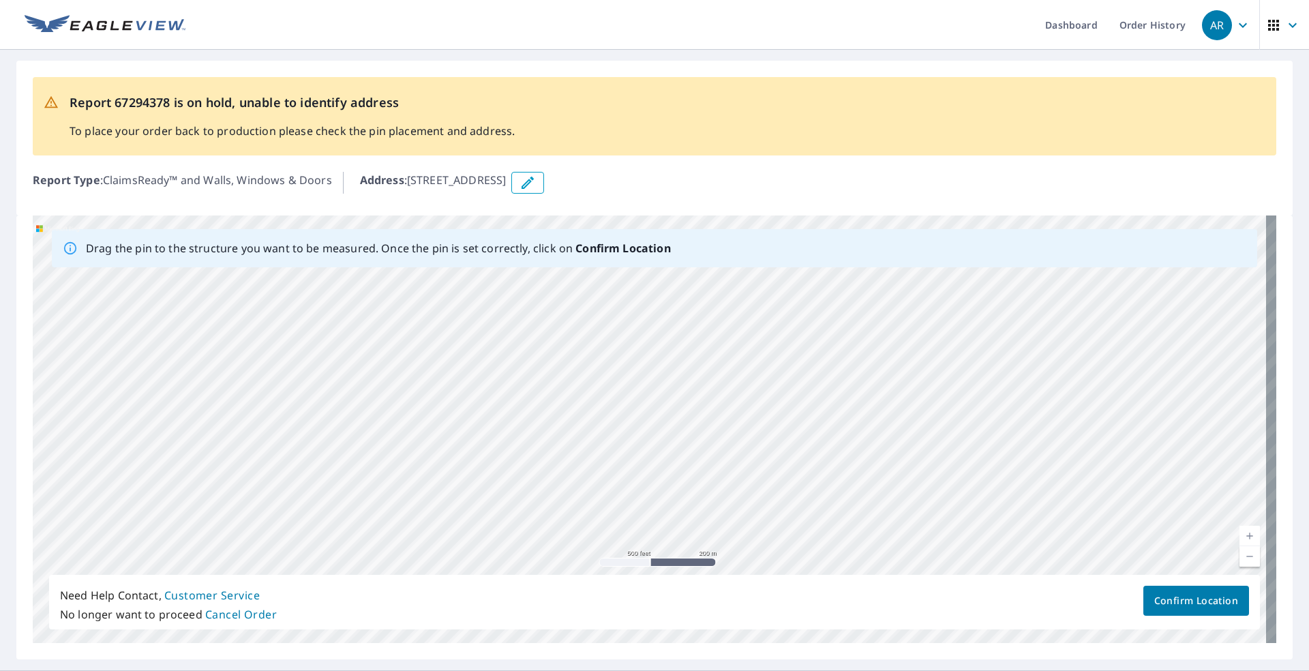
click at [747, 556] on div "[STREET_ADDRESS]" at bounding box center [655, 429] width 1244 height 428
click at [912, 485] on div "[STREET_ADDRESS]" at bounding box center [655, 429] width 1244 height 428
click at [1006, 273] on div "[STREET_ADDRESS]" at bounding box center [655, 429] width 1244 height 428
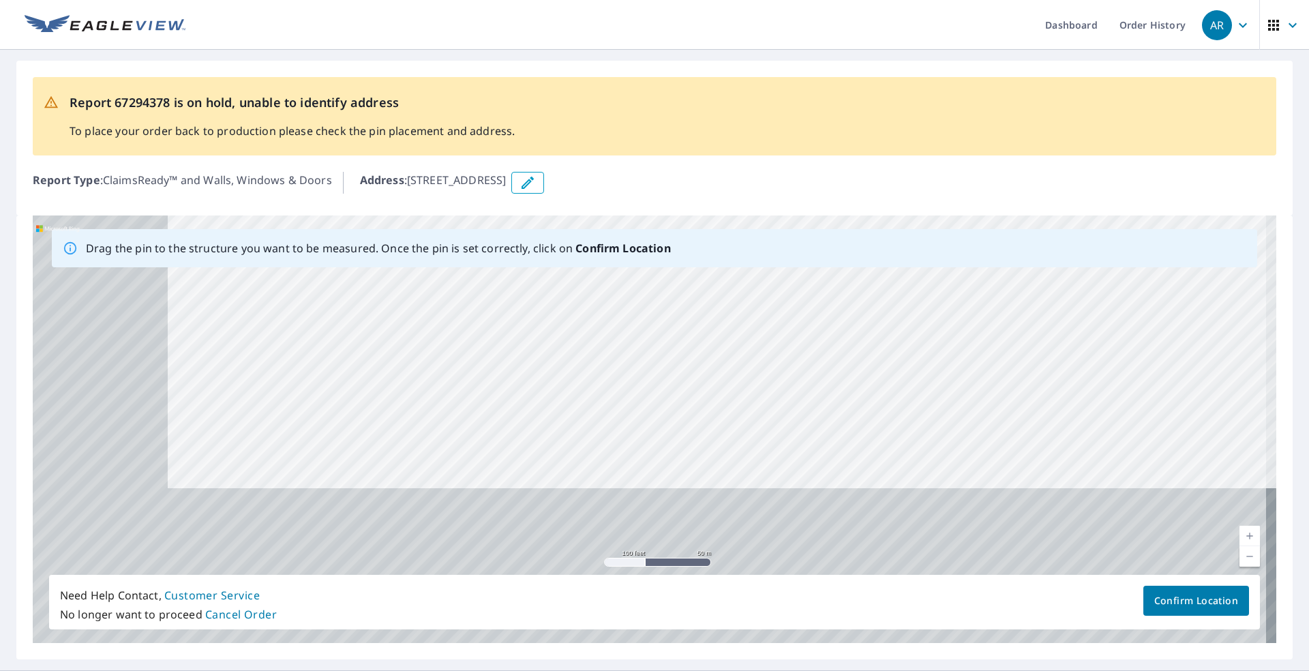
click at [940, 325] on div "[STREET_ADDRESS]" at bounding box center [655, 429] width 1244 height 428
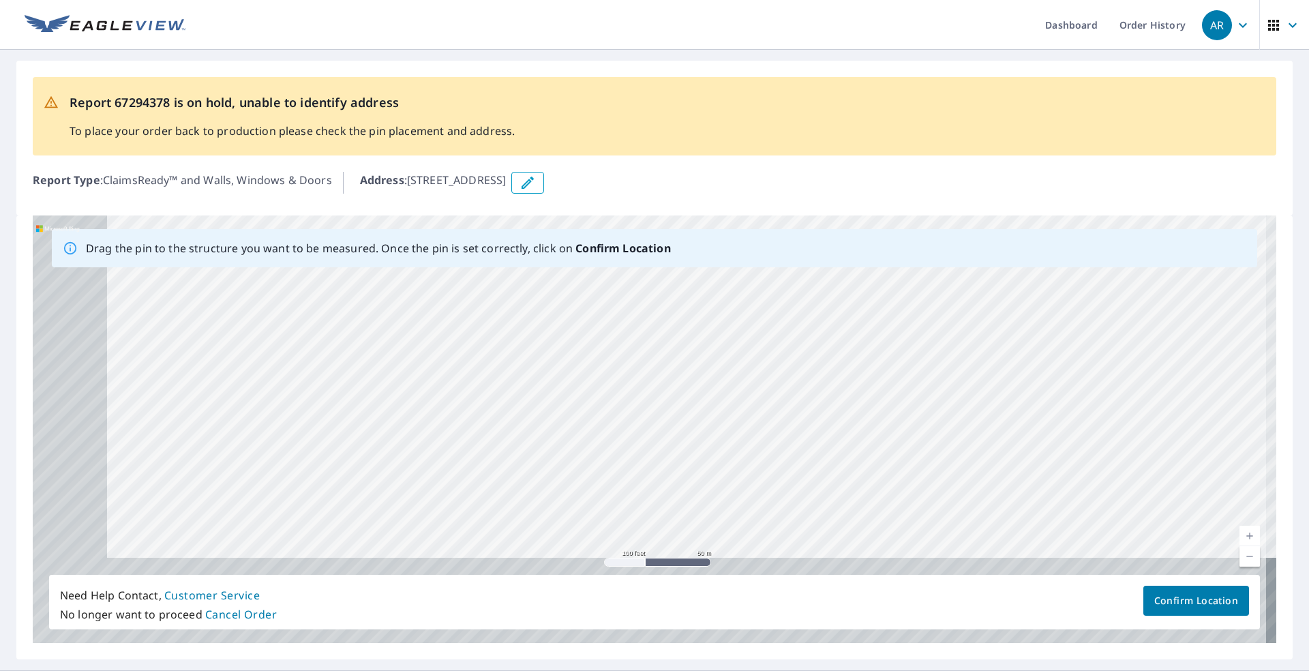
click at [929, 298] on div "[STREET_ADDRESS]" at bounding box center [655, 429] width 1244 height 428
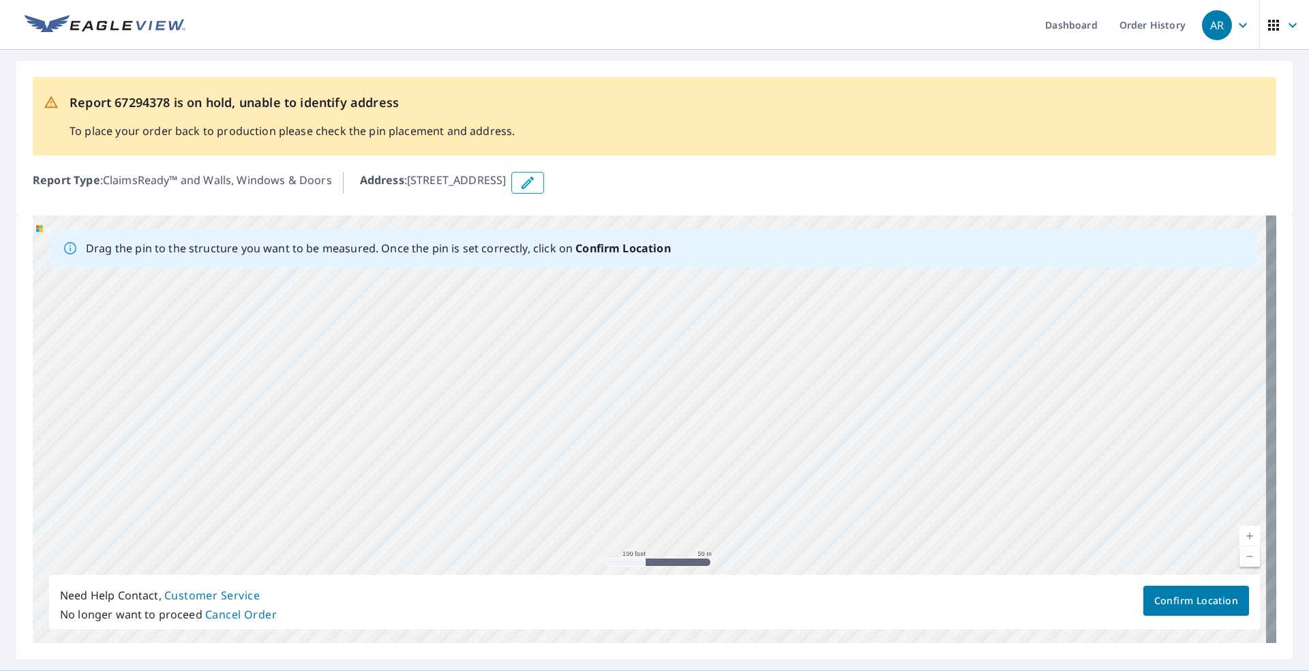
click at [901, 271] on div "[STREET_ADDRESS]" at bounding box center [655, 429] width 1244 height 428
click at [968, 263] on div "Drag the pin to the structure you want to be measured. Once the pin is set corr…" at bounding box center [655, 429] width 1244 height 428
click at [1065, 253] on div "Drag the pin to the structure you want to be measured. Once the pin is set corr…" at bounding box center [655, 429] width 1244 height 428
click at [955, 317] on div "[STREET_ADDRESS]" at bounding box center [655, 429] width 1244 height 428
click at [807, 333] on div "[STREET_ADDRESS]" at bounding box center [655, 429] width 1244 height 428
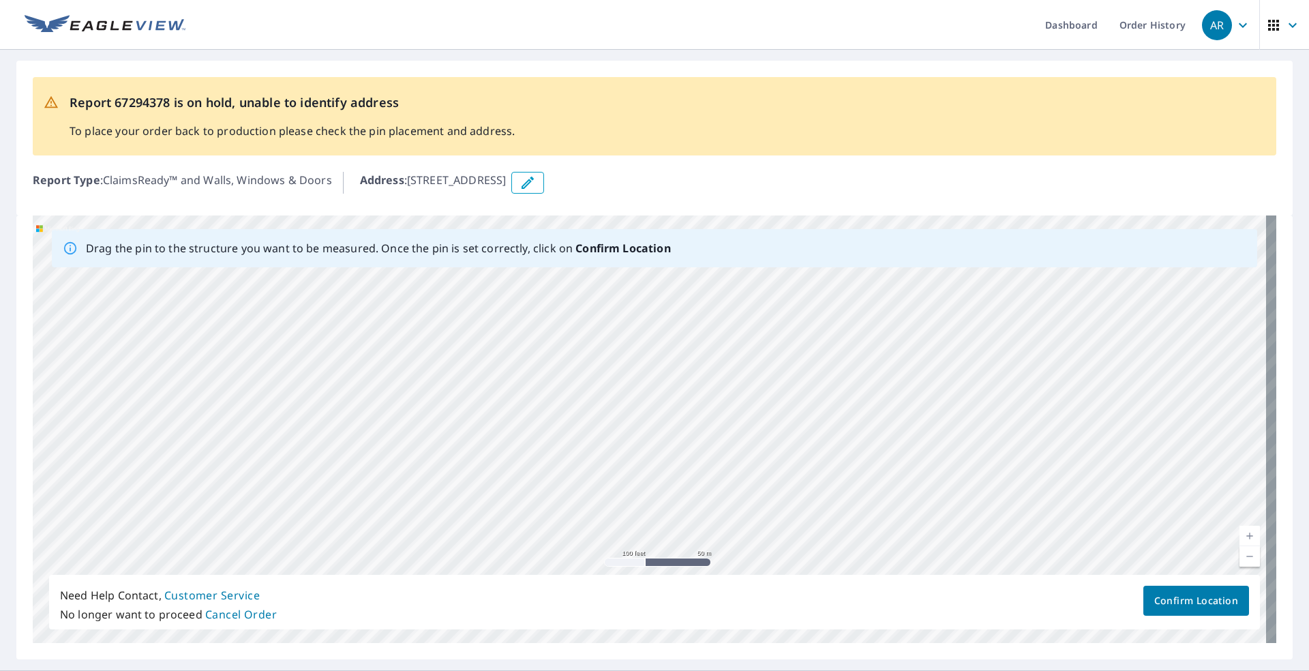
click at [846, 496] on div "[STREET_ADDRESS]" at bounding box center [655, 429] width 1244 height 428
drag, startPoint x: 776, startPoint y: 446, endPoint x: 372, endPoint y: 330, distance: 420.6
click at [372, 330] on div "[STREET_ADDRESS]" at bounding box center [655, 429] width 1244 height 428
drag, startPoint x: 676, startPoint y: 386, endPoint x: 499, endPoint y: 567, distance: 253.1
click at [496, 575] on div "Drag the pin to the structure you want to be measured. Once the pin is set corr…" at bounding box center [655, 429] width 1244 height 428
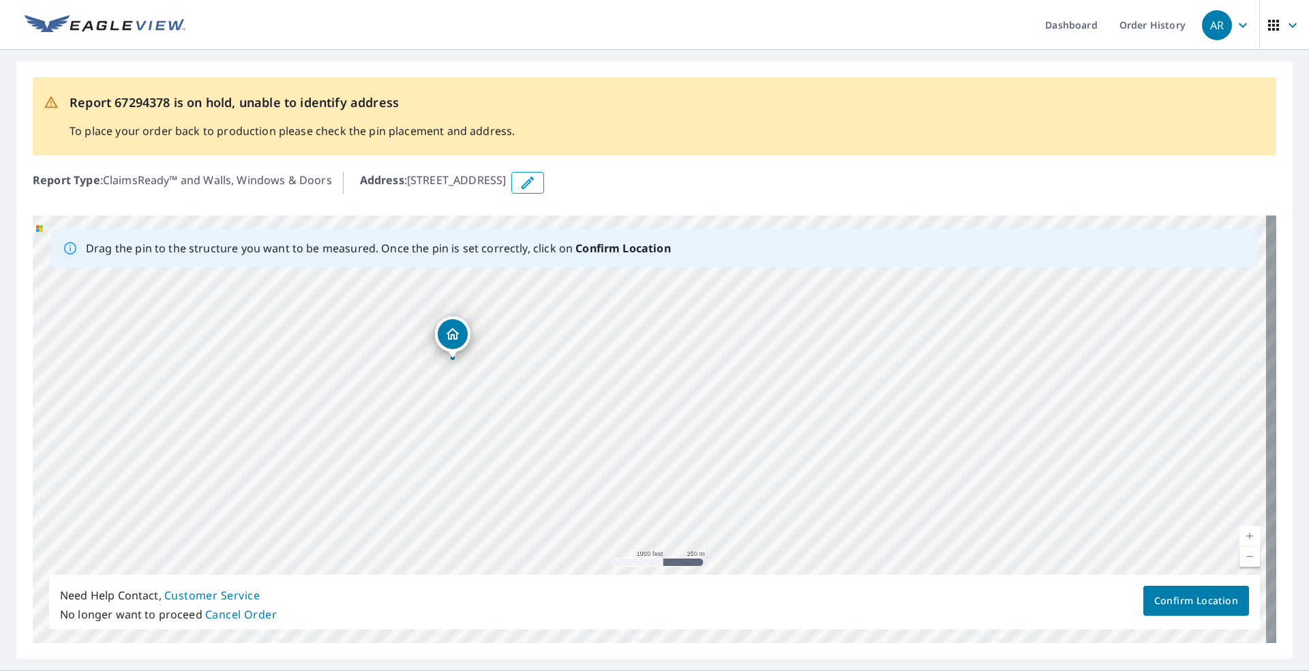
click at [588, 393] on div "[STREET_ADDRESS]" at bounding box center [655, 429] width 1244 height 428
drag, startPoint x: 676, startPoint y: 348, endPoint x: 458, endPoint y: 458, distance: 245.2
click at [443, 459] on div "[STREET_ADDRESS]" at bounding box center [655, 429] width 1244 height 428
drag, startPoint x: 663, startPoint y: 380, endPoint x: 356, endPoint y: 369, distance: 307.7
click at [356, 369] on div "[STREET_ADDRESS]" at bounding box center [655, 429] width 1244 height 428
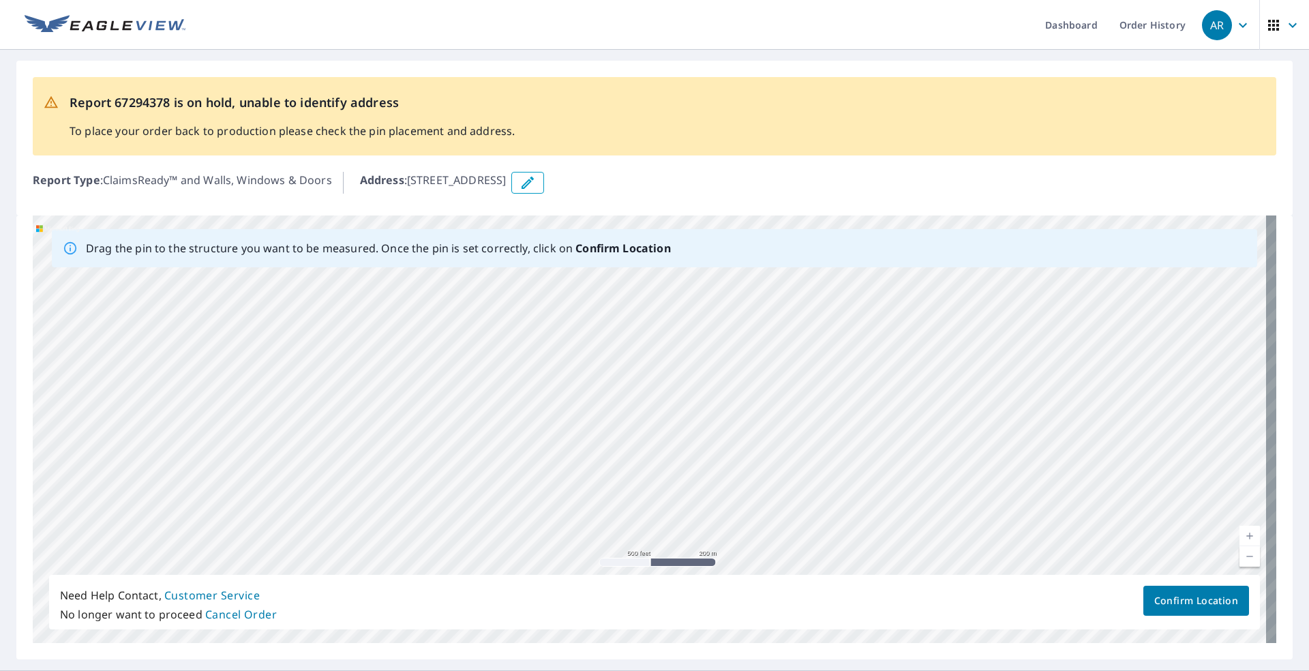
drag, startPoint x: 605, startPoint y: 400, endPoint x: 365, endPoint y: 458, distance: 246.9
click at [365, 458] on div "[STREET_ADDRESS]" at bounding box center [655, 429] width 1244 height 428
drag, startPoint x: 479, startPoint y: 424, endPoint x: 396, endPoint y: 367, distance: 101.0
click at [387, 338] on div "[STREET_ADDRESS]" at bounding box center [655, 429] width 1244 height 428
drag, startPoint x: 503, startPoint y: 510, endPoint x: 402, endPoint y: 374, distance: 170.0
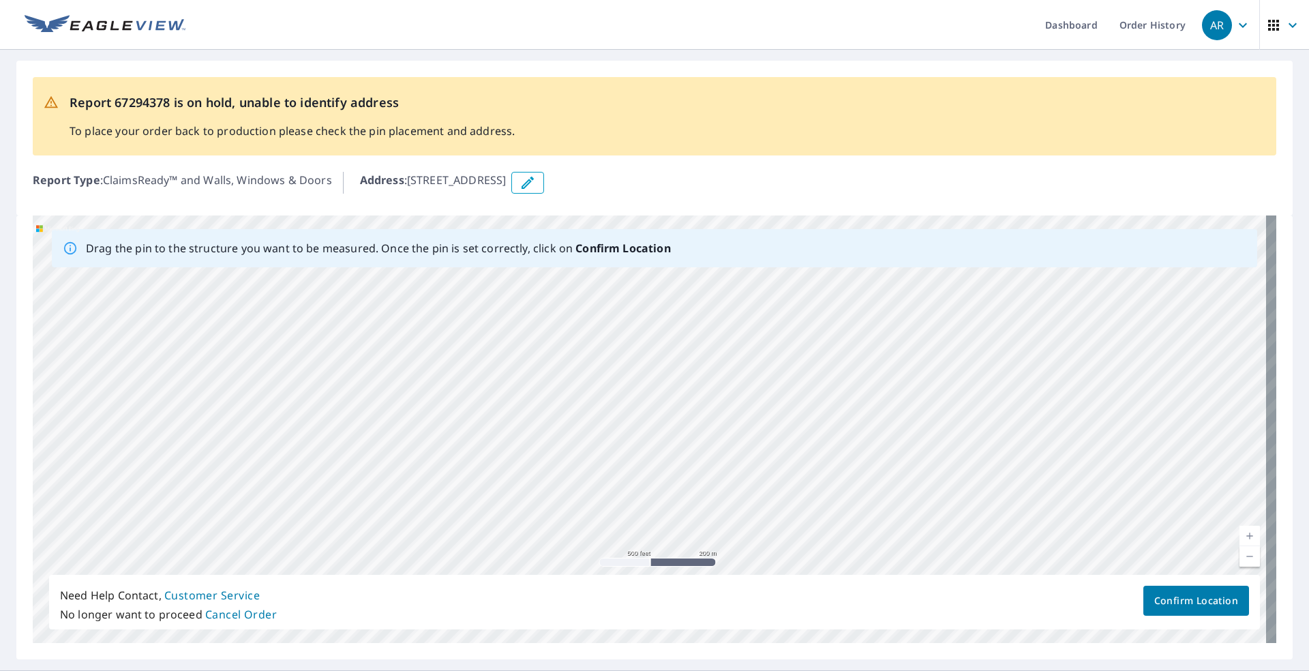
click at [389, 361] on div "[STREET_ADDRESS]" at bounding box center [655, 429] width 1244 height 428
drag, startPoint x: 586, startPoint y: 490, endPoint x: 436, endPoint y: 377, distance: 187.9
click at [438, 375] on div "[STREET_ADDRESS]" at bounding box center [655, 429] width 1244 height 428
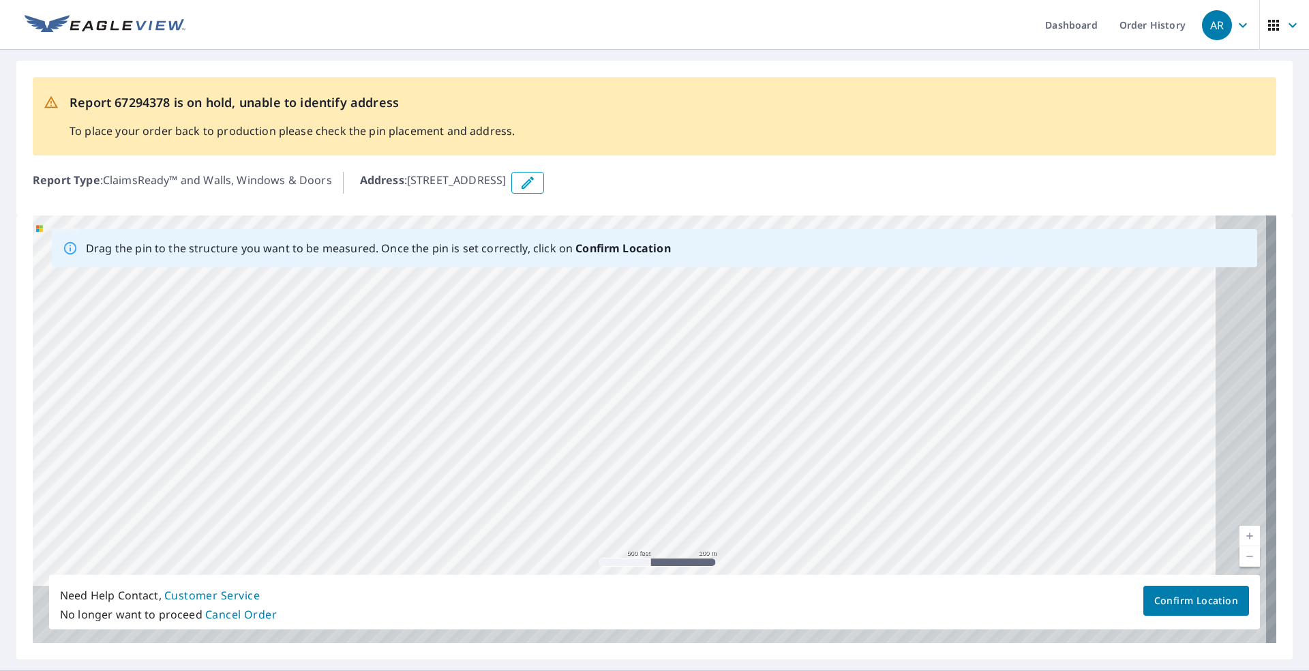
drag, startPoint x: 546, startPoint y: 484, endPoint x: 432, endPoint y: 360, distance: 168.4
click at [432, 360] on div "[STREET_ADDRESS]" at bounding box center [655, 429] width 1244 height 428
drag, startPoint x: 539, startPoint y: 482, endPoint x: 386, endPoint y: 314, distance: 227.4
click at [386, 314] on div "[STREET_ADDRESS]" at bounding box center [655, 429] width 1244 height 428
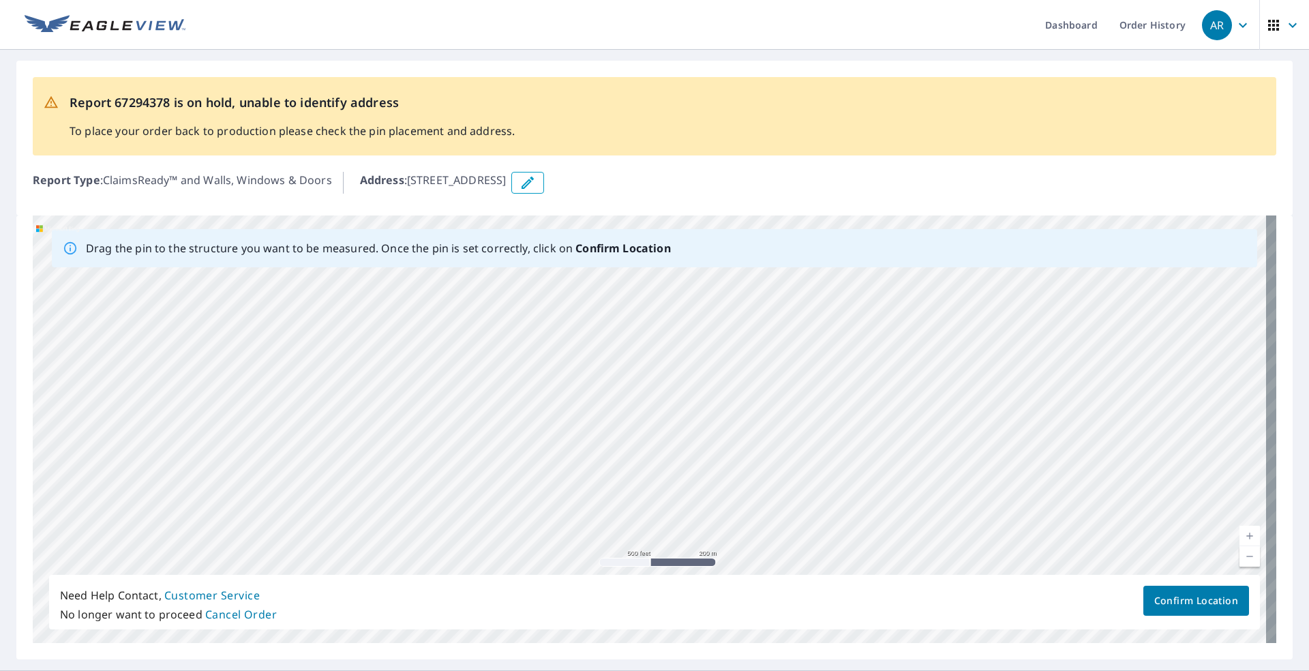
drag, startPoint x: 466, startPoint y: 371, endPoint x: 632, endPoint y: 492, distance: 205.5
click at [632, 492] on div "[STREET_ADDRESS]" at bounding box center [655, 429] width 1244 height 428
drag, startPoint x: 473, startPoint y: 334, endPoint x: 638, endPoint y: 517, distance: 246.2
click at [638, 517] on div "[STREET_ADDRESS]" at bounding box center [655, 429] width 1244 height 428
drag, startPoint x: 531, startPoint y: 393, endPoint x: 530, endPoint y: 417, distance: 23.9
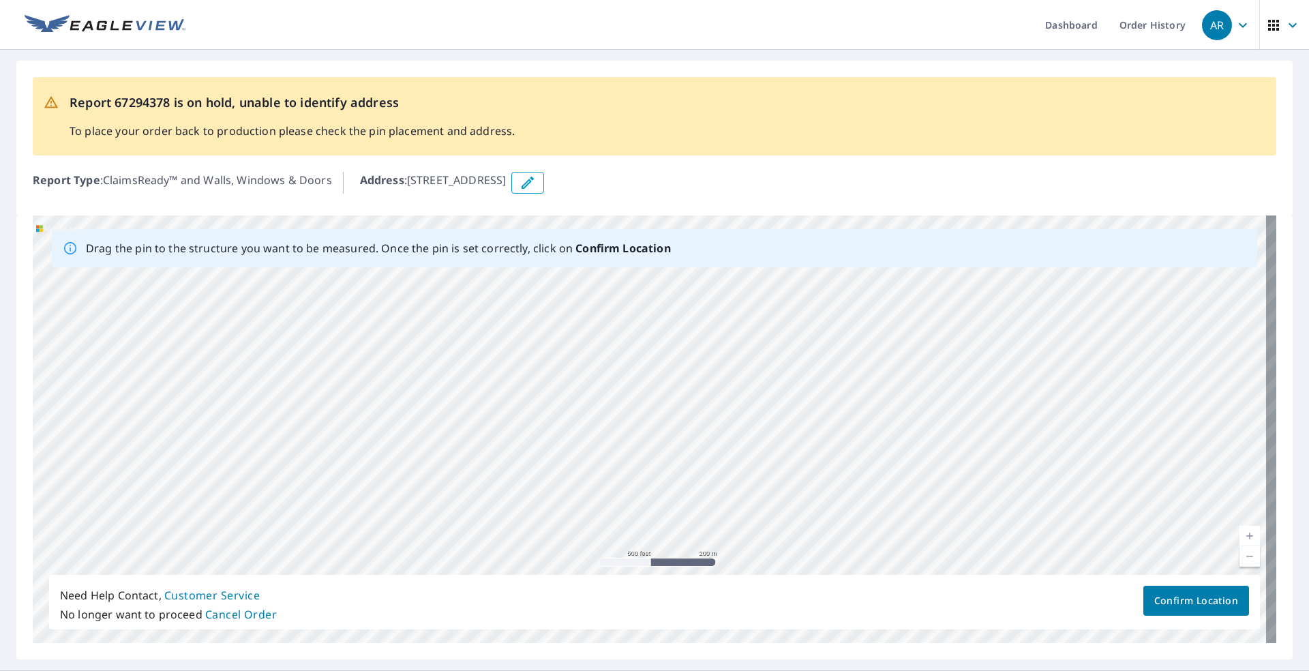
click at [618, 521] on div "[STREET_ADDRESS]" at bounding box center [655, 429] width 1244 height 428
drag, startPoint x: 508, startPoint y: 387, endPoint x: 629, endPoint y: 503, distance: 167.4
click at [630, 504] on div "[STREET_ADDRESS]" at bounding box center [655, 429] width 1244 height 428
drag, startPoint x: 500, startPoint y: 395, endPoint x: 638, endPoint y: 557, distance: 212.8
click at [639, 560] on div "[STREET_ADDRESS]" at bounding box center [655, 429] width 1244 height 428
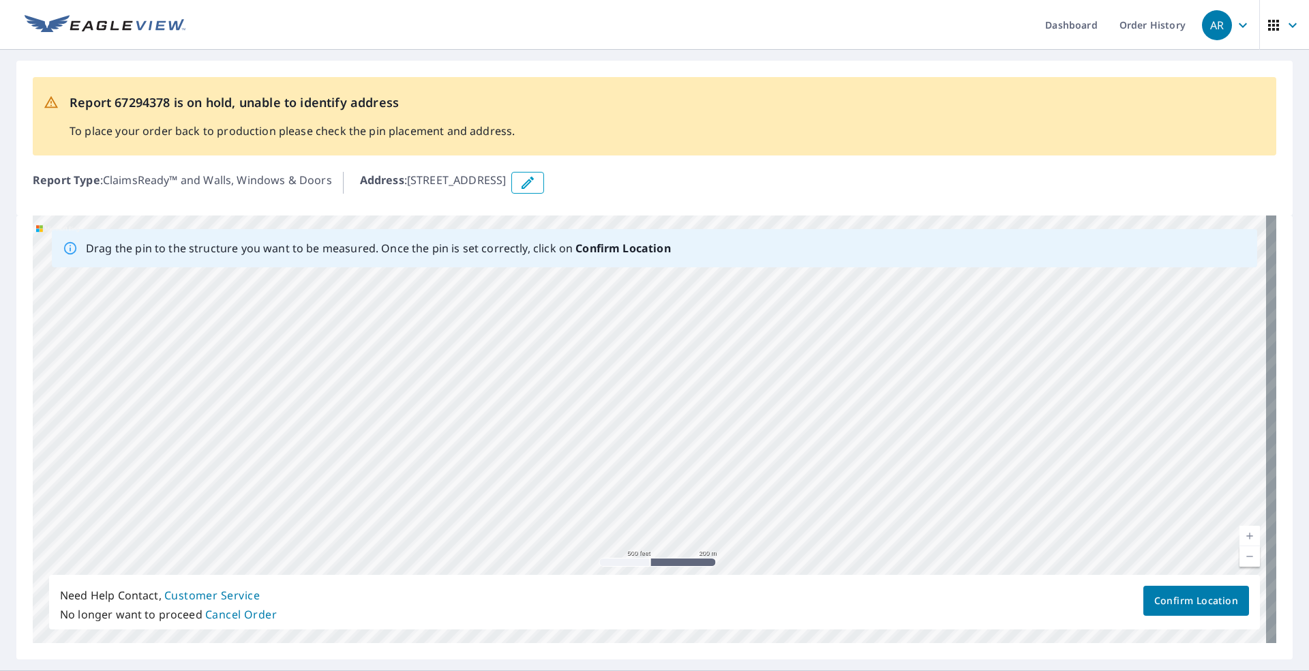
drag, startPoint x: 488, startPoint y: 353, endPoint x: 612, endPoint y: 522, distance: 209.2
click at [612, 522] on div "[STREET_ADDRESS]" at bounding box center [655, 429] width 1244 height 428
drag, startPoint x: 530, startPoint y: 408, endPoint x: 661, endPoint y: 555, distance: 196.5
click at [661, 555] on div "[STREET_ADDRESS]" at bounding box center [655, 429] width 1244 height 428
drag, startPoint x: 533, startPoint y: 405, endPoint x: 503, endPoint y: 357, distance: 56.6
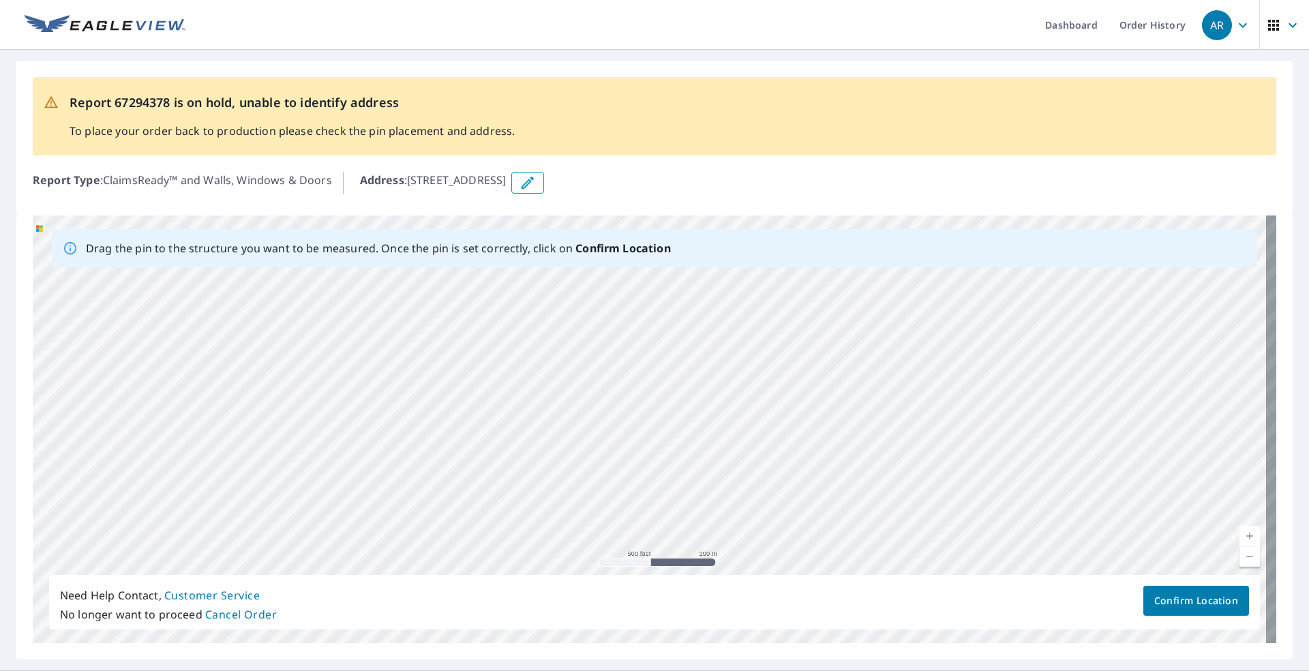
click at [580, 474] on div "[STREET_ADDRESS]" at bounding box center [655, 429] width 1244 height 428
drag, startPoint x: 502, startPoint y: 355, endPoint x: 431, endPoint y: 466, distance: 131.8
click at [431, 468] on div "[STREET_ADDRESS]" at bounding box center [655, 429] width 1244 height 428
drag, startPoint x: 506, startPoint y: 417, endPoint x: 419, endPoint y: 478, distance: 106.3
click at [419, 481] on div "[STREET_ADDRESS]" at bounding box center [655, 429] width 1244 height 428
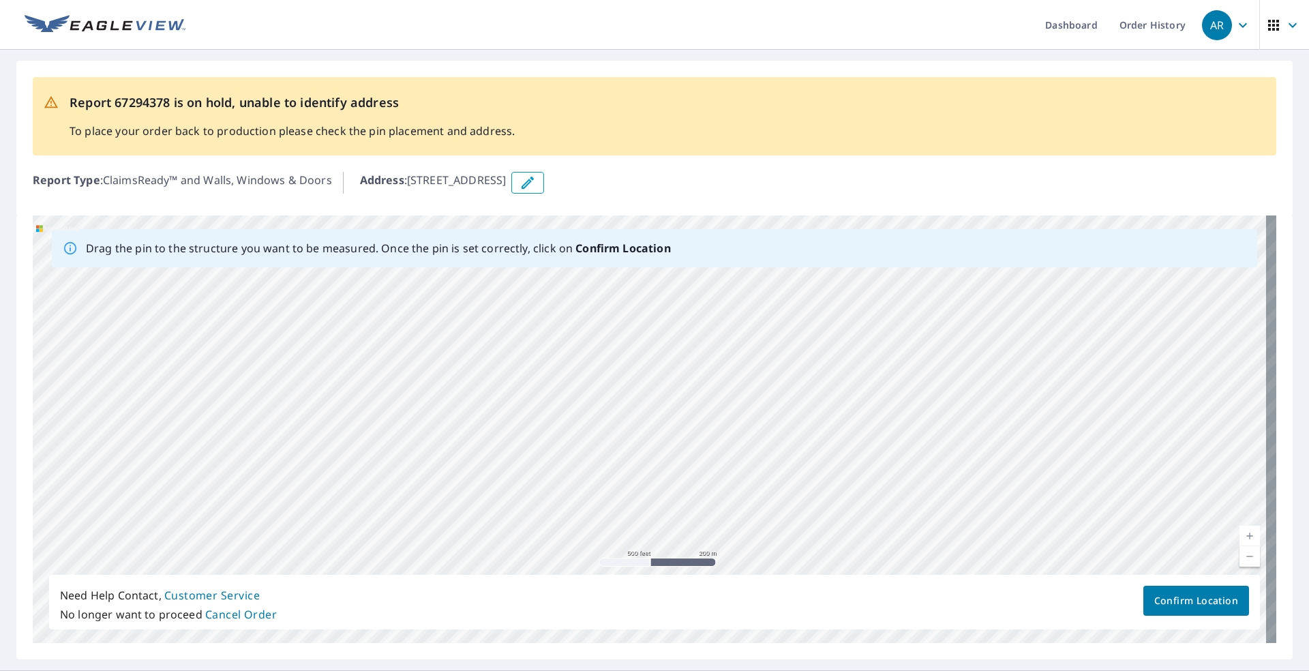
drag, startPoint x: 483, startPoint y: 440, endPoint x: 438, endPoint y: 479, distance: 59.5
click at [438, 479] on div "[STREET_ADDRESS]" at bounding box center [655, 429] width 1244 height 428
drag, startPoint x: 529, startPoint y: 402, endPoint x: 434, endPoint y: 519, distance: 151.2
click at [434, 519] on div "[STREET_ADDRESS]" at bounding box center [655, 429] width 1244 height 428
drag, startPoint x: 562, startPoint y: 390, endPoint x: 507, endPoint y: 471, distance: 98.1
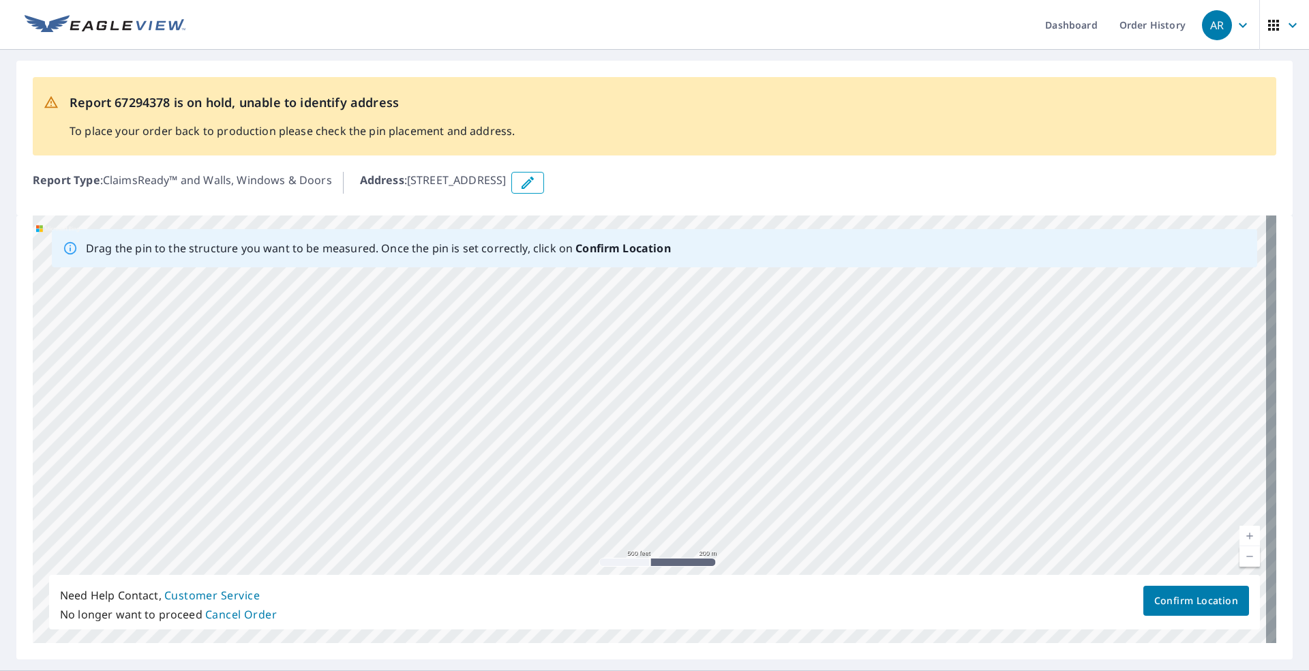
click at [508, 473] on div "[STREET_ADDRESS]" at bounding box center [655, 429] width 1244 height 428
drag, startPoint x: 580, startPoint y: 386, endPoint x: 421, endPoint y: 488, distance: 188.0
click at [422, 488] on div "[STREET_ADDRESS]" at bounding box center [655, 429] width 1244 height 428
drag, startPoint x: 620, startPoint y: 433, endPoint x: 648, endPoint y: 617, distance: 186.2
click at [648, 620] on div "Drag the pin to the structure you want to be measured. Once the pin is set corr…" at bounding box center [655, 429] width 1244 height 428
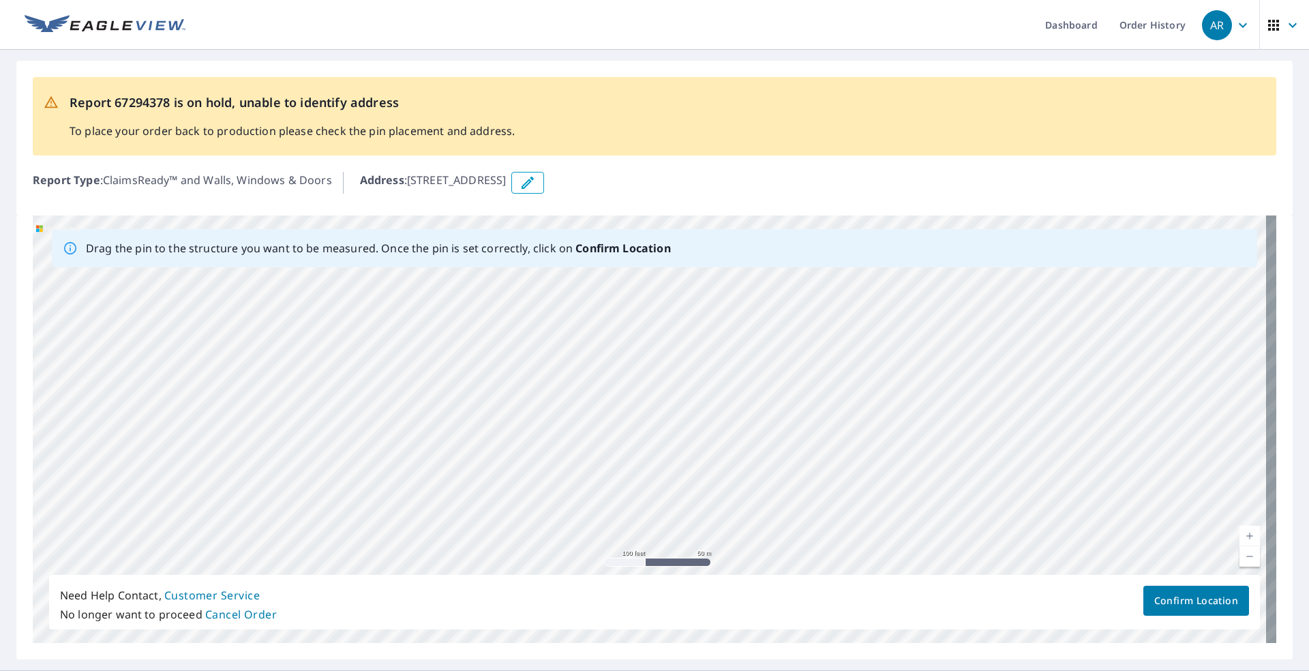
drag, startPoint x: 629, startPoint y: 494, endPoint x: 634, endPoint y: 500, distance: 7.7
click at [634, 500] on div "[STREET_ADDRESS]" at bounding box center [655, 429] width 1244 height 428
drag, startPoint x: 480, startPoint y: 353, endPoint x: 657, endPoint y: 429, distance: 192.1
click at [657, 429] on div "[STREET_ADDRESS]" at bounding box center [655, 429] width 1244 height 428
drag, startPoint x: 595, startPoint y: 500, endPoint x: 586, endPoint y: 311, distance: 189.1
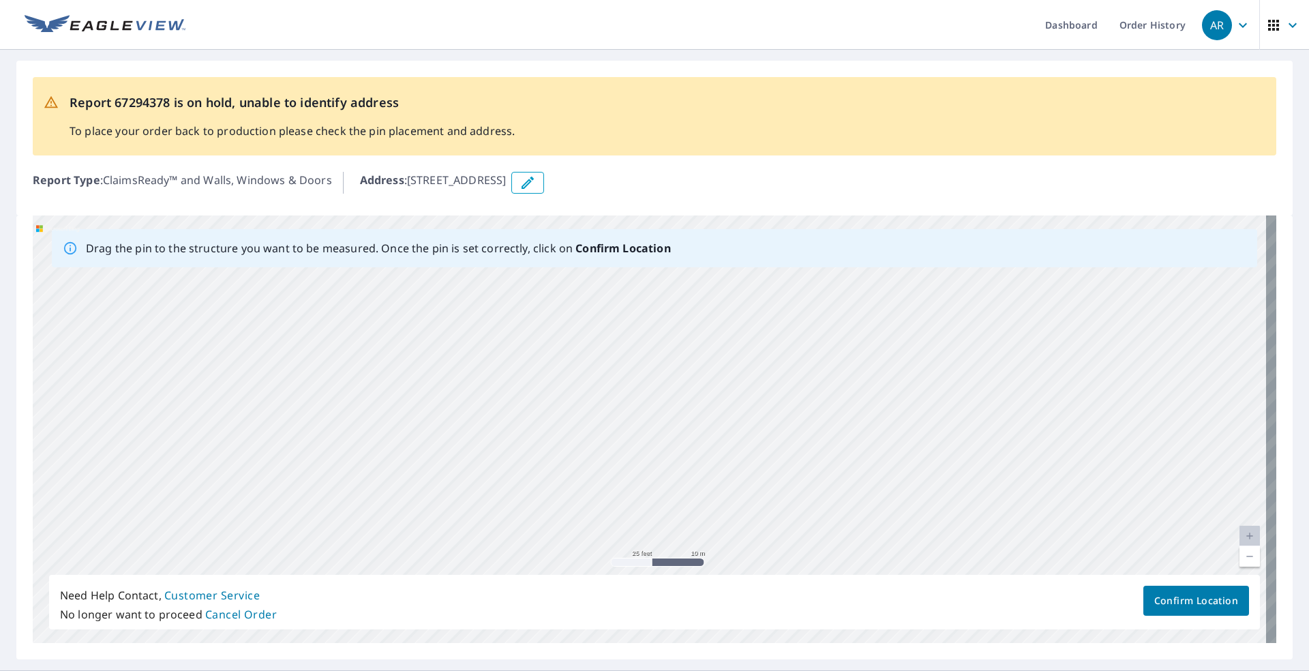
click at [591, 304] on div "[STREET_ADDRESS]" at bounding box center [655, 429] width 1244 height 428
drag, startPoint x: 583, startPoint y: 497, endPoint x: 655, endPoint y: 380, distance: 137.4
click at [655, 380] on div "[STREET_ADDRESS]" at bounding box center [655, 429] width 1244 height 428
drag, startPoint x: 628, startPoint y: 456, endPoint x: 608, endPoint y: 346, distance: 112.2
click at [618, 334] on div "[STREET_ADDRESS]" at bounding box center [655, 429] width 1244 height 428
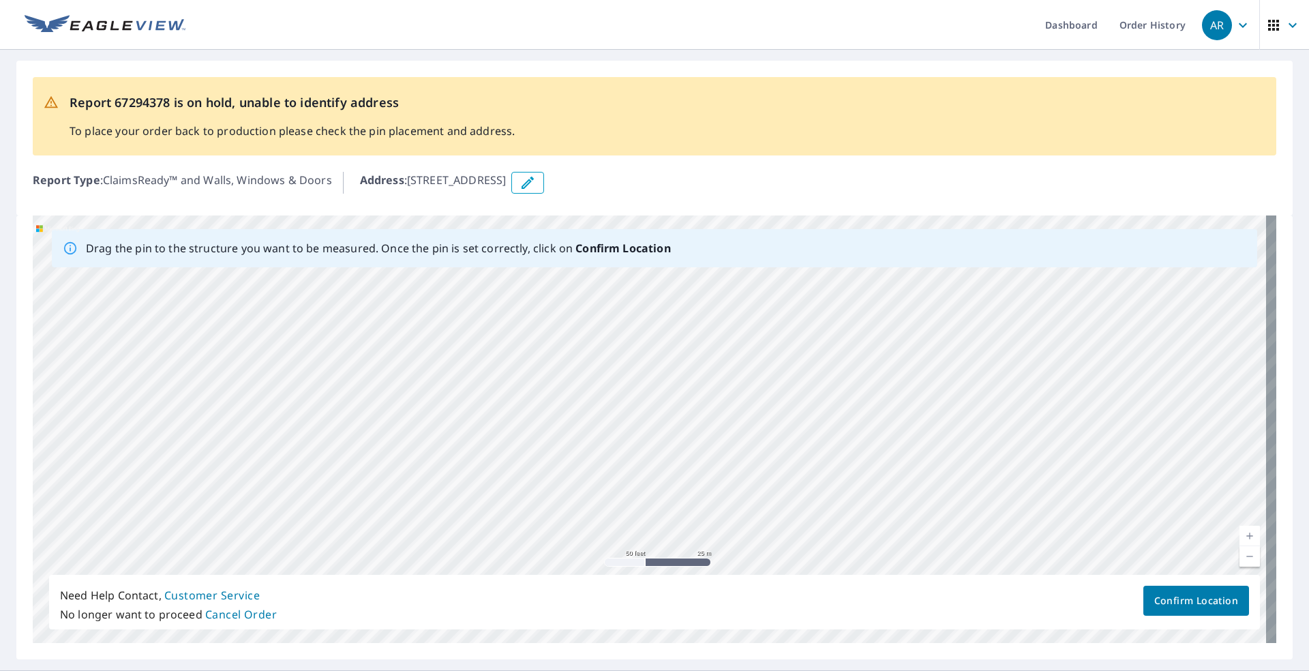
click at [518, 301] on div "[STREET_ADDRESS]" at bounding box center [655, 429] width 1244 height 428
click at [310, 437] on div "[STREET_ADDRESS]" at bounding box center [655, 429] width 1244 height 428
click at [344, 464] on div "[STREET_ADDRESS]" at bounding box center [655, 429] width 1244 height 428
click at [400, 550] on div "[STREET_ADDRESS]" at bounding box center [655, 429] width 1244 height 428
click at [298, 591] on div "Drag the pin to the structure you want to be measured. Once the pin is set corr…" at bounding box center [655, 429] width 1244 height 428
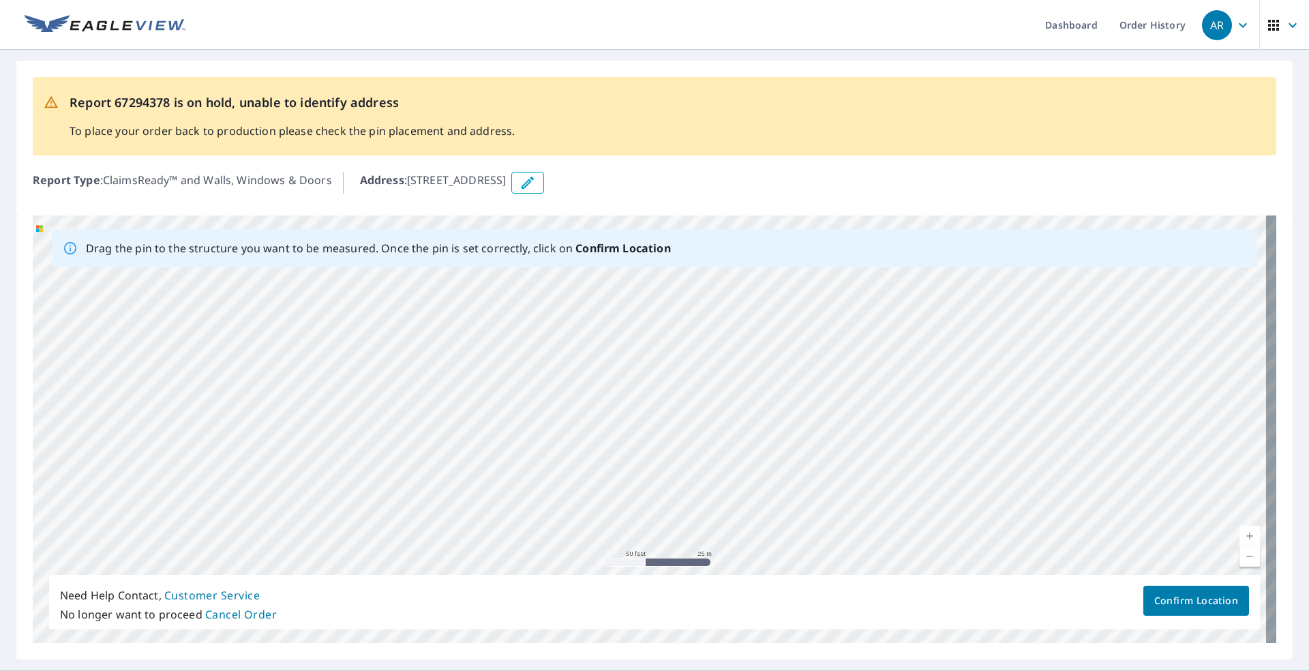
click at [698, 453] on div "[STREET_ADDRESS]" at bounding box center [655, 429] width 1244 height 428
click at [616, 445] on div "[STREET_ADDRESS]" at bounding box center [655, 429] width 1244 height 428
click at [263, 460] on div "[STREET_ADDRESS]" at bounding box center [655, 429] width 1244 height 428
drag, startPoint x: 599, startPoint y: 337, endPoint x: 481, endPoint y: 528, distance: 224.6
click at [481, 528] on div "[STREET_ADDRESS]" at bounding box center [655, 429] width 1244 height 428
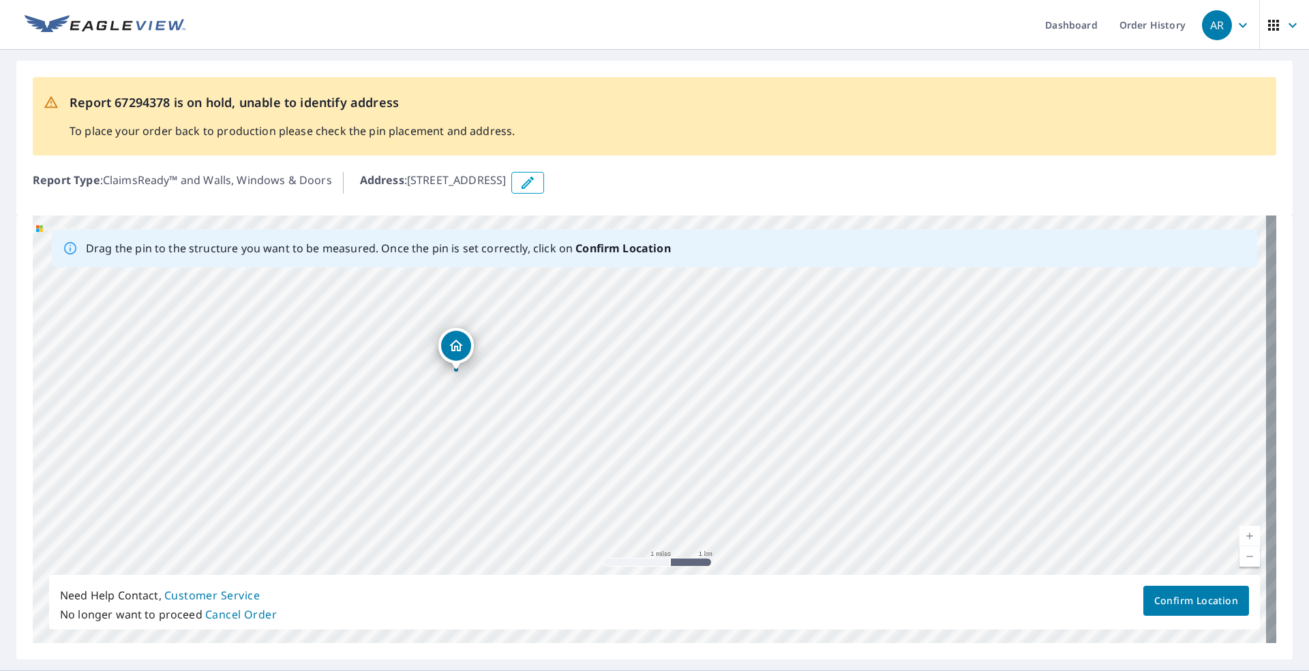
drag, startPoint x: 258, startPoint y: 490, endPoint x: 458, endPoint y: 343, distance: 247.2
click at [458, 343] on div "[STREET_ADDRESS]" at bounding box center [655, 429] width 1244 height 428
drag, startPoint x: 655, startPoint y: 453, endPoint x: 473, endPoint y: 469, distance: 182.0
click at [473, 469] on div "[STREET_ADDRESS]" at bounding box center [655, 429] width 1244 height 428
drag, startPoint x: 411, startPoint y: 433, endPoint x: 597, endPoint y: 466, distance: 189.1
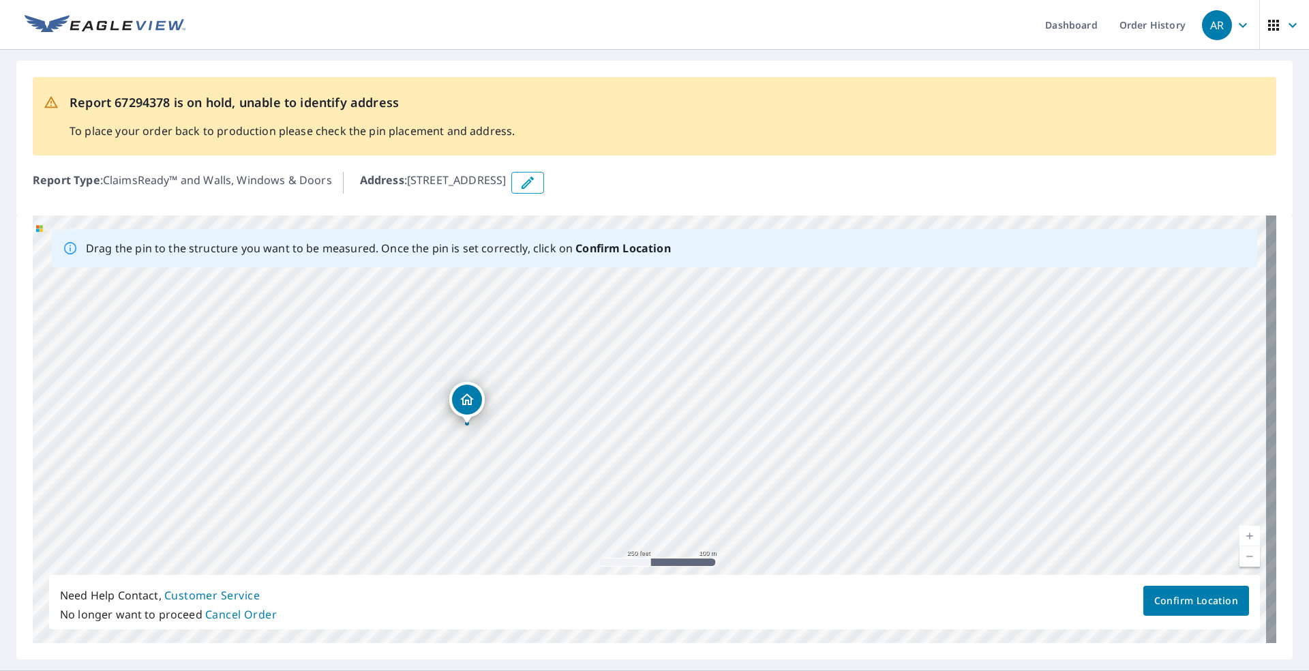
click at [597, 466] on div "[STREET_ADDRESS]" at bounding box center [655, 429] width 1244 height 428
drag, startPoint x: 459, startPoint y: 440, endPoint x: 586, endPoint y: 385, distance: 139.2
click at [586, 385] on div "[STREET_ADDRESS]" at bounding box center [655, 429] width 1244 height 428
drag, startPoint x: 618, startPoint y: 404, endPoint x: 695, endPoint y: 483, distance: 110.4
click at [695, 483] on div "[STREET_ADDRESS]" at bounding box center [655, 429] width 1244 height 428
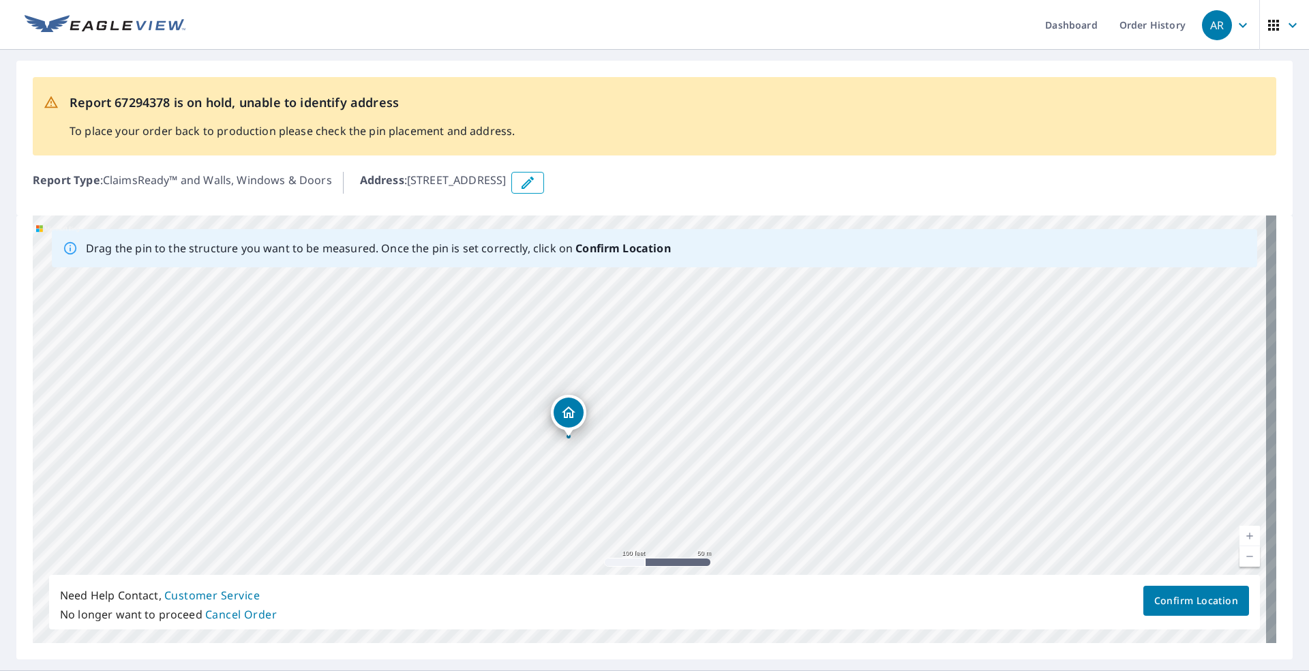
drag, startPoint x: 673, startPoint y: 415, endPoint x: 573, endPoint y: 417, distance: 100.3
click at [573, 417] on div "[STREET_ADDRESS]" at bounding box center [655, 429] width 1244 height 428
click at [1203, 603] on span "Confirm Location" at bounding box center [1196, 601] width 84 height 17
